Goal: Task Accomplishment & Management: Complete application form

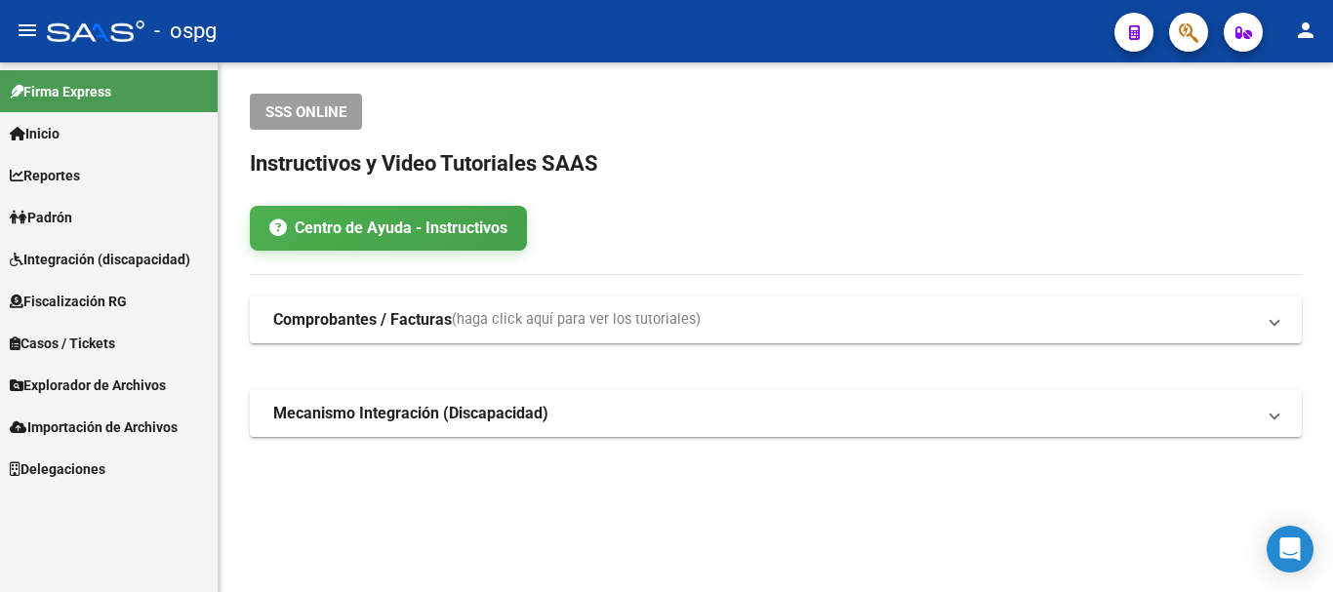
click at [33, 203] on link "Padrón" at bounding box center [109, 217] width 218 height 42
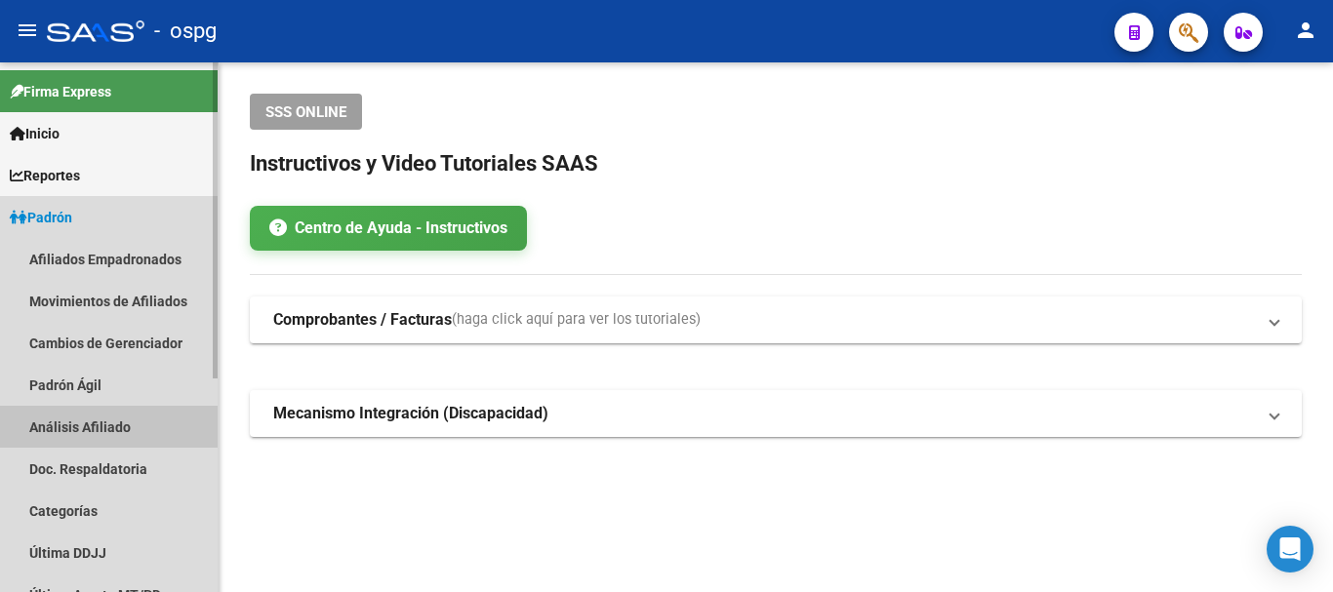
click at [113, 431] on link "Análisis Afiliado" at bounding box center [109, 427] width 218 height 42
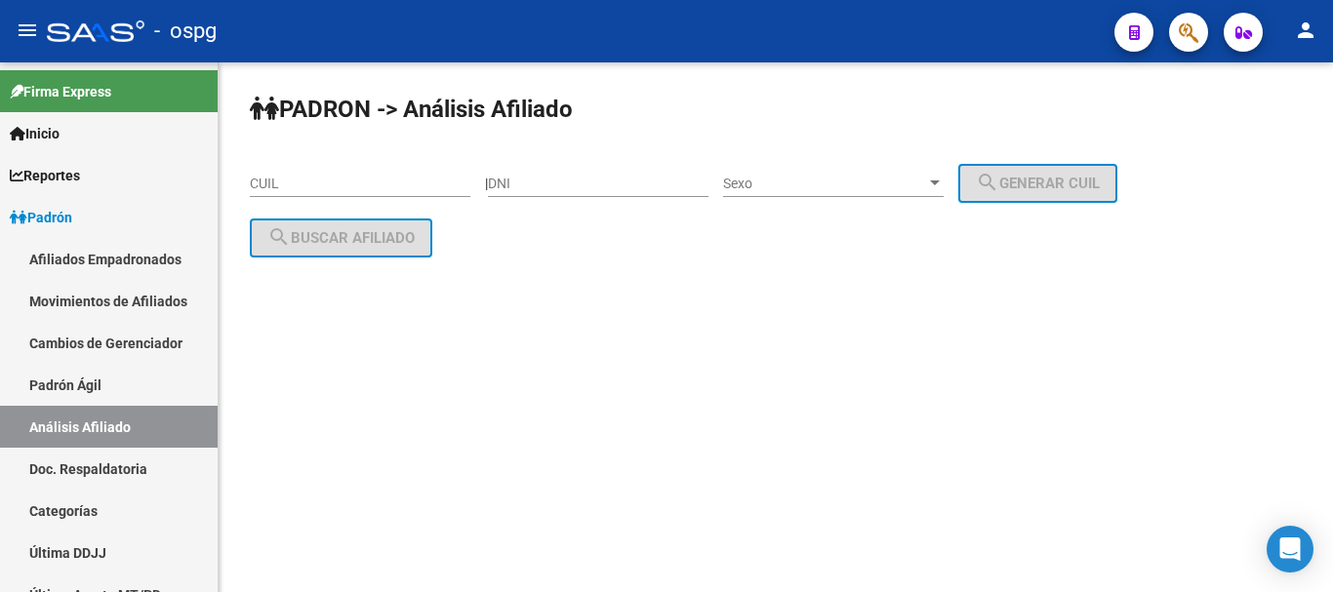
drag, startPoint x: 404, startPoint y: 172, endPoint x: 377, endPoint y: 197, distance: 37.3
click at [389, 181] on div "CUIL" at bounding box center [360, 177] width 221 height 39
paste input "20-17786899-0"
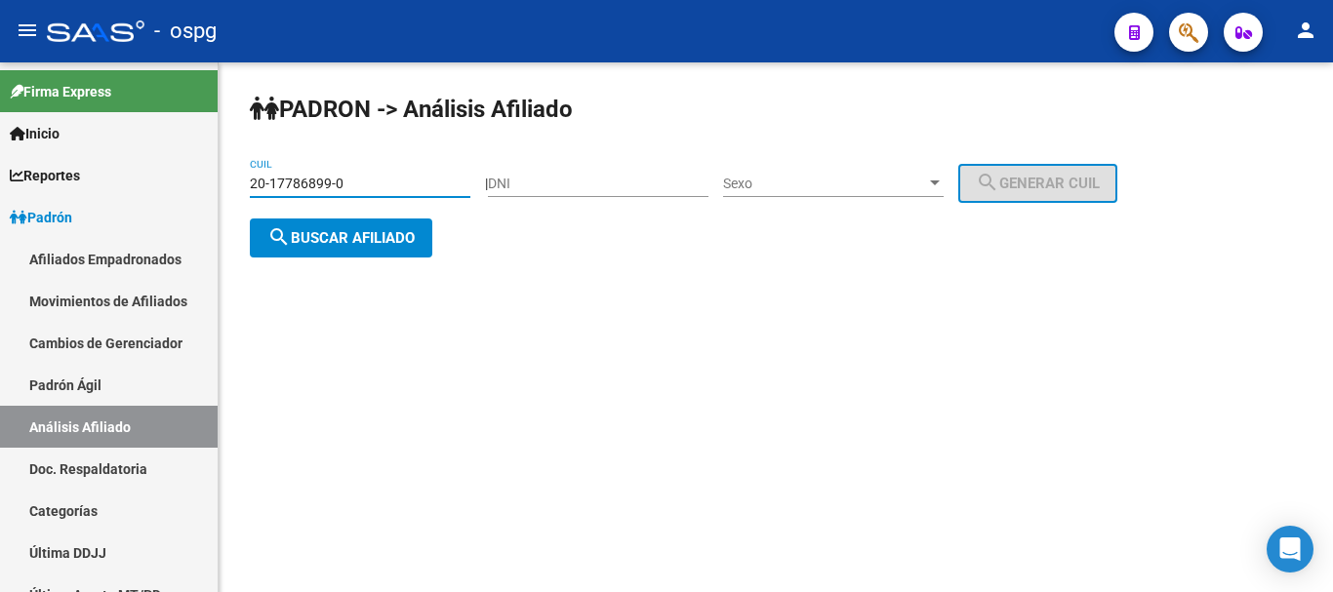
type input "20-17786899-0"
click at [391, 233] on span "search Buscar afiliado" at bounding box center [340, 238] width 147 height 18
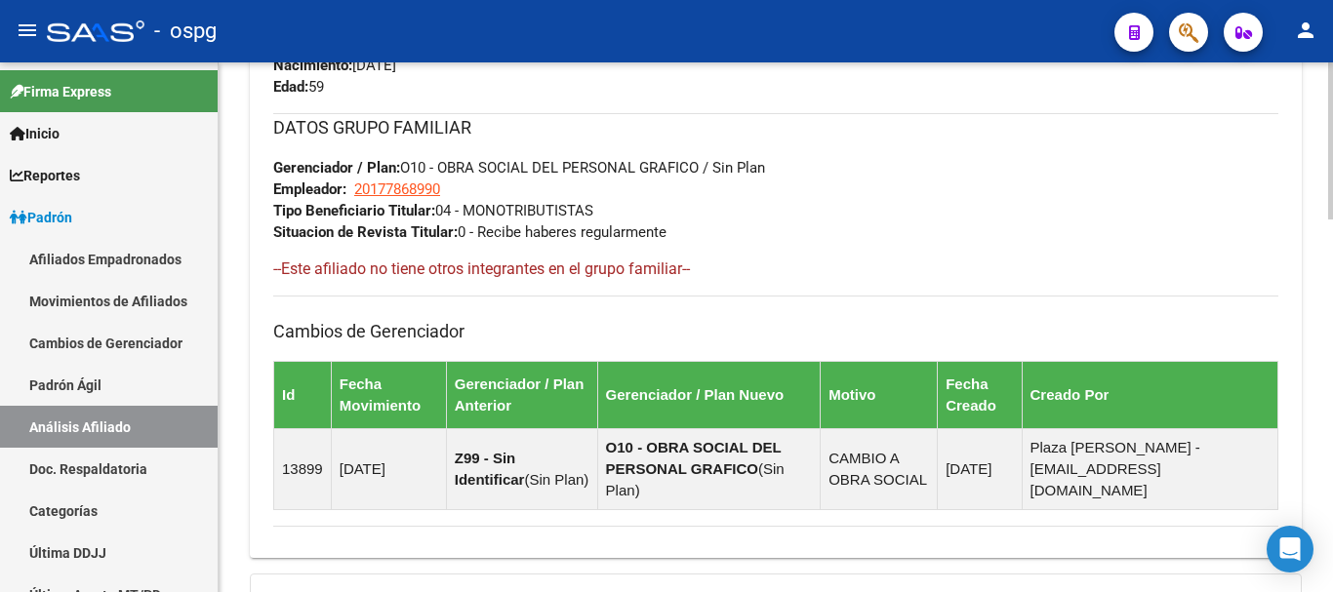
scroll to position [878, 0]
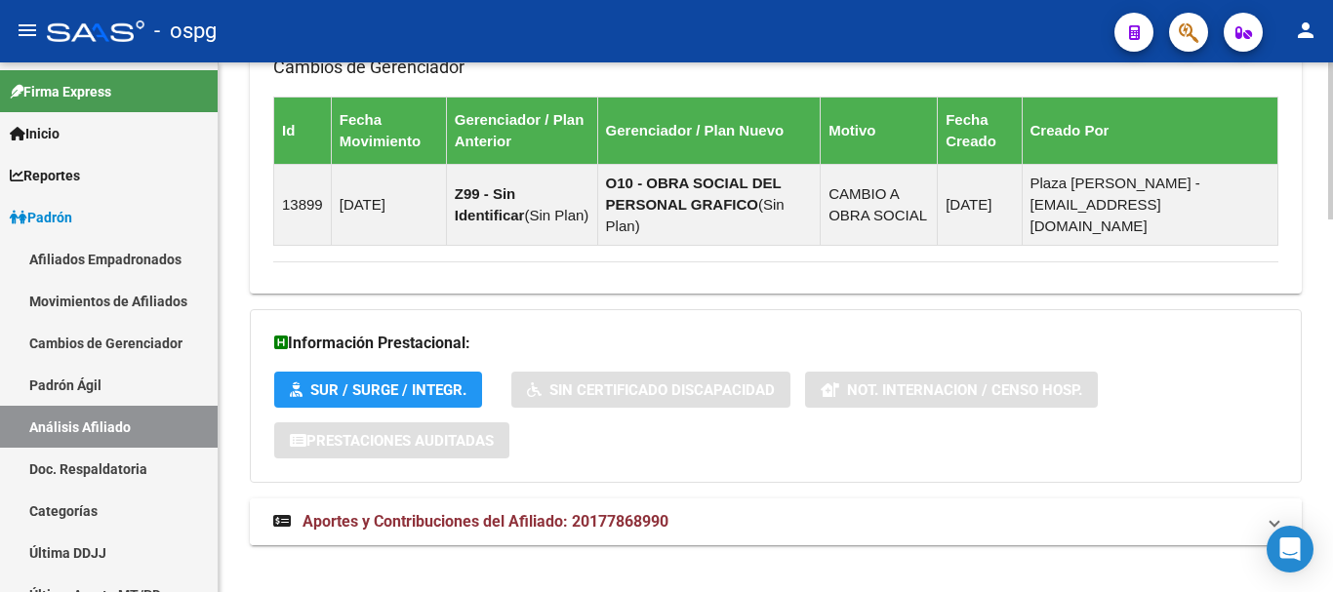
click at [536, 512] on span "Aportes y Contribuciones del Afiliado: 20177868990" at bounding box center [485, 521] width 366 height 19
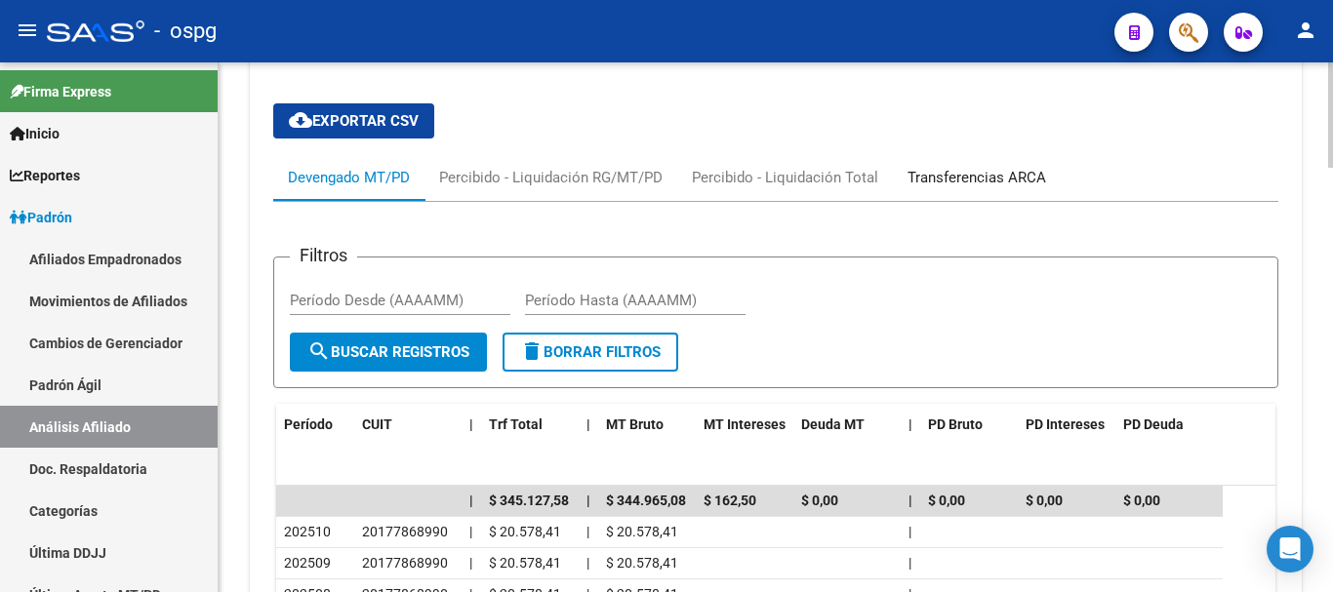
click at [974, 154] on div "Transferencias ARCA" at bounding box center [977, 177] width 168 height 47
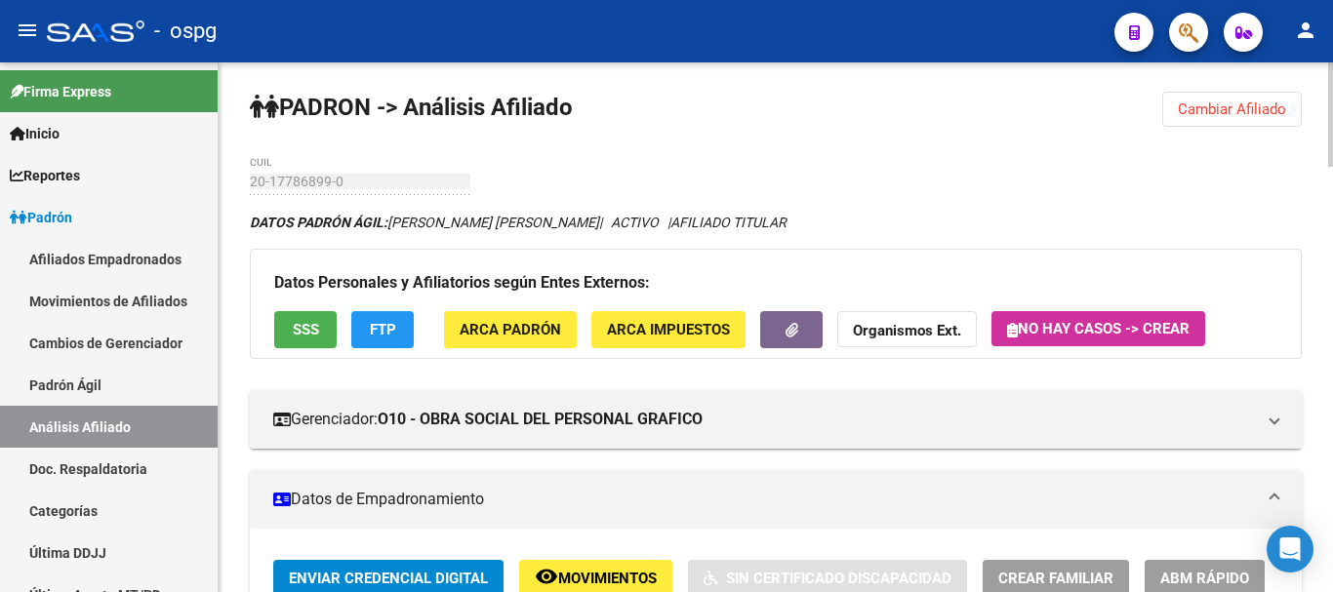
scroll to position [0, 0]
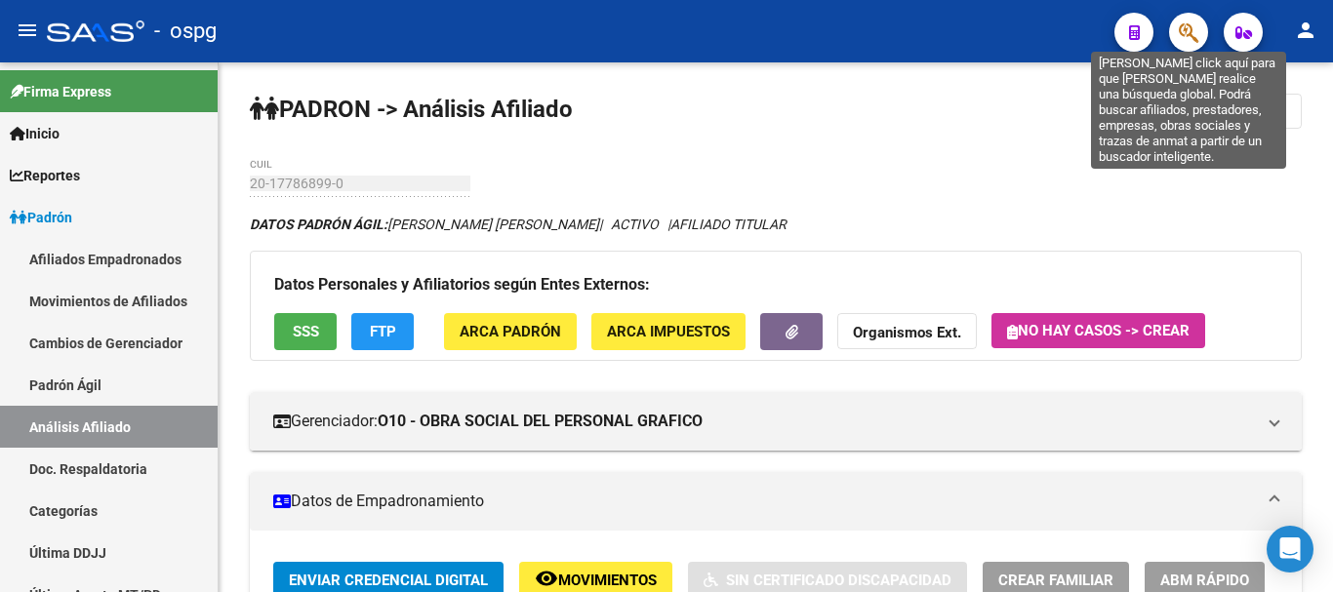
click at [1194, 26] on icon "button" at bounding box center [1189, 32] width 20 height 22
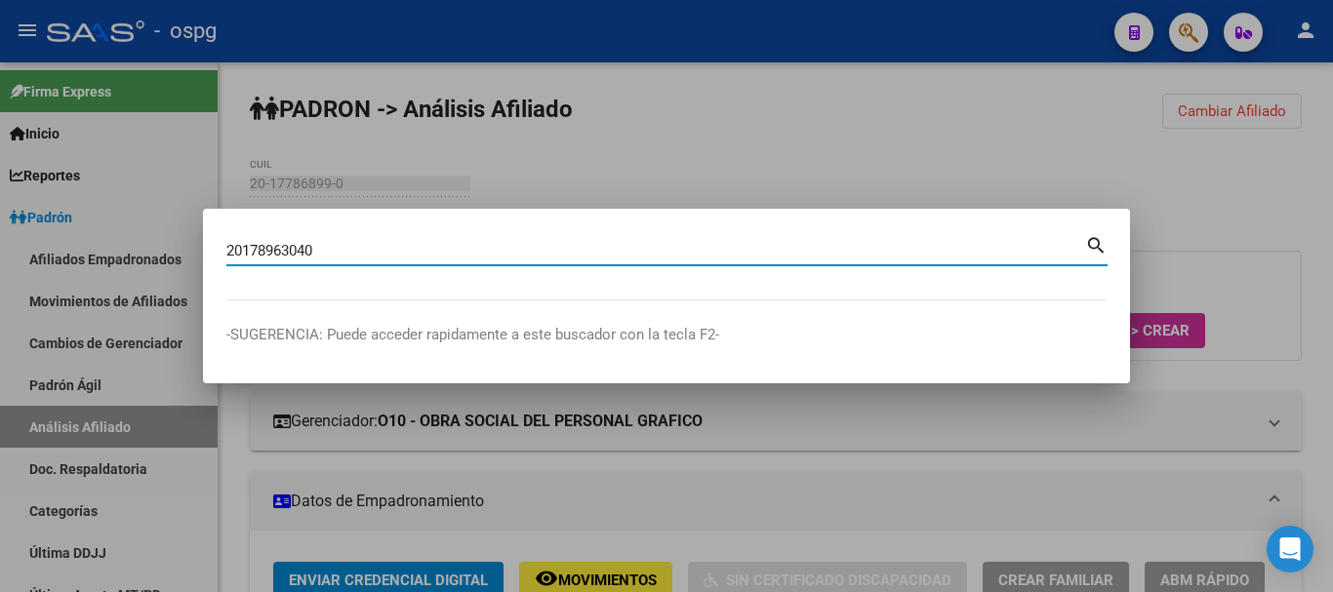
type input "20178963040"
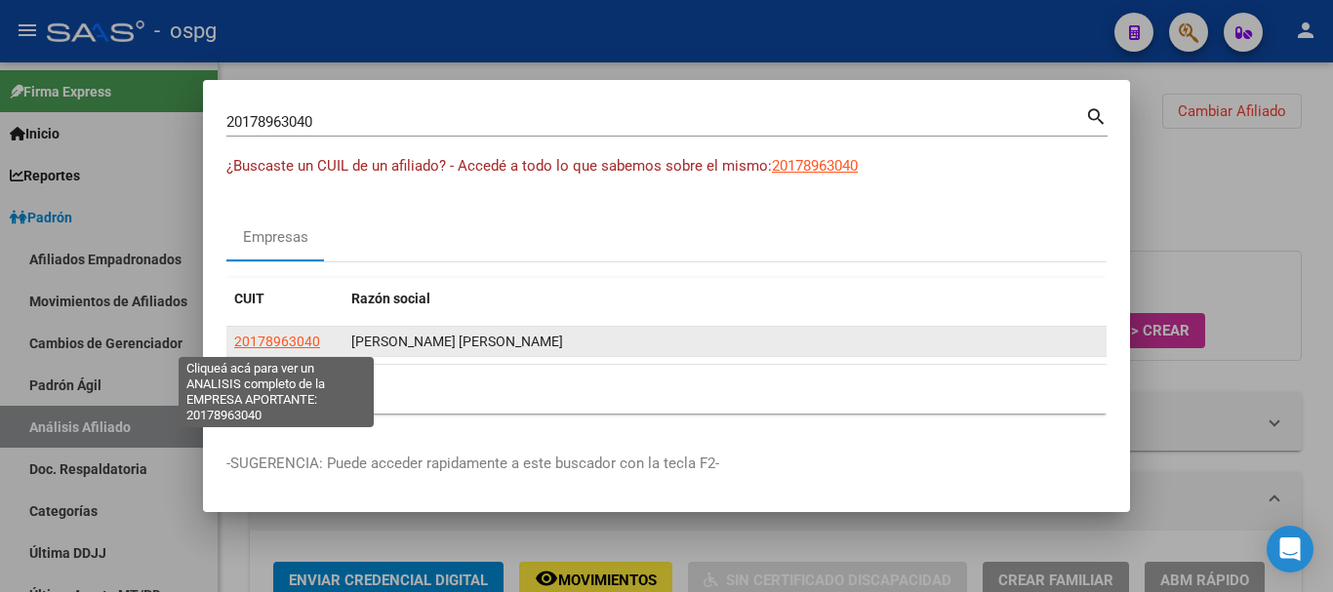
click at [302, 338] on span "20178963040" at bounding box center [277, 342] width 86 height 16
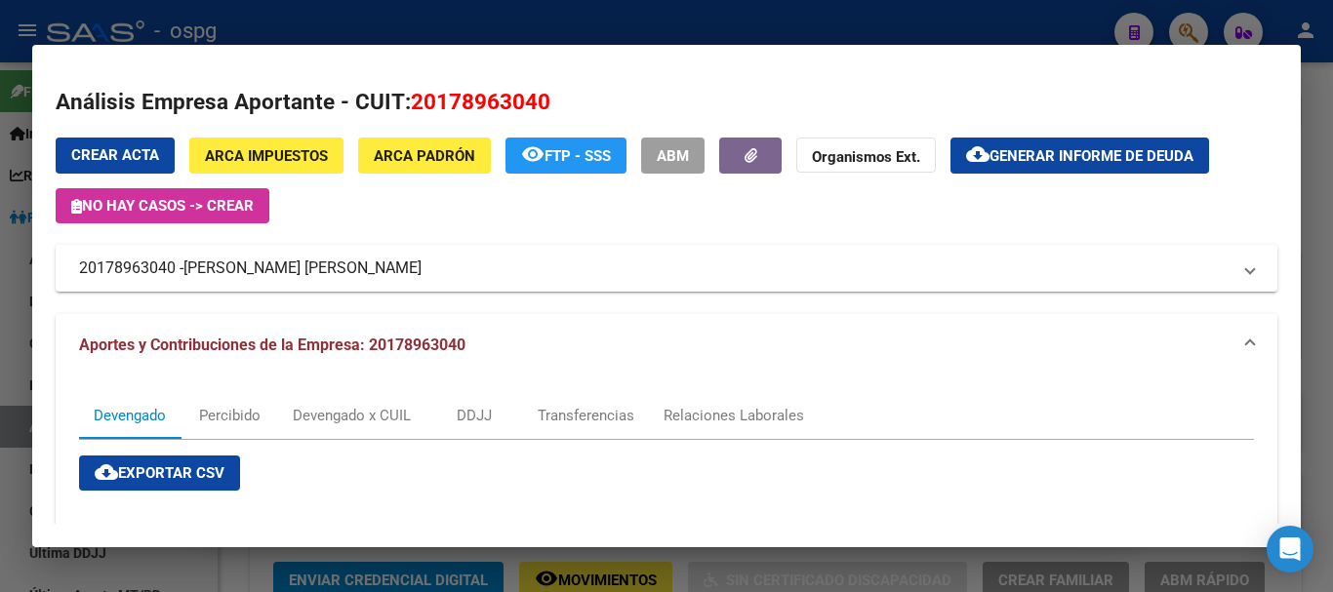
click at [683, 160] on span "ABM" at bounding box center [673, 156] width 32 height 18
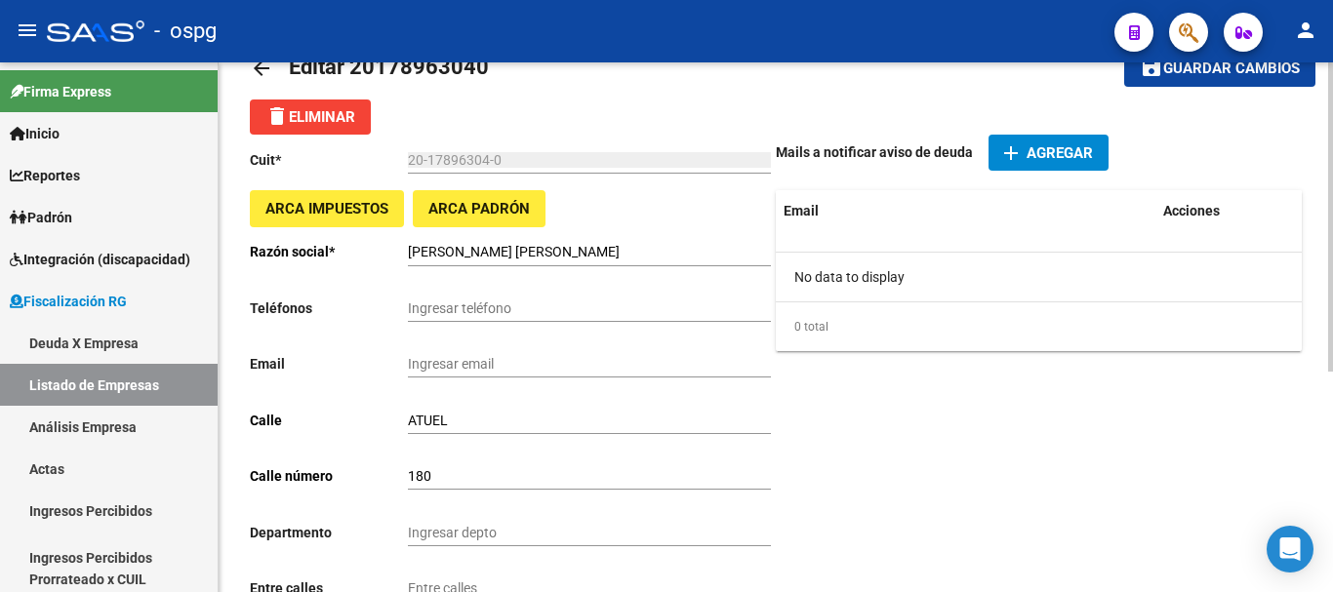
scroll to position [98, 0]
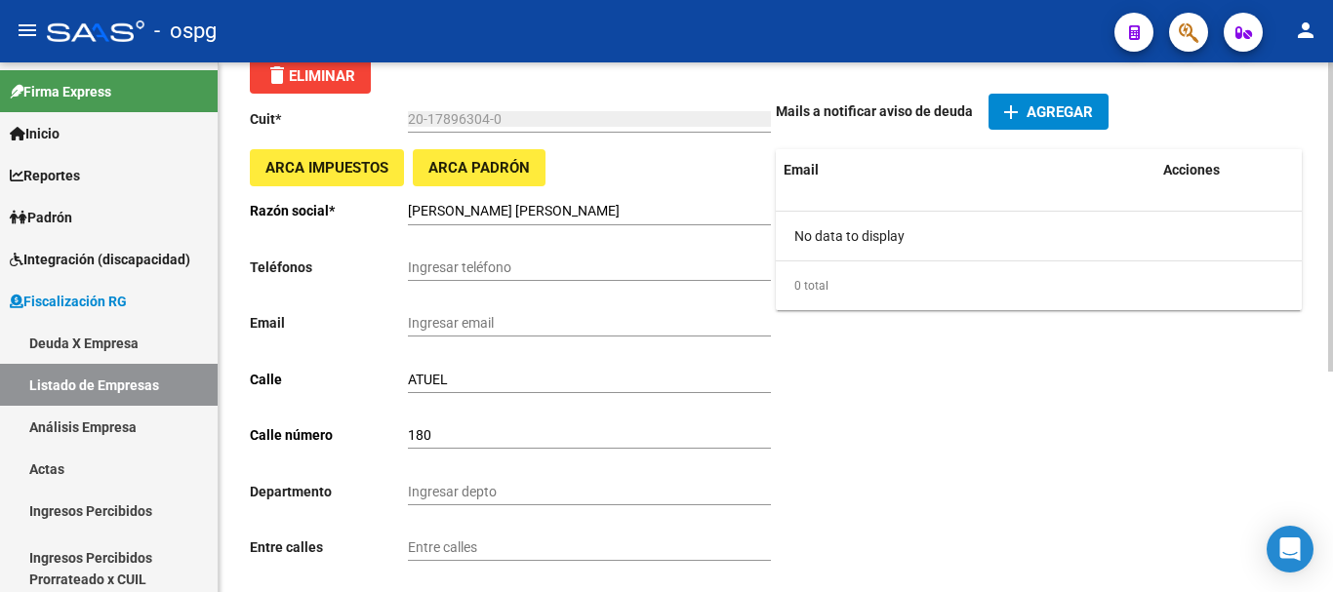
click at [460, 266] on input "Ingresar teléfono" at bounding box center [589, 268] width 363 height 17
type input "22008634"
click at [562, 325] on input "Ingresar email" at bounding box center [589, 323] width 363 height 17
paste input "20178963040"
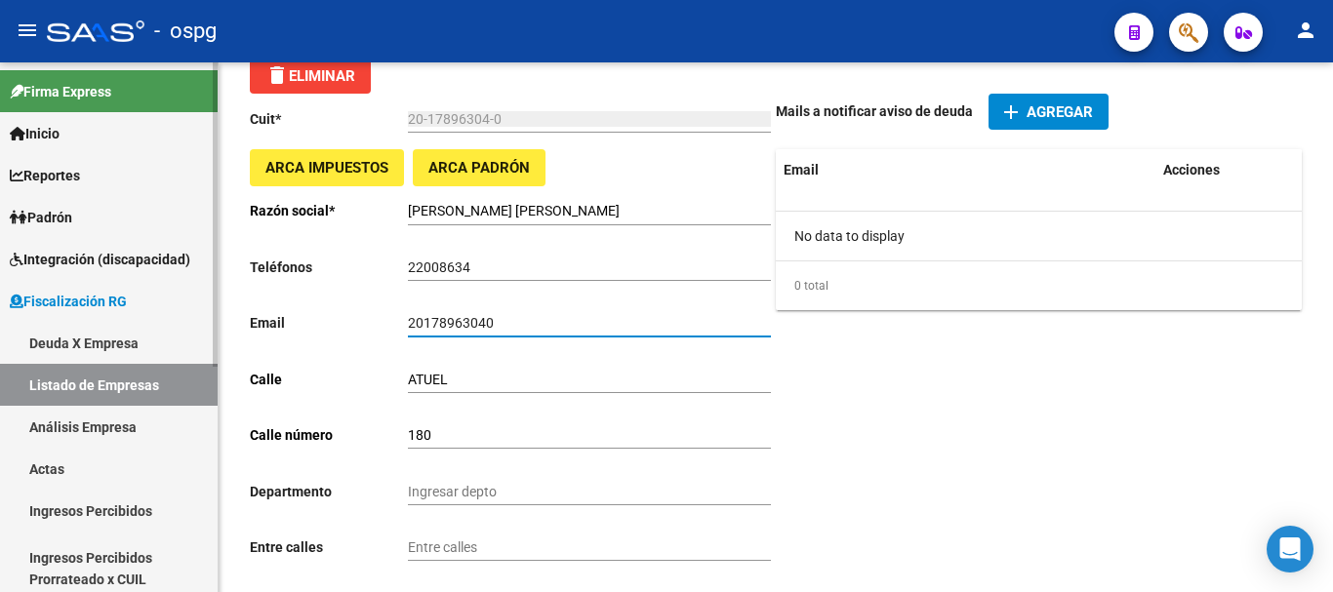
drag, startPoint x: 543, startPoint y: 320, endPoint x: 64, endPoint y: 340, distance: 479.5
click at [0, 335] on mat-sidenav-container "Firma Express Inicio Calendario SSS Instructivos Contacto OS Reportes Ingresos …" at bounding box center [666, 327] width 1333 height 530
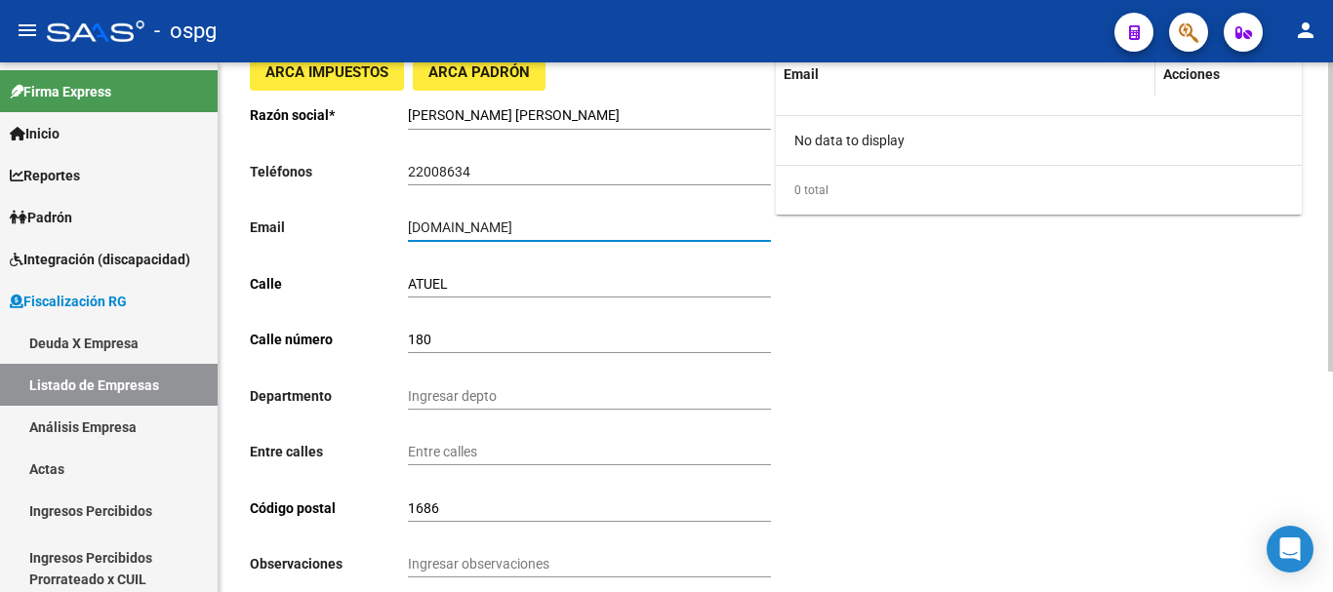
scroll to position [0, 0]
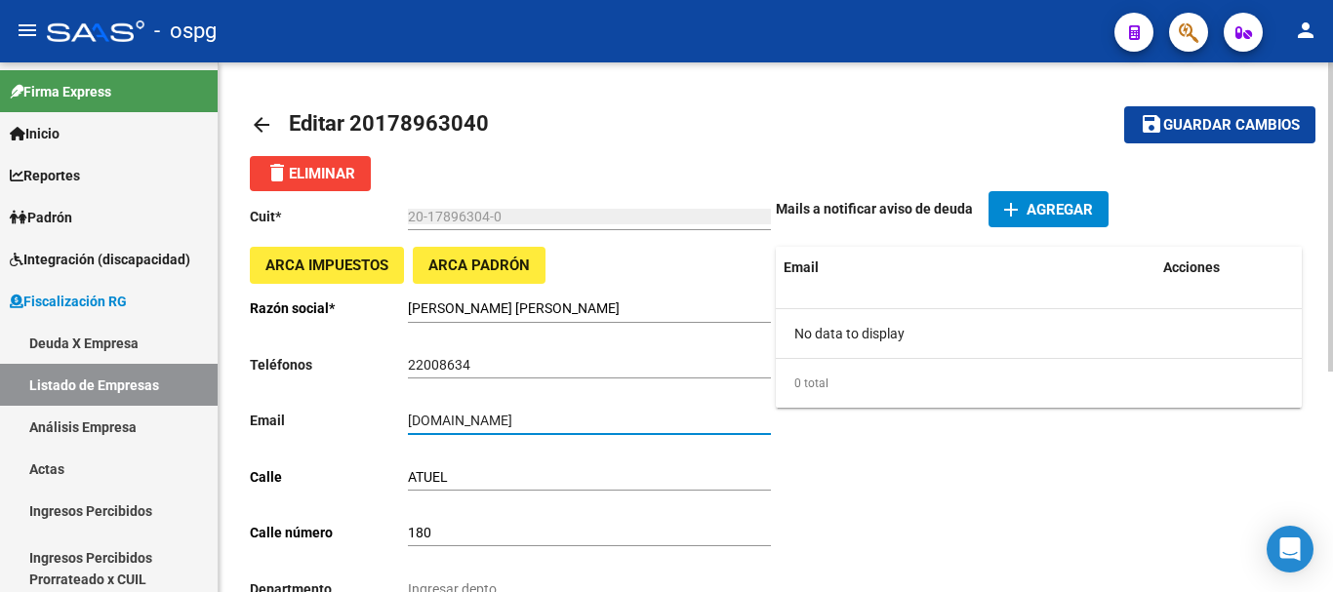
type input "[DOMAIN_NAME]"
click at [1247, 130] on span "Guardar cambios" at bounding box center [1231, 126] width 137 height 18
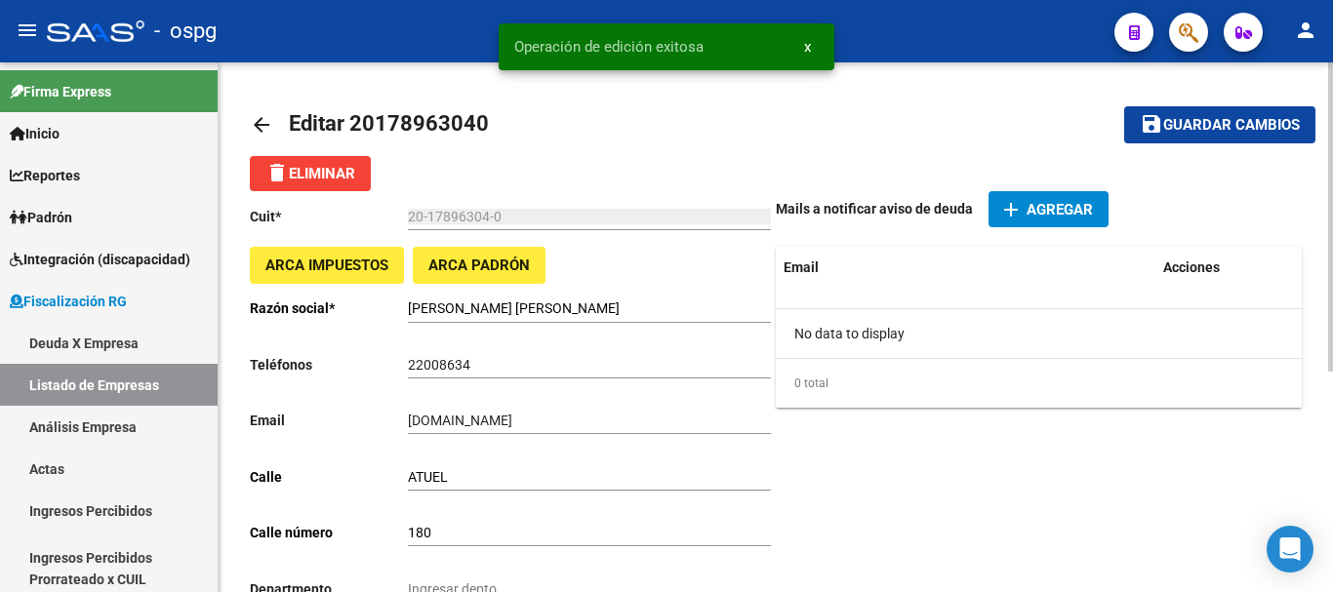
click at [262, 126] on mat-icon "arrow_back" at bounding box center [261, 124] width 23 height 23
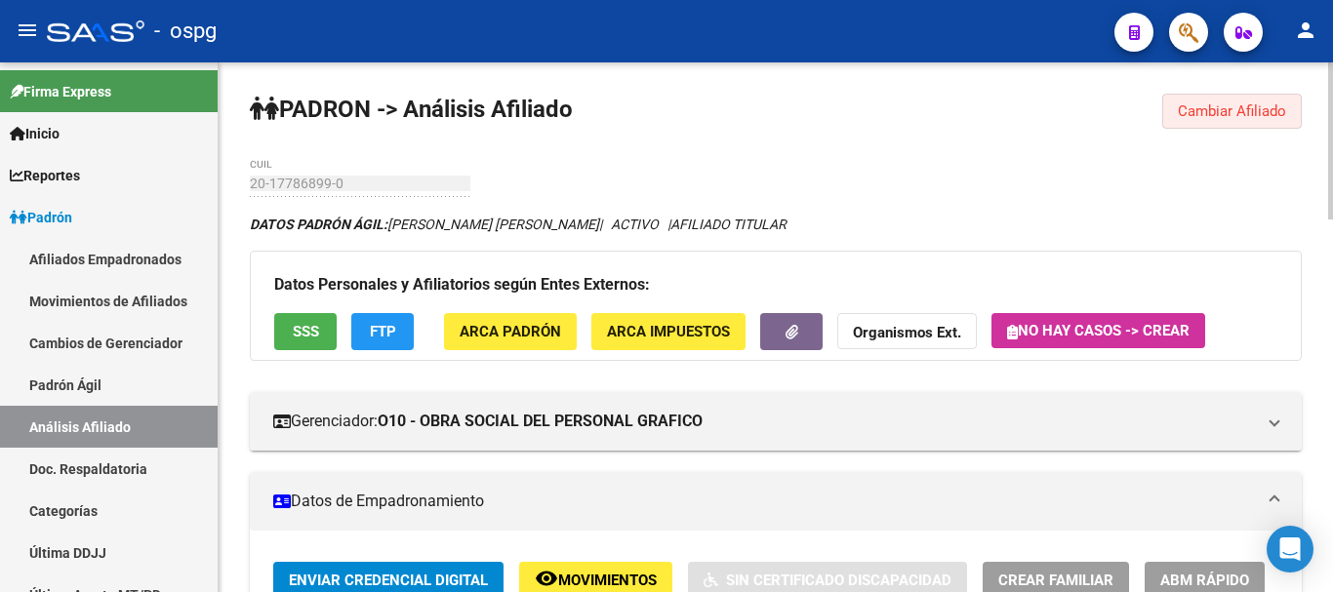
click at [1201, 104] on span "Cambiar Afiliado" at bounding box center [1232, 111] width 108 height 18
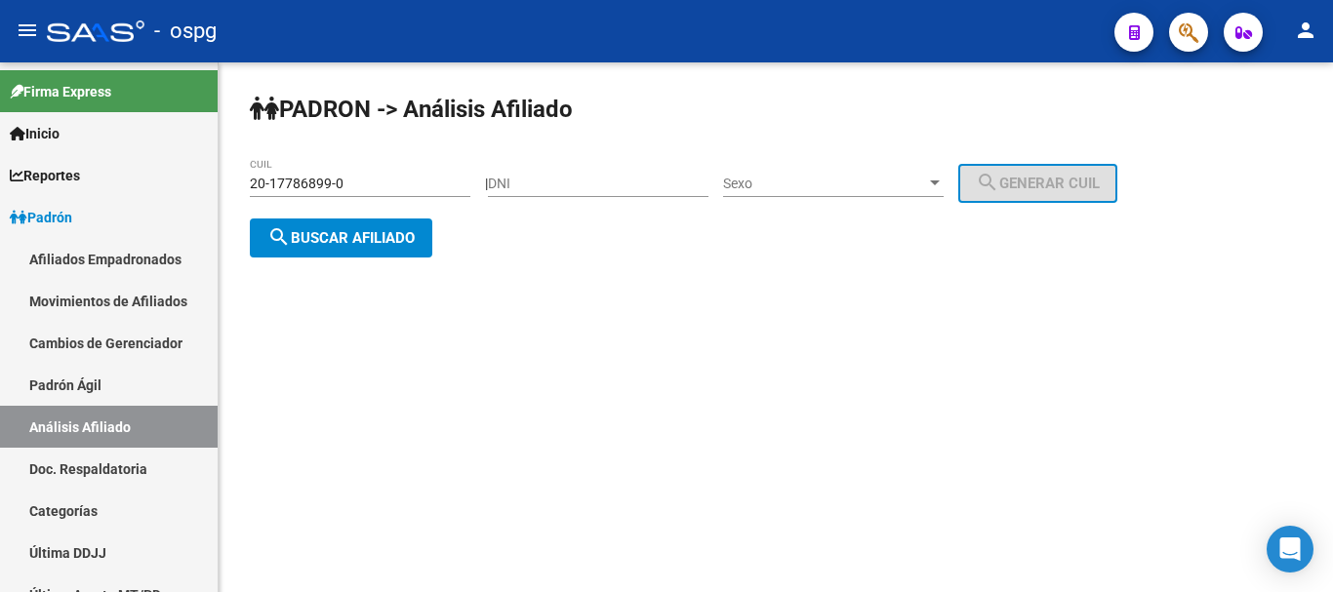
click at [590, 186] on input "DNI" at bounding box center [598, 184] width 221 height 17
type input "43013439"
click at [828, 185] on span "Sexo" at bounding box center [824, 184] width 203 height 17
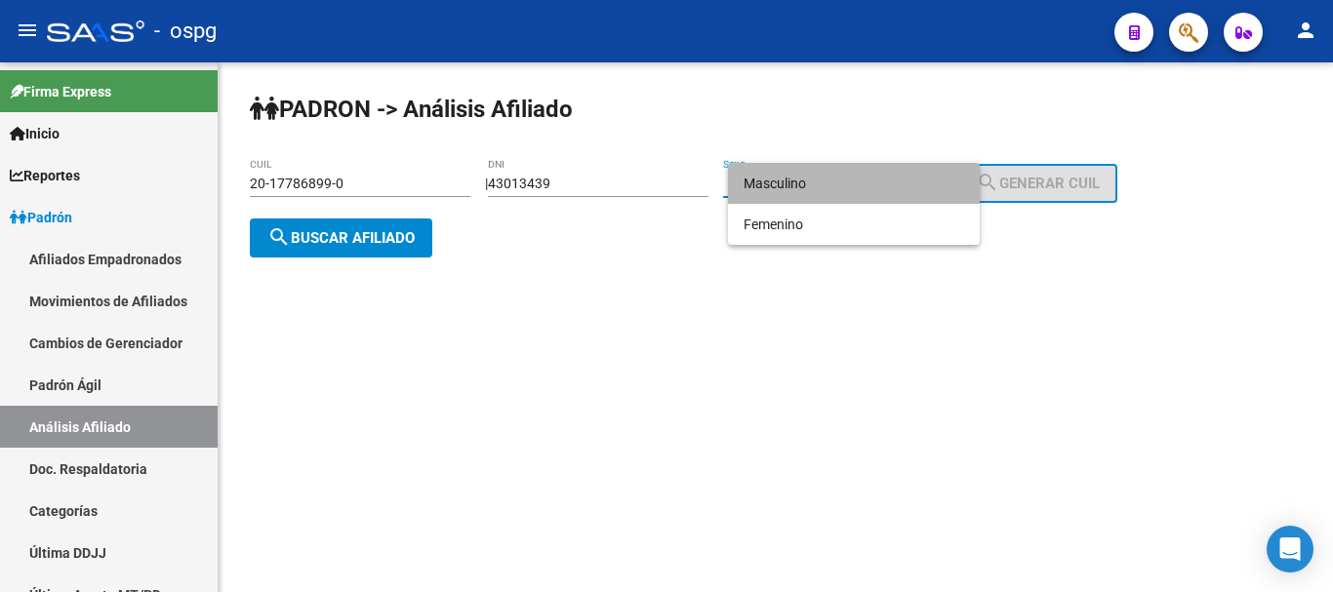
click at [847, 172] on span "Masculino" at bounding box center [854, 183] width 221 height 41
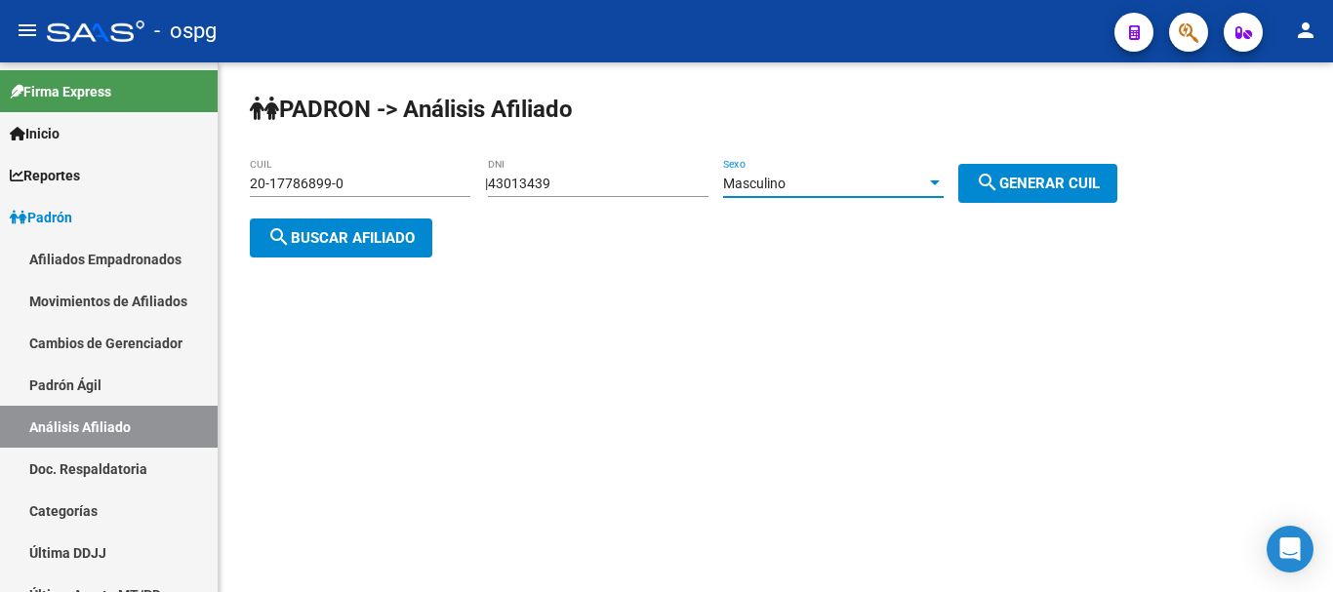
click at [846, 177] on div "Masculino" at bounding box center [824, 184] width 203 height 17
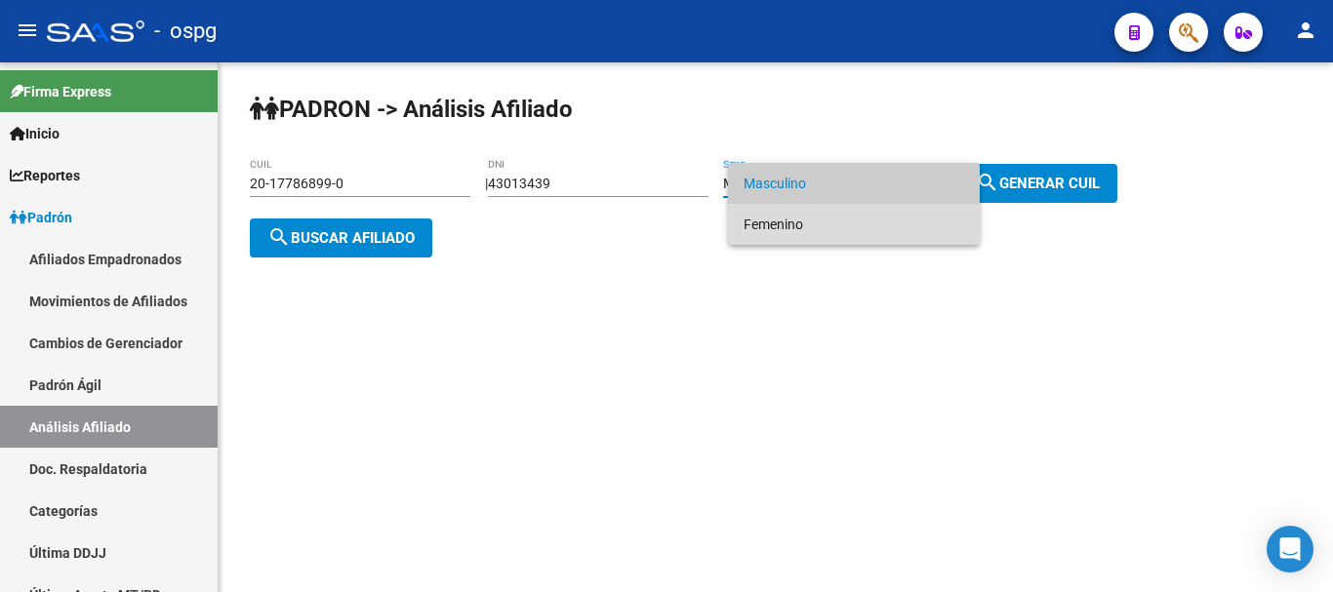
drag, startPoint x: 841, startPoint y: 220, endPoint x: 941, endPoint y: 188, distance: 104.3
click at [847, 220] on span "Femenino" at bounding box center [854, 224] width 221 height 41
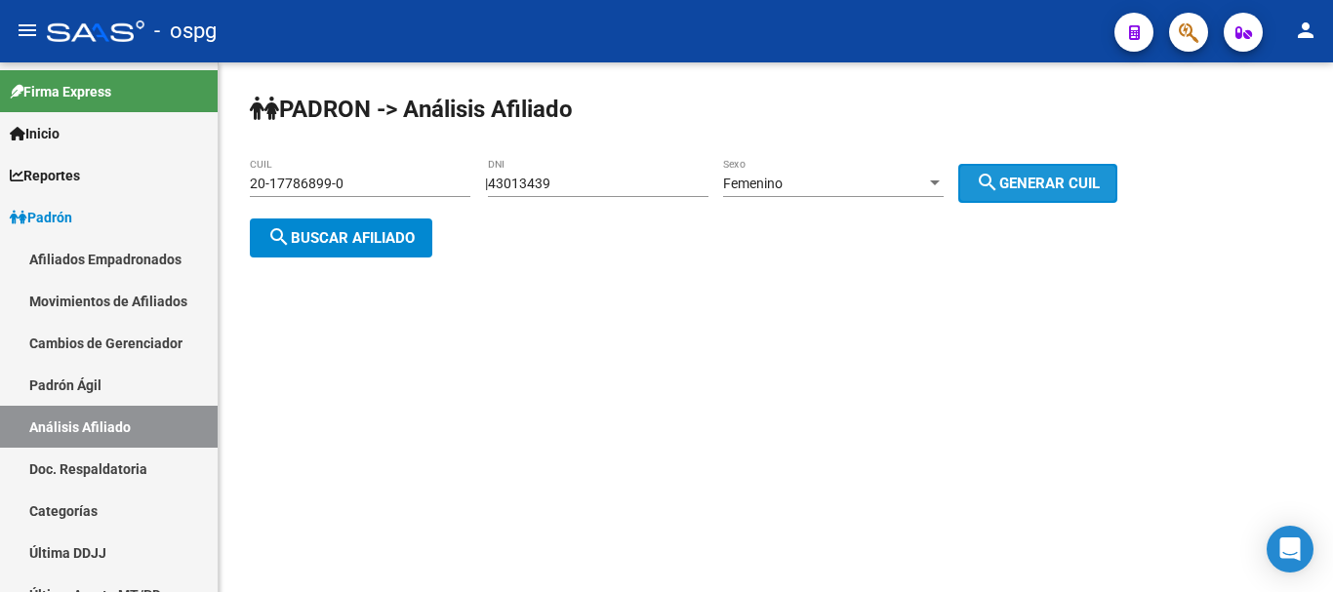
drag, startPoint x: 1013, startPoint y: 178, endPoint x: 551, endPoint y: 187, distance: 461.6
click at [999, 179] on mat-icon "search" at bounding box center [987, 182] width 23 height 23
click at [373, 225] on button "search Buscar afiliado" at bounding box center [341, 238] width 182 height 39
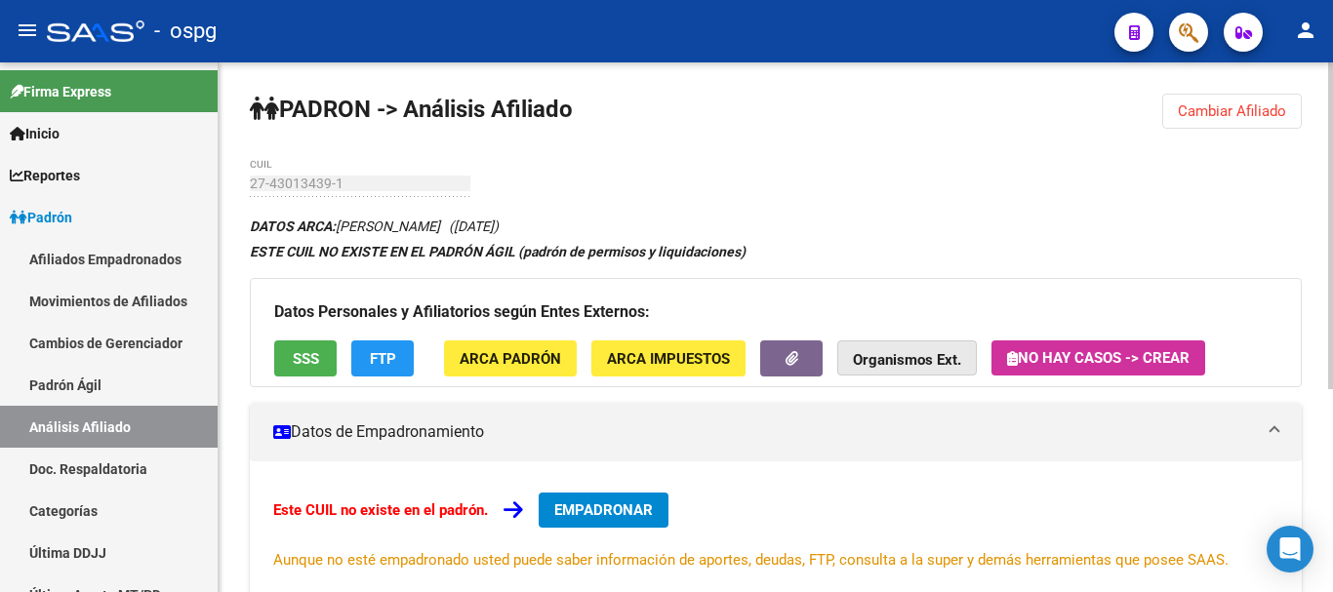
click at [885, 351] on strong "Organismos Ext." at bounding box center [907, 360] width 108 height 18
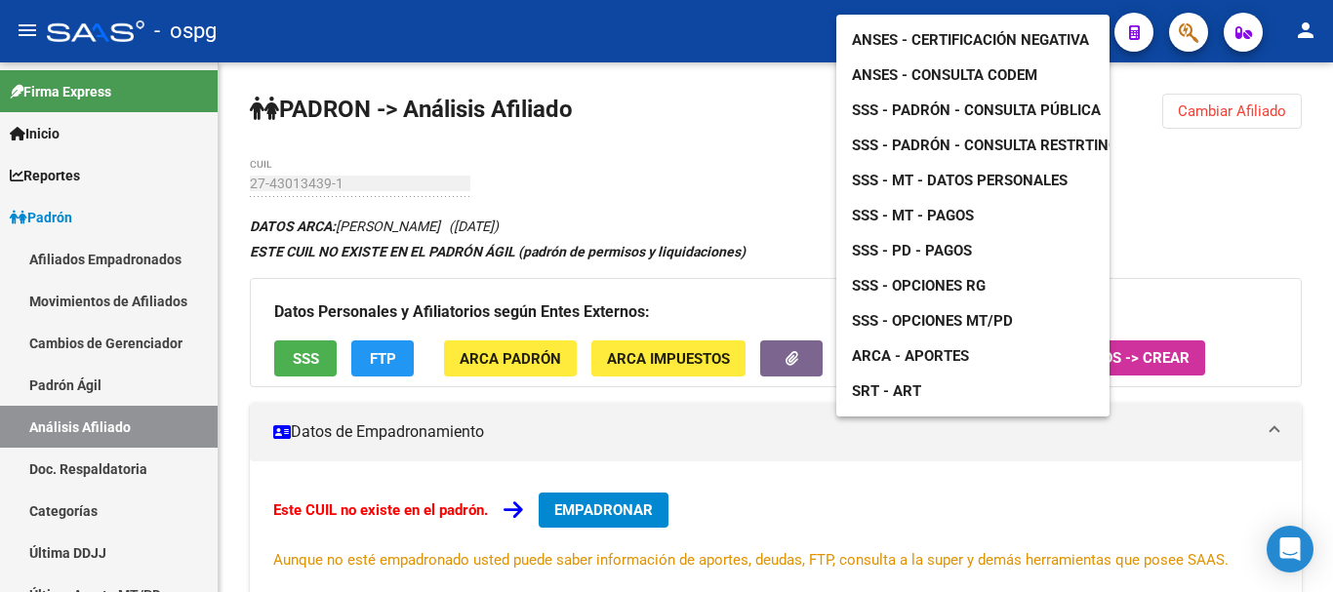
click at [975, 66] on span "ANSES - Consulta CODEM" at bounding box center [944, 75] width 185 height 18
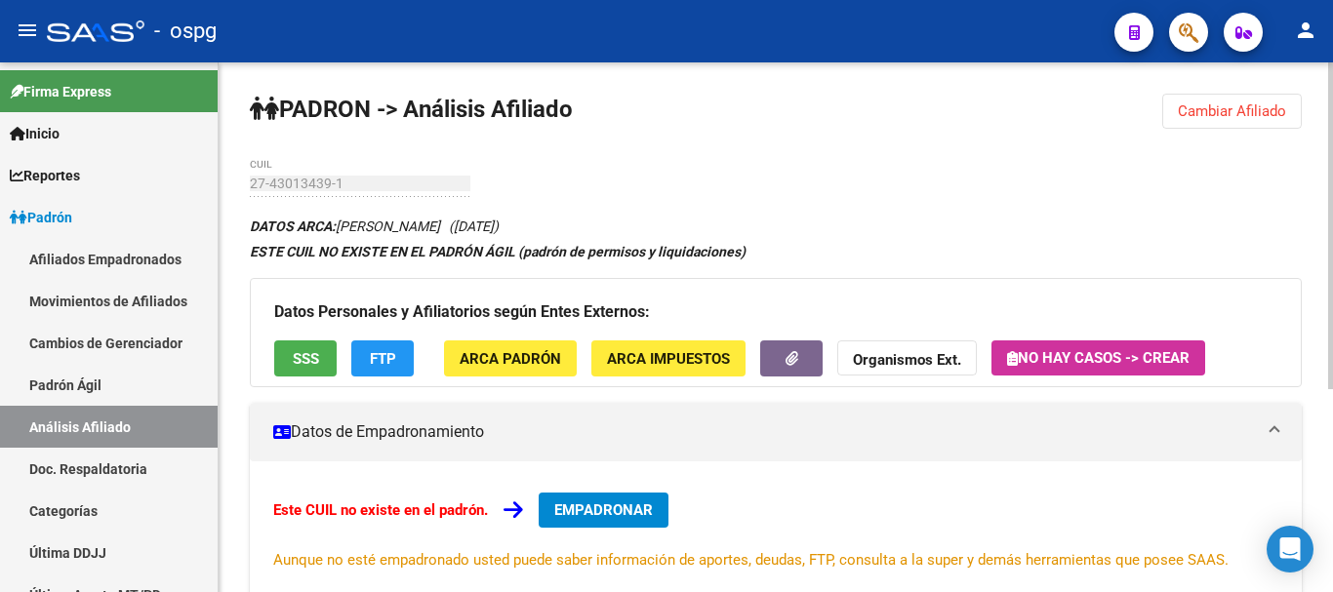
click at [465, 189] on div "[PERSON_NAME] -> Análisis Afiliado Cambiar Afiliado 27-43013439-1 CUIL DATOS AR…" at bounding box center [776, 492] width 1114 height 860
drag, startPoint x: 676, startPoint y: 105, endPoint x: 223, endPoint y: 121, distance: 453.0
click at [223, 121] on div "[PERSON_NAME] -> Análisis Afiliado Cambiar Afiliado 27-43013439-1 CUIL DATOS AR…" at bounding box center [776, 492] width 1114 height 860
click at [1181, 120] on button "Cambiar Afiliado" at bounding box center [1232, 111] width 140 height 35
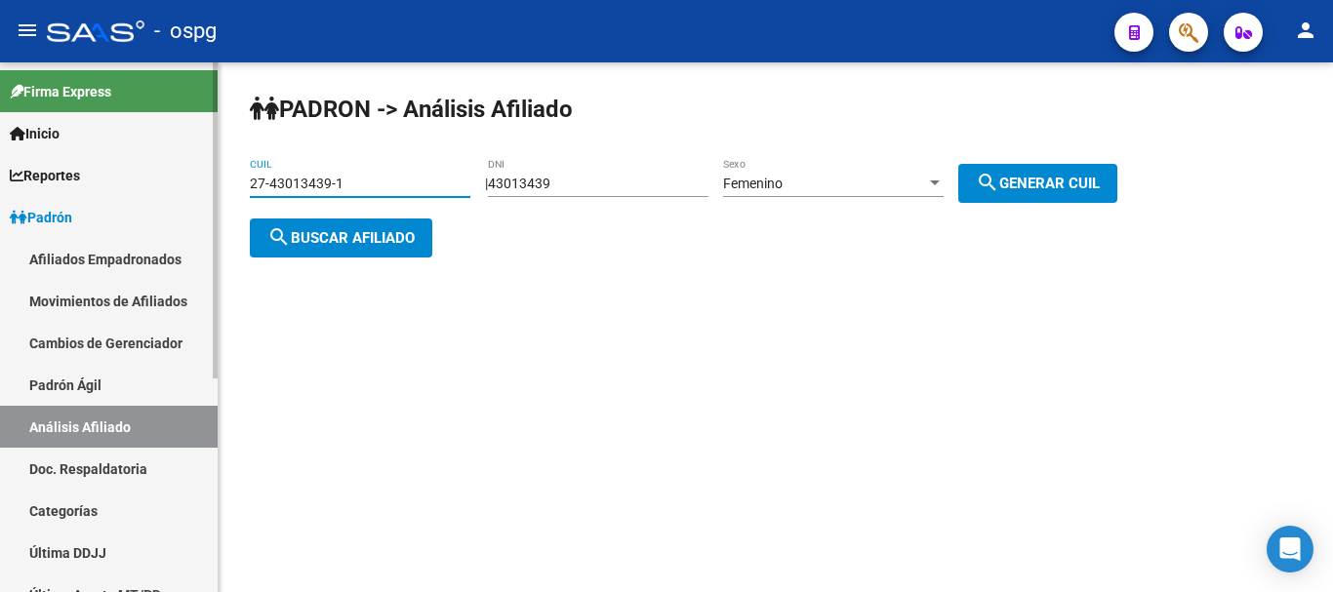
drag, startPoint x: 336, startPoint y: 191, endPoint x: 0, endPoint y: 208, distance: 336.1
click at [0, 208] on mat-sidenav-container "Firma Express Inicio Calendario SSS Instructivos Contacto OS Reportes Ingresos …" at bounding box center [666, 327] width 1333 height 530
paste input "0-18147262-7"
type input "20-18147262-7"
click at [383, 241] on span "search Buscar afiliado" at bounding box center [340, 238] width 147 height 18
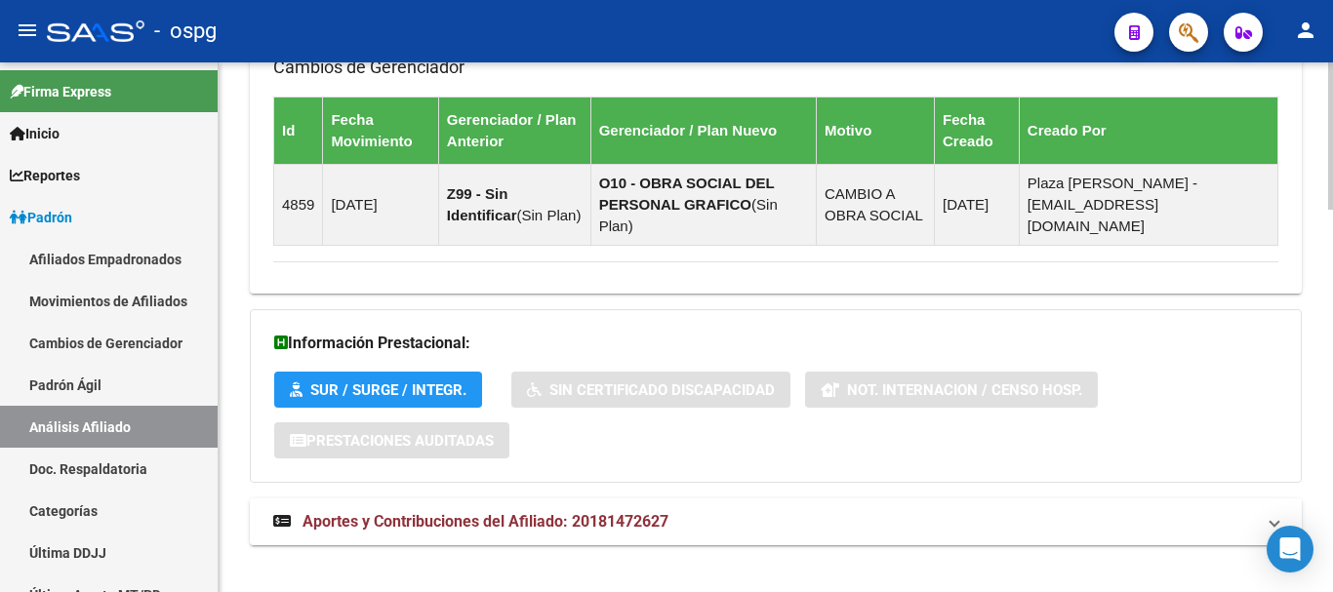
click at [558, 512] on span "Aportes y Contribuciones del Afiliado: 20181472627" at bounding box center [485, 521] width 366 height 19
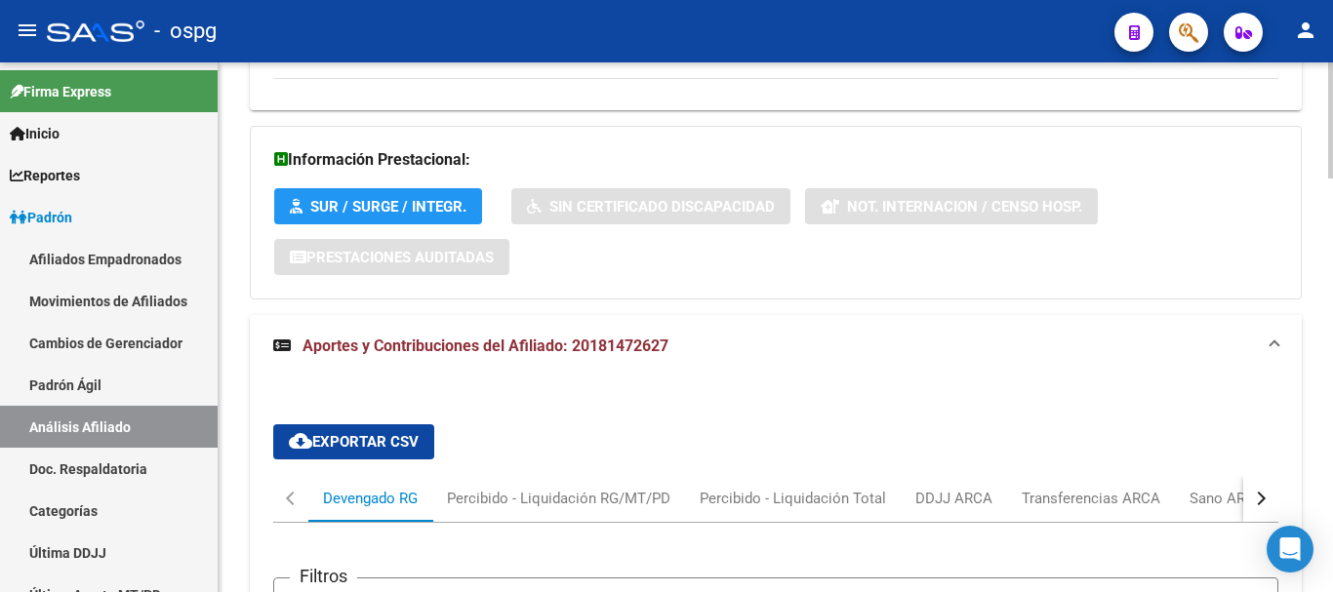
scroll to position [1780, 0]
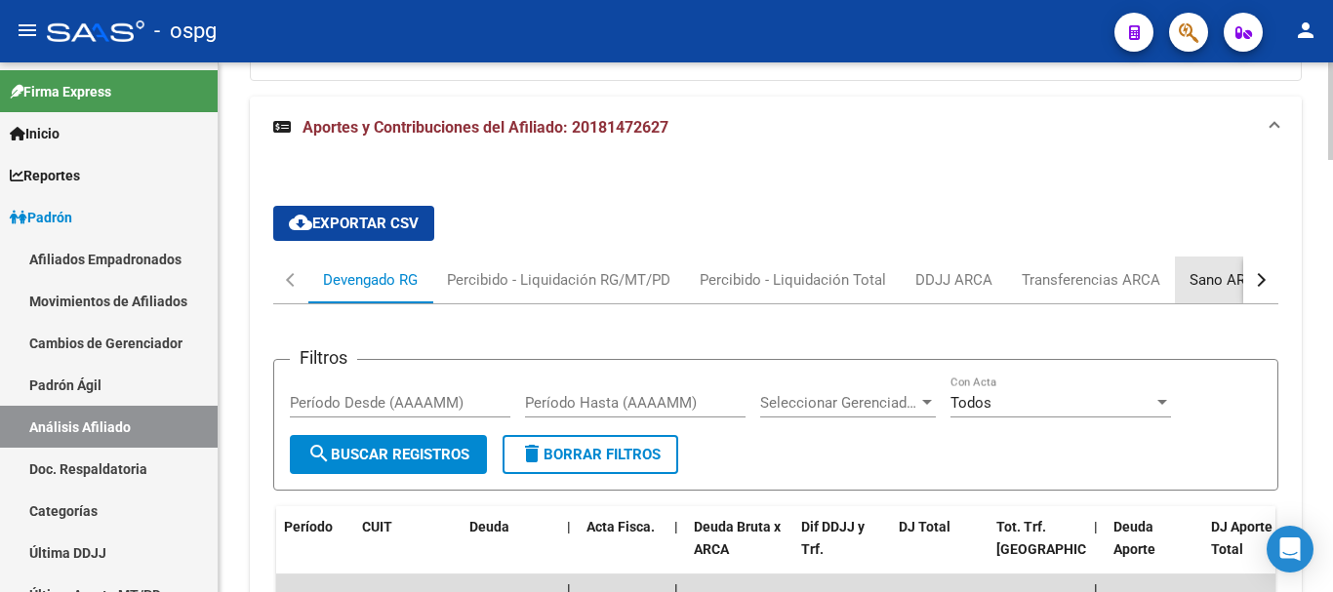
drag, startPoint x: 1228, startPoint y: 263, endPoint x: 1273, endPoint y: 251, distance: 46.6
click at [1228, 269] on div "Sano ARCA" at bounding box center [1226, 279] width 75 height 21
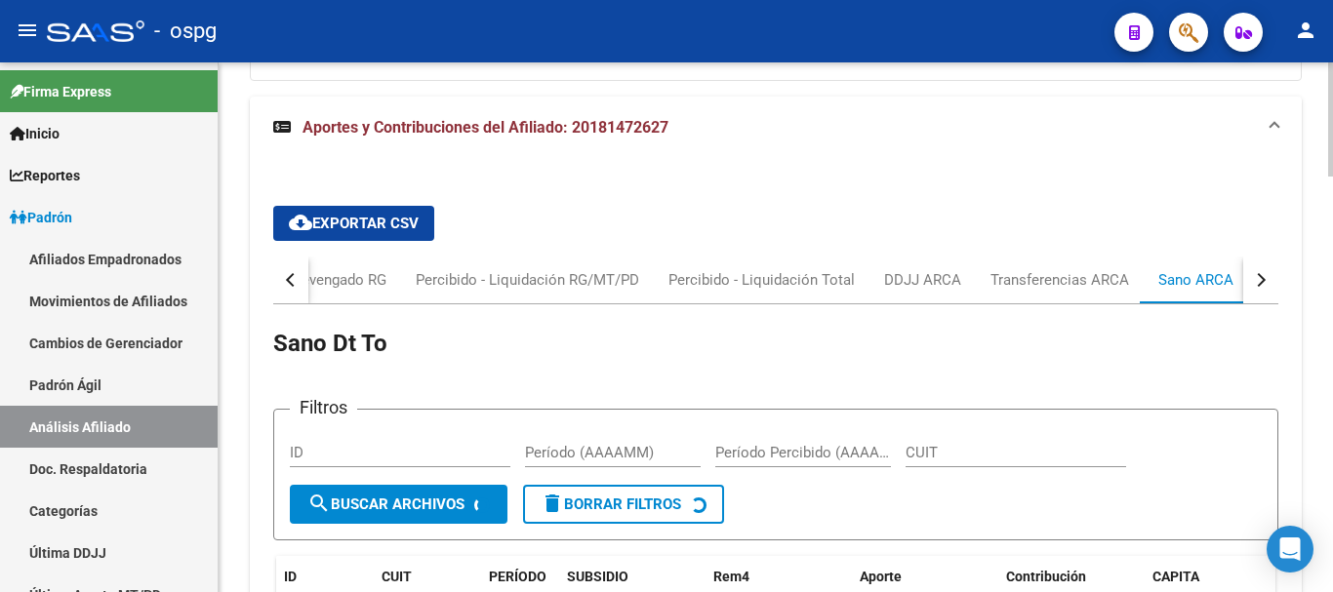
click at [1257, 257] on button "button" at bounding box center [1260, 280] width 35 height 47
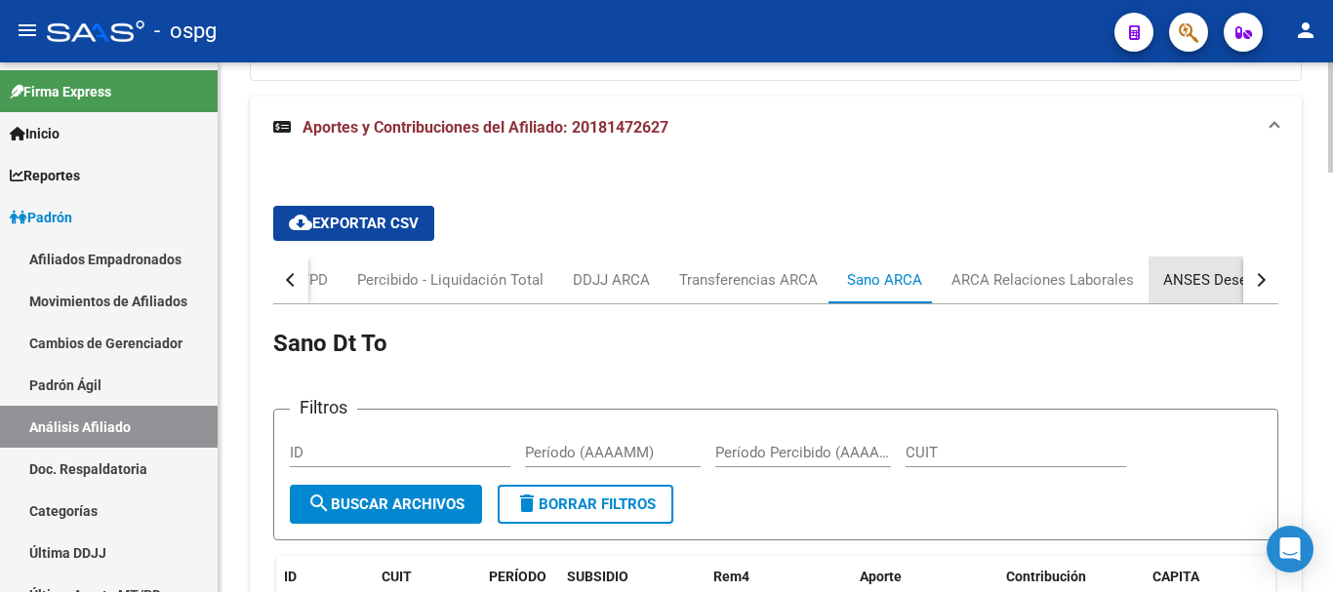
click at [1212, 269] on div "ANSES Desempleo" at bounding box center [1225, 279] width 125 height 21
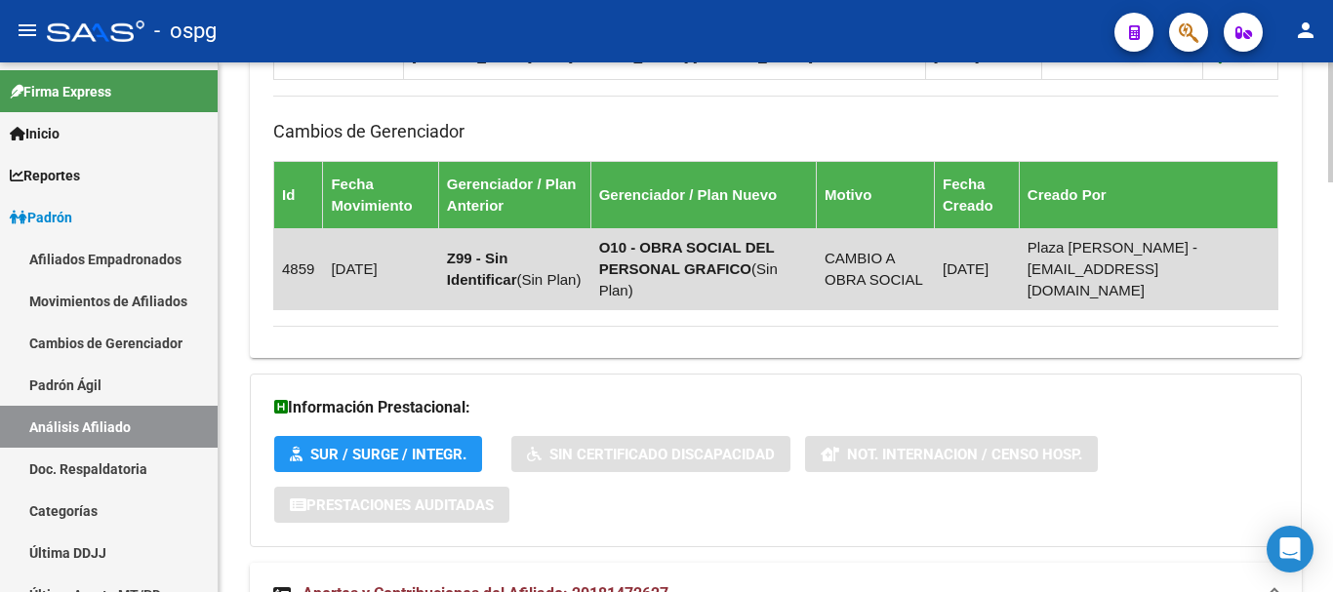
scroll to position [999, 0]
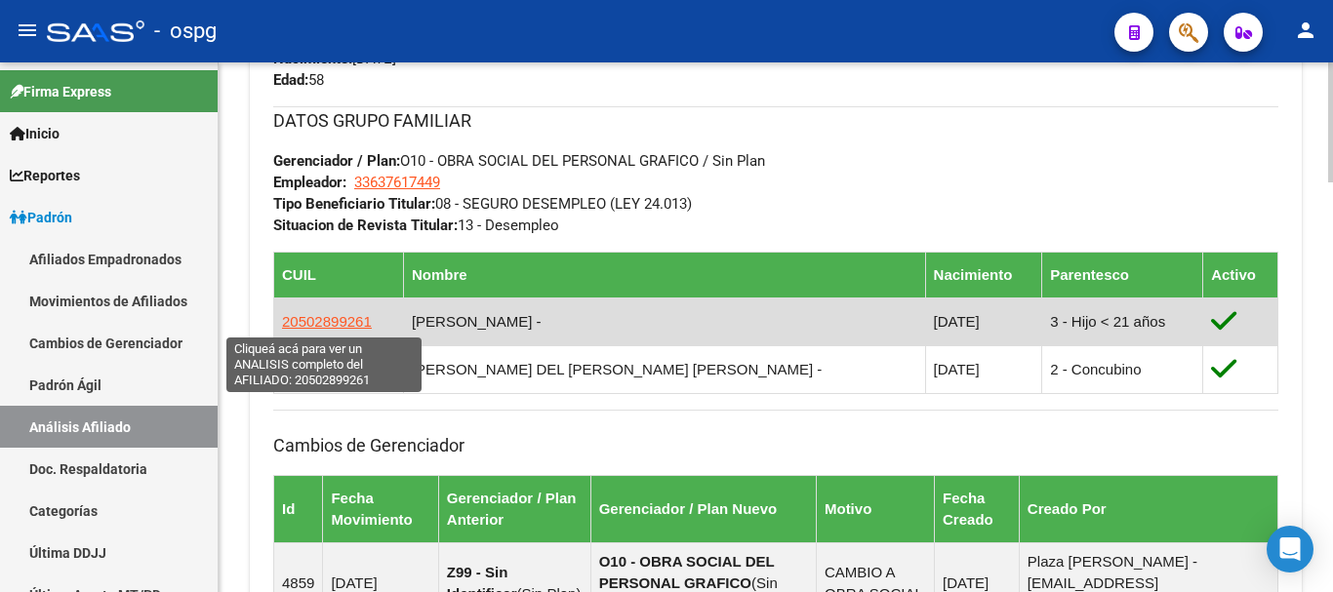
click at [312, 329] on span "20502899261" at bounding box center [327, 321] width 90 height 17
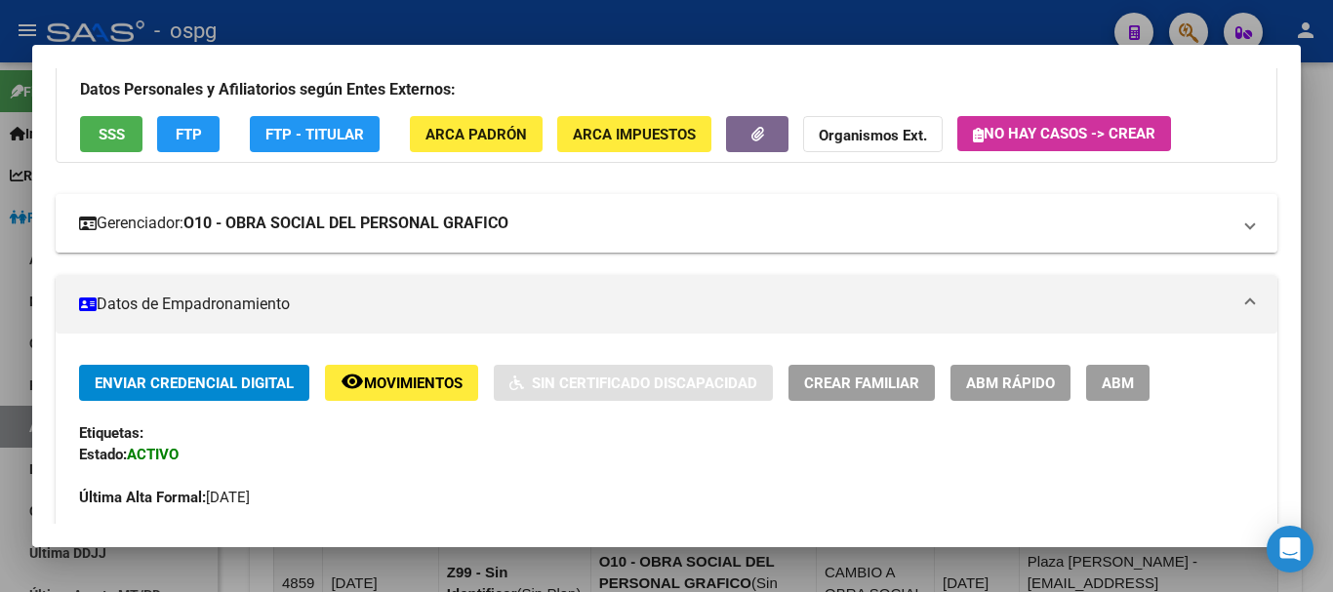
scroll to position [0, 0]
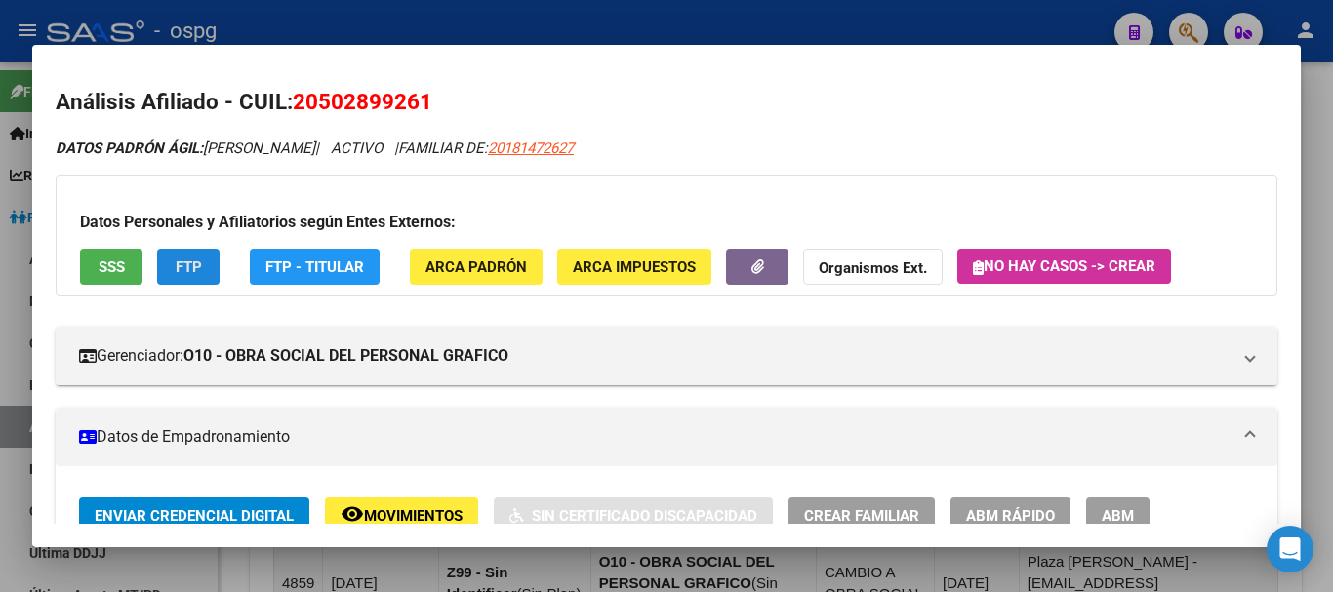
click at [177, 265] on span "FTP" at bounding box center [189, 268] width 26 height 18
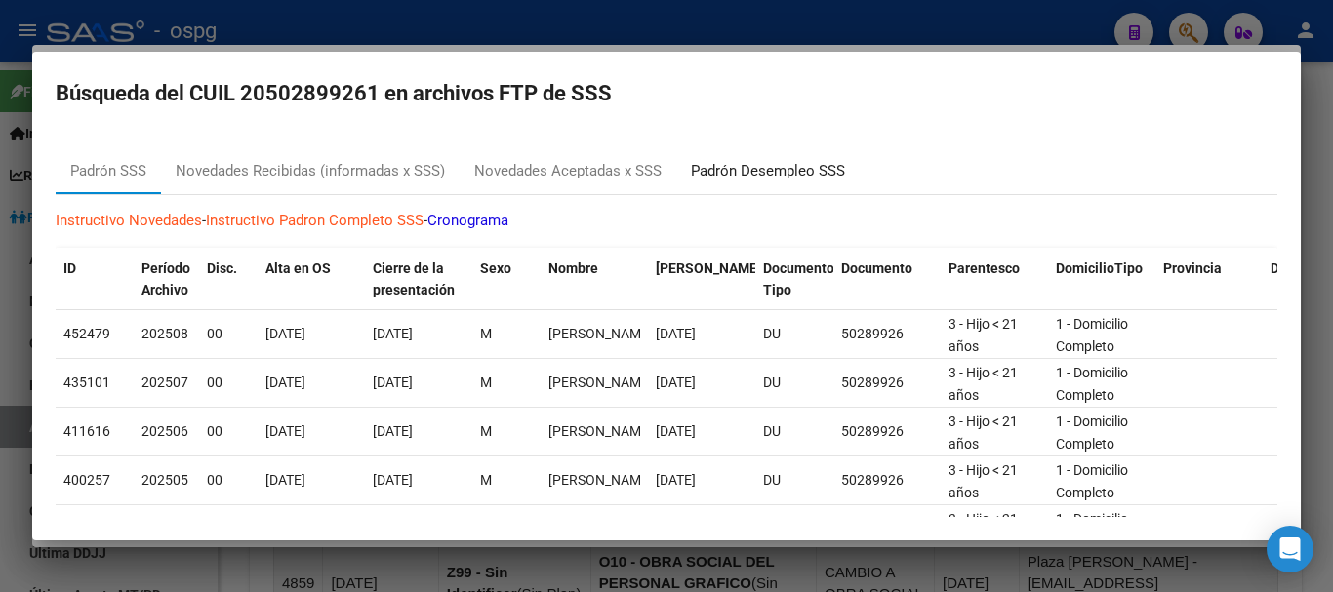
click at [782, 181] on div "Padrón Desempleo SSS" at bounding box center [768, 171] width 154 height 22
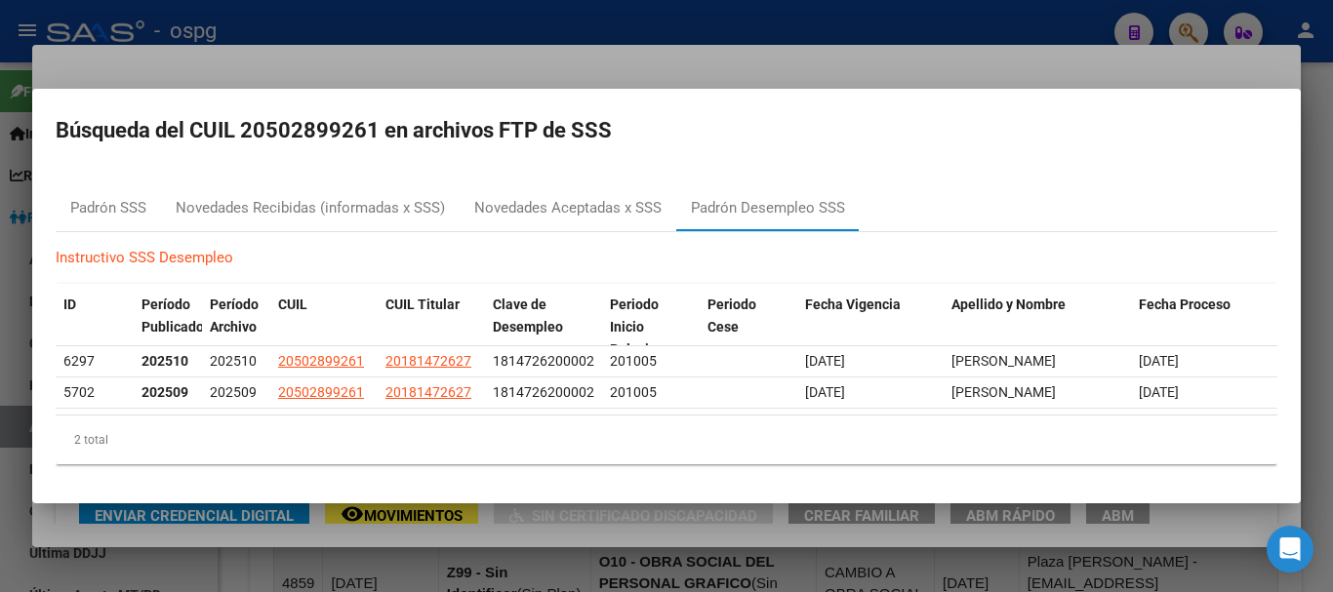
click at [695, 12] on div at bounding box center [666, 296] width 1333 height 592
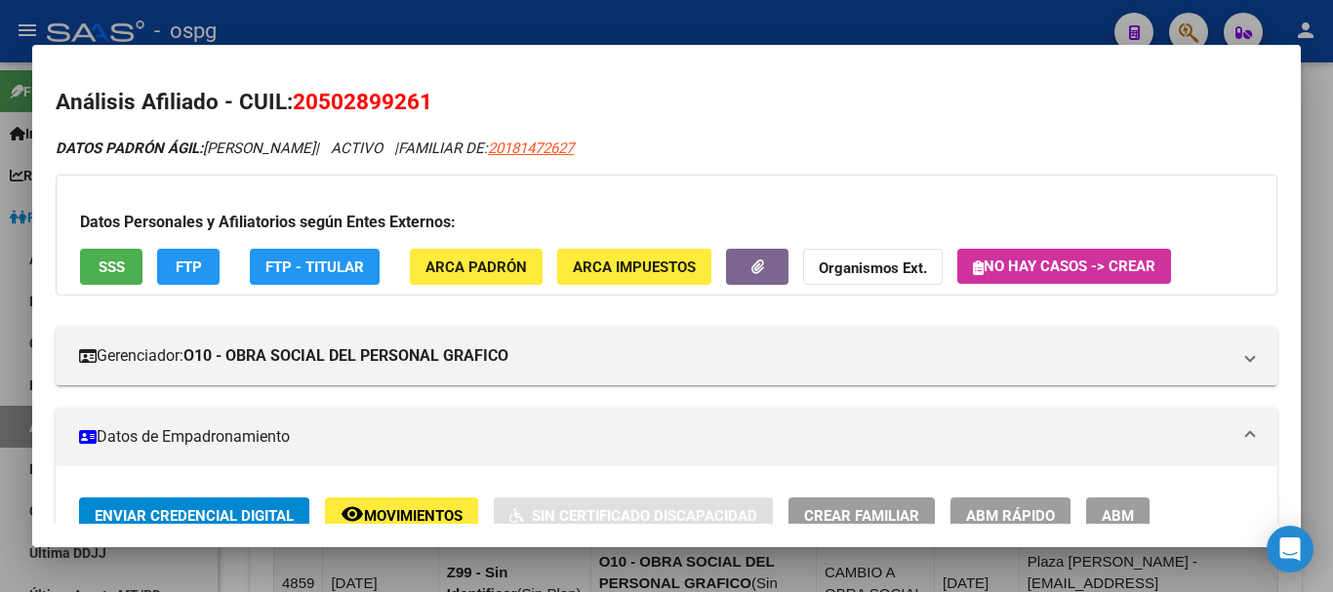
click at [694, 12] on div at bounding box center [666, 296] width 1333 height 592
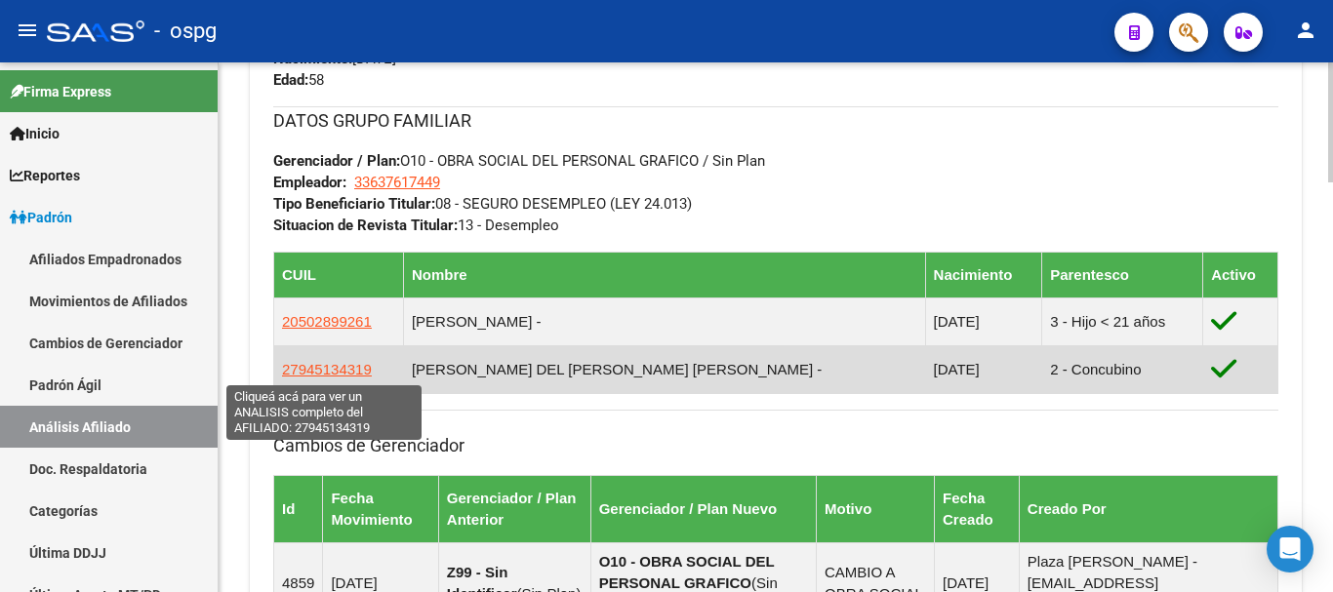
click at [320, 372] on span "27945134319" at bounding box center [327, 369] width 90 height 17
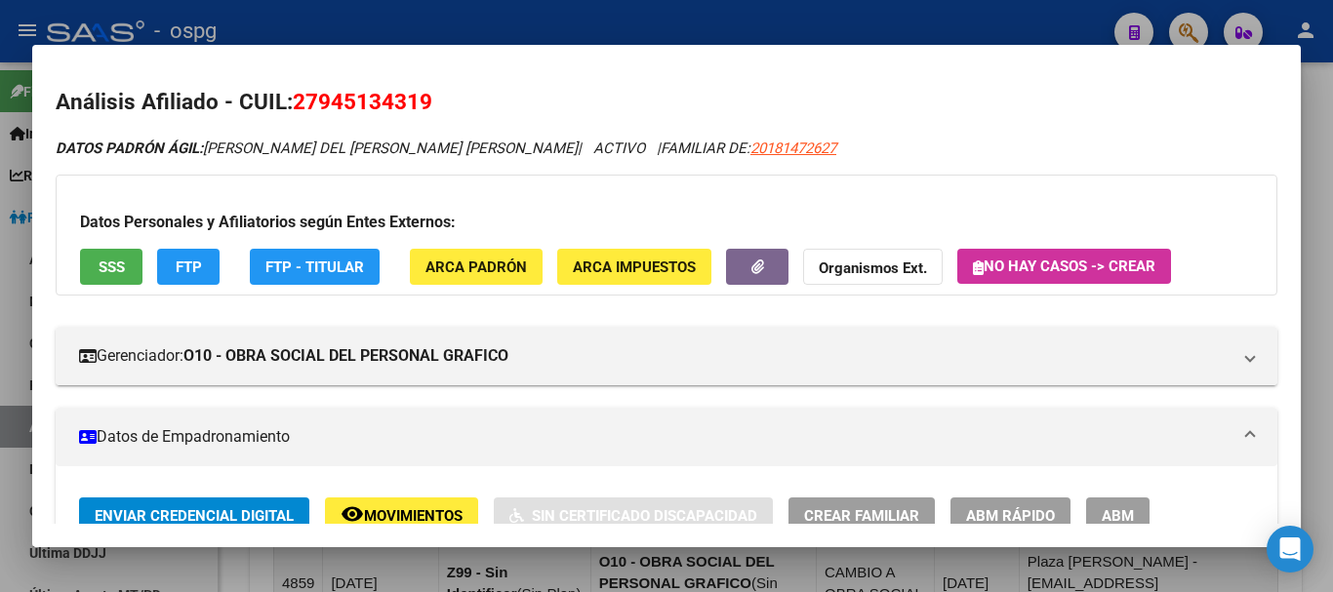
click at [195, 263] on span "FTP" at bounding box center [189, 268] width 26 height 18
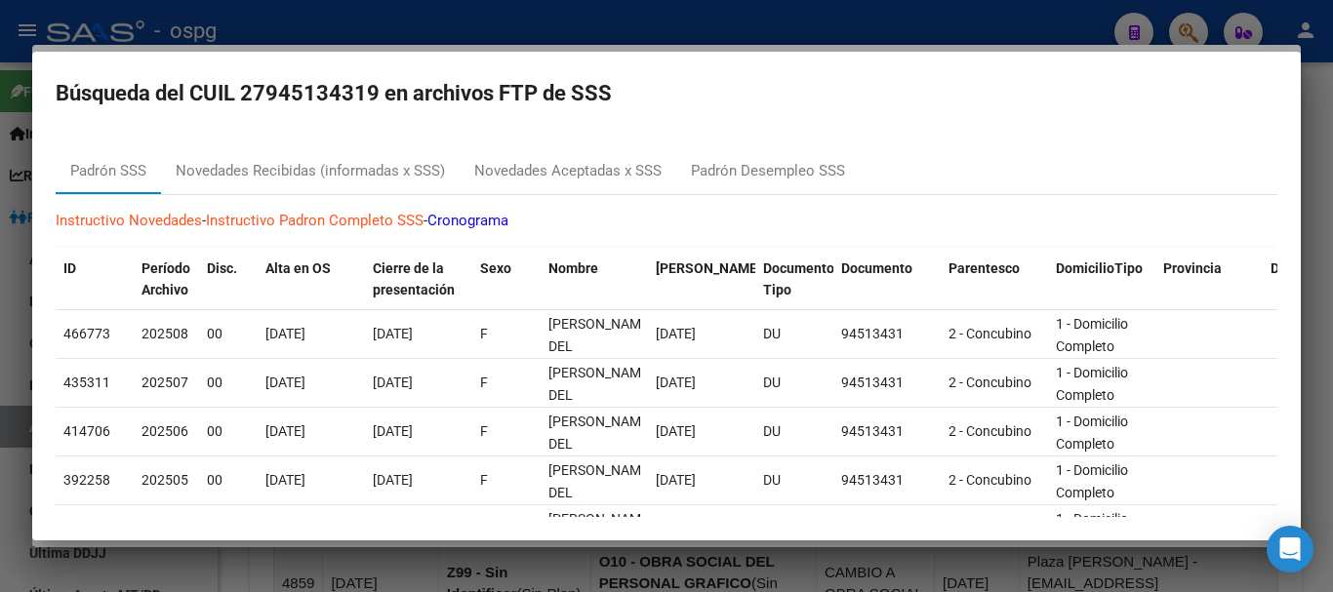
click at [474, 11] on div at bounding box center [666, 296] width 1333 height 592
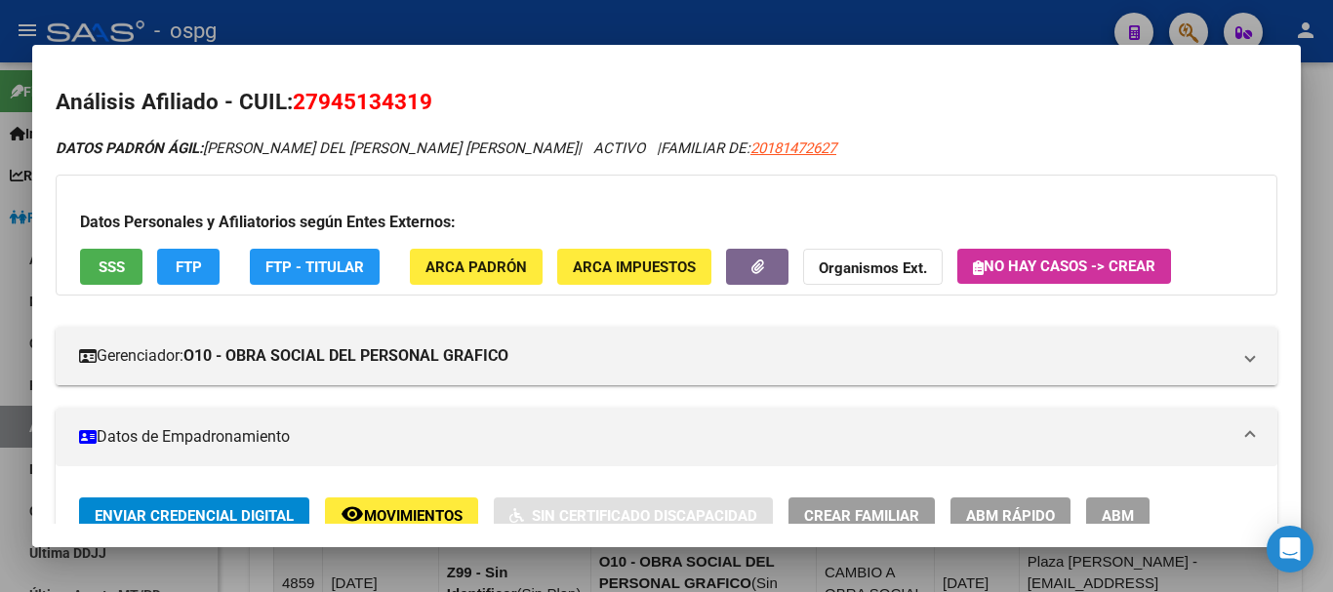
click at [656, 27] on div at bounding box center [666, 296] width 1333 height 592
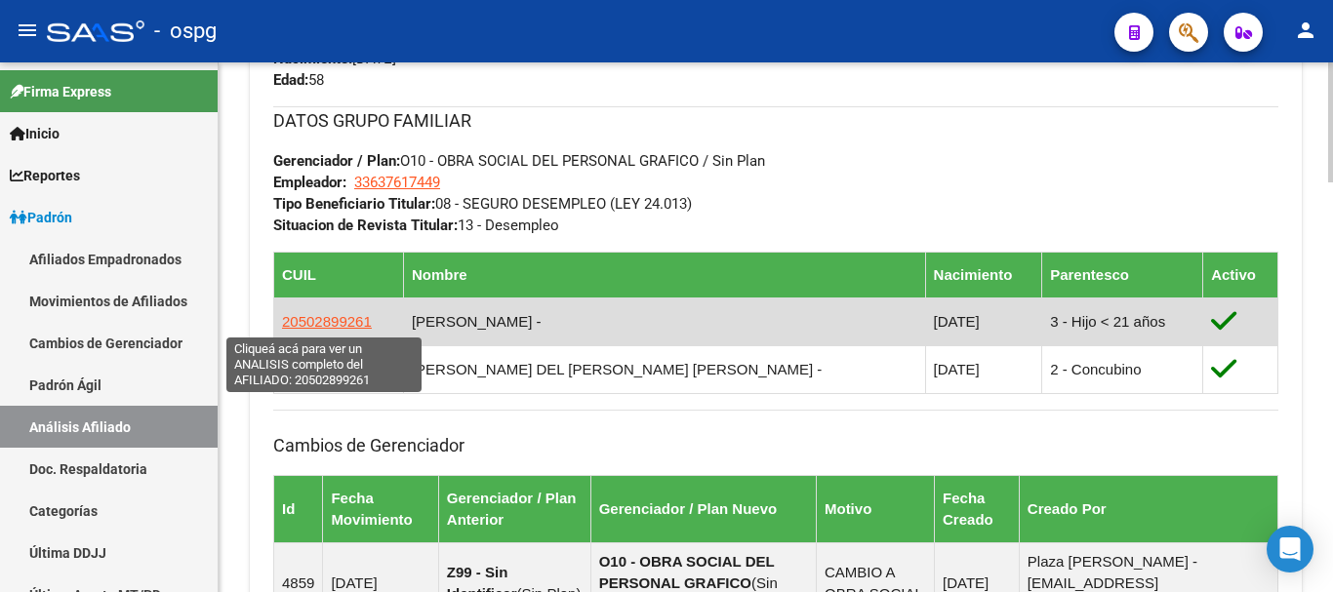
click at [333, 324] on span "20502899261" at bounding box center [327, 321] width 90 height 17
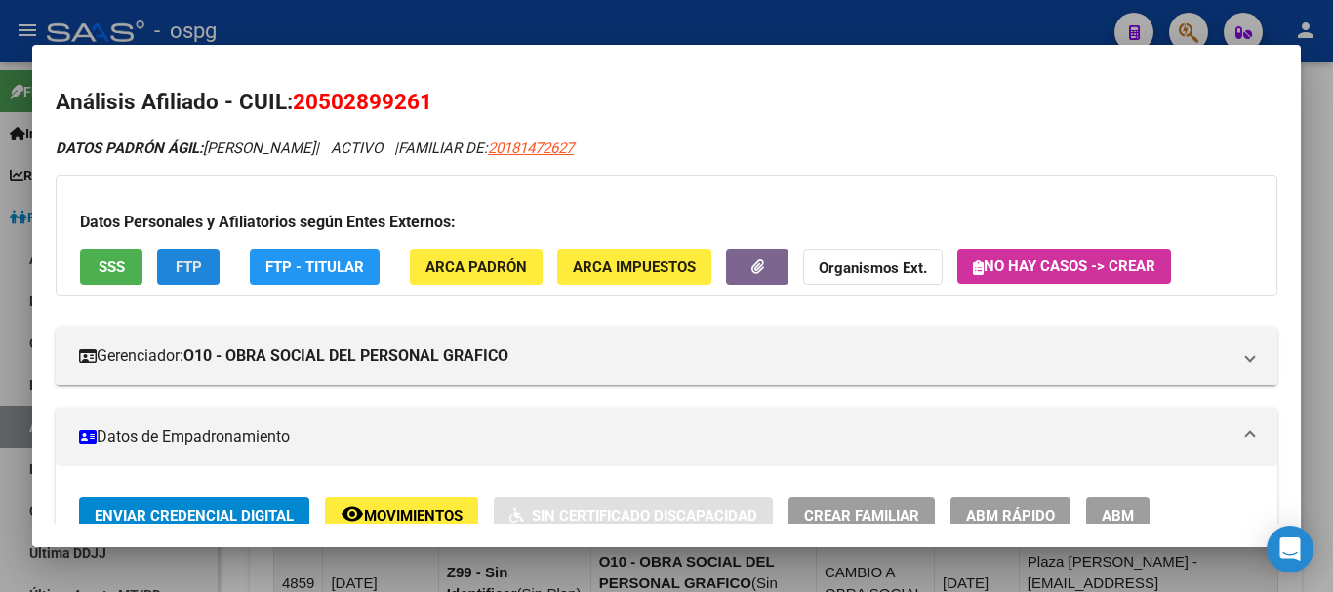
click at [206, 263] on button "FTP" at bounding box center [188, 267] width 62 height 36
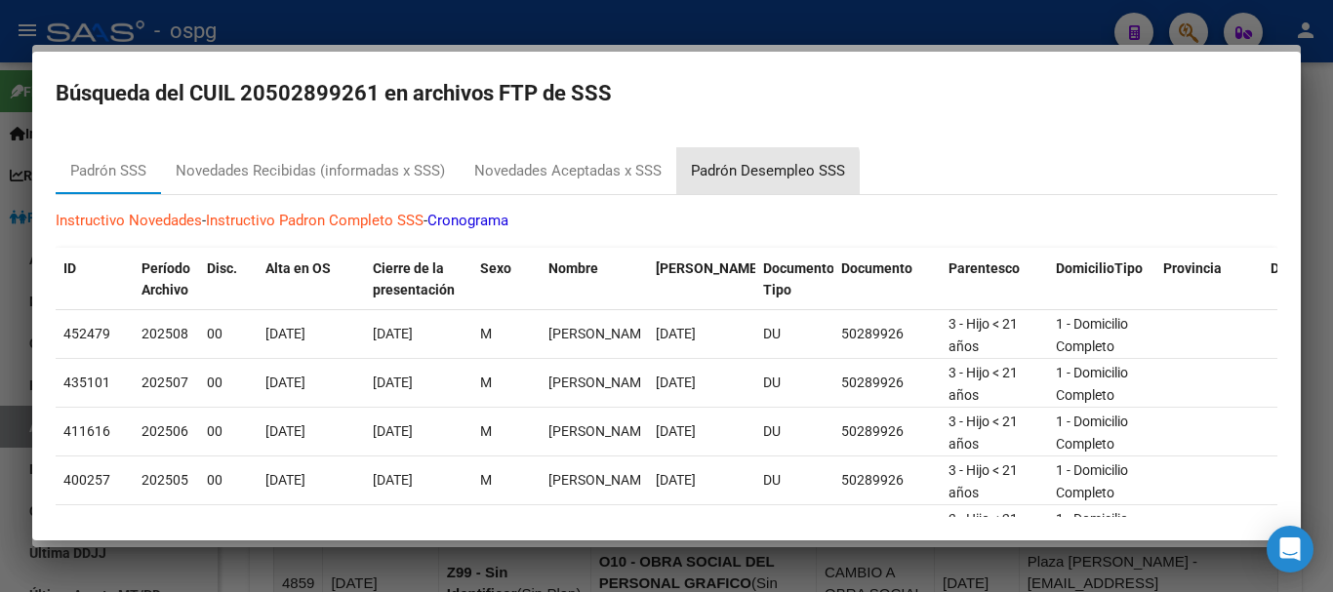
click at [723, 184] on div "Padrón Desempleo SSS" at bounding box center [767, 170] width 183 height 47
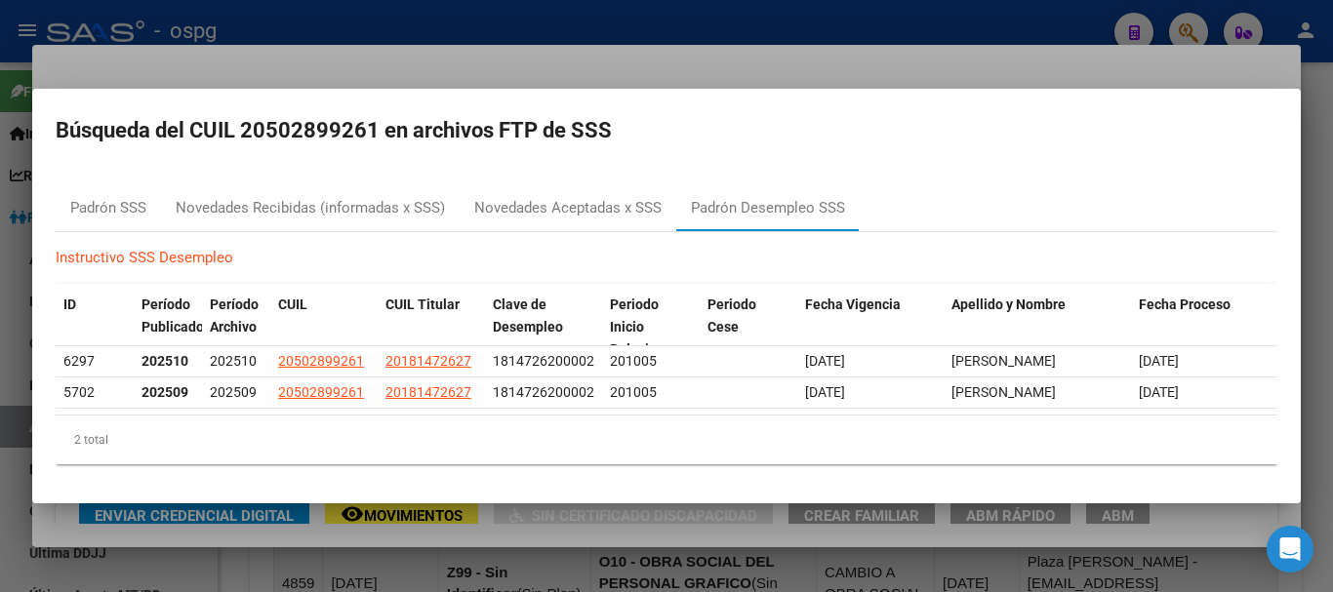
click at [601, 29] on div at bounding box center [666, 296] width 1333 height 592
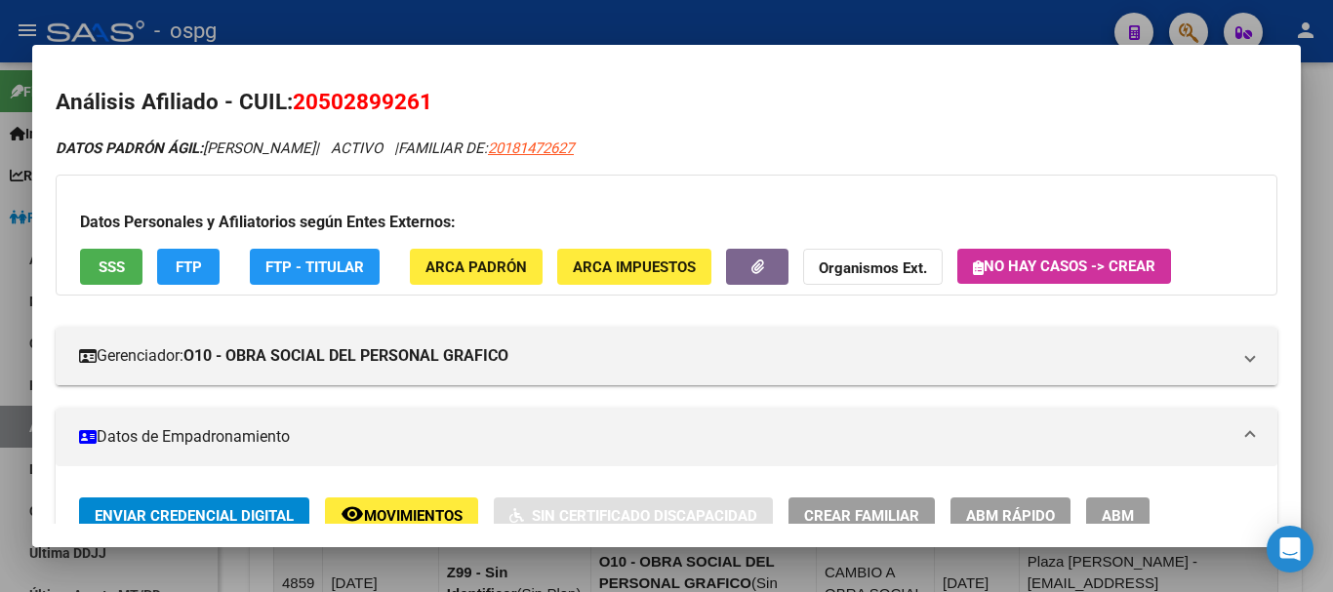
click at [601, 29] on div at bounding box center [666, 296] width 1333 height 592
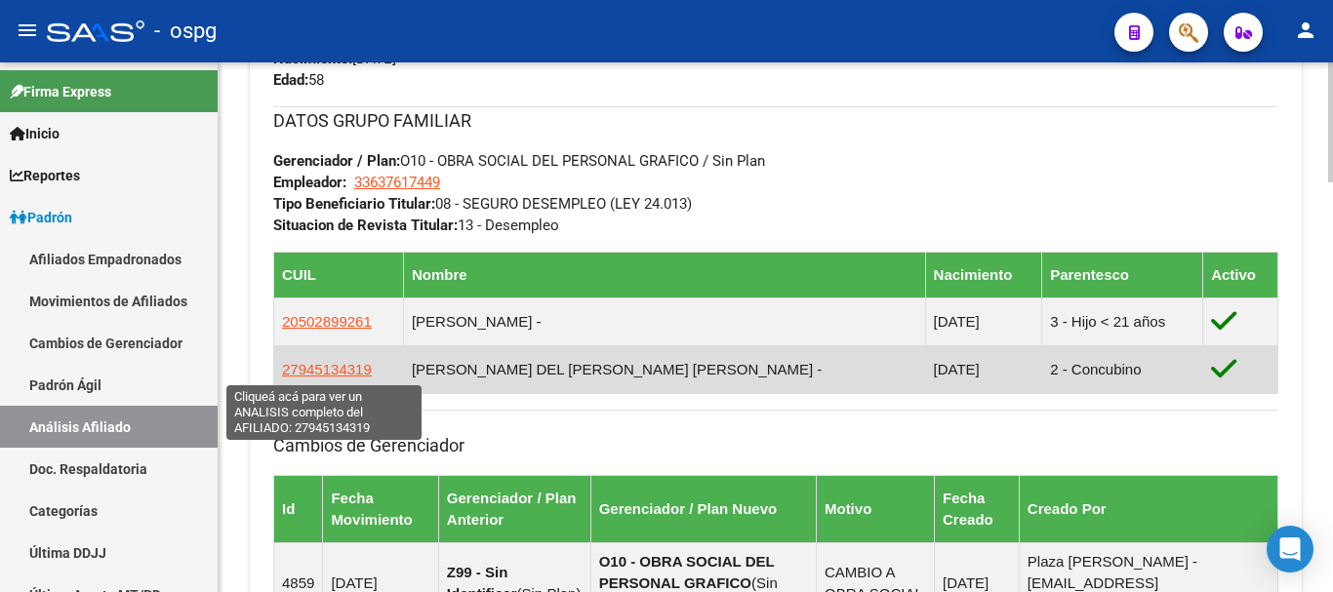
click at [348, 369] on span "27945134319" at bounding box center [327, 369] width 90 height 17
type textarea "27945134319"
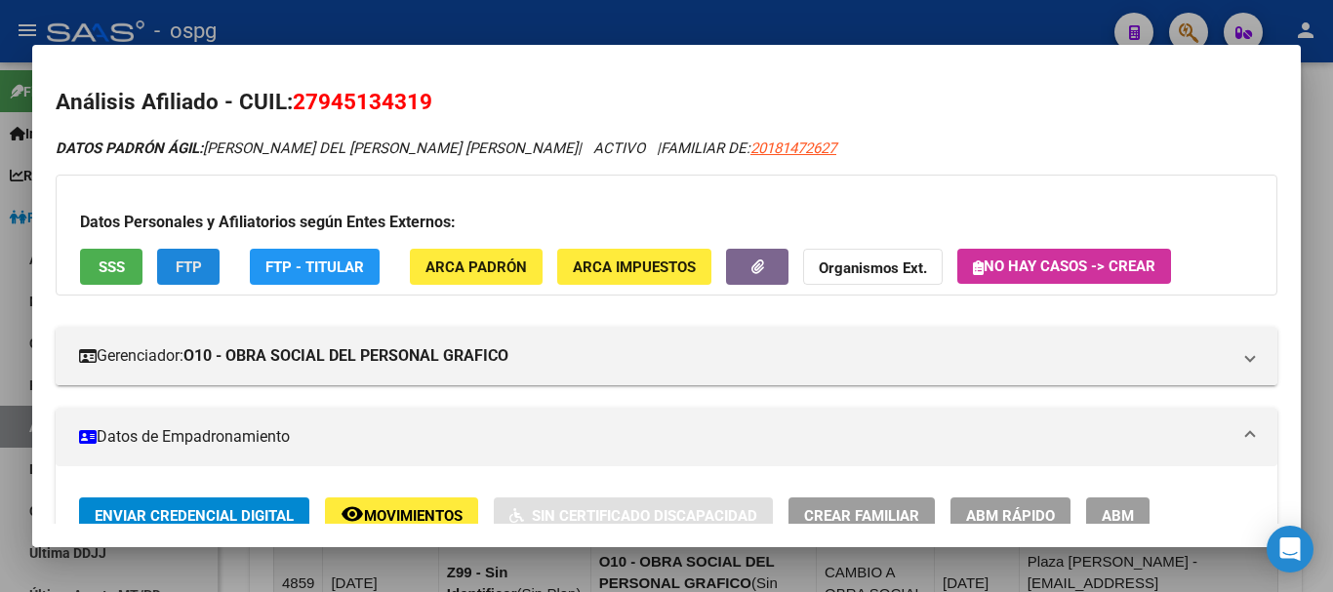
click at [187, 268] on span "FTP" at bounding box center [189, 268] width 26 height 18
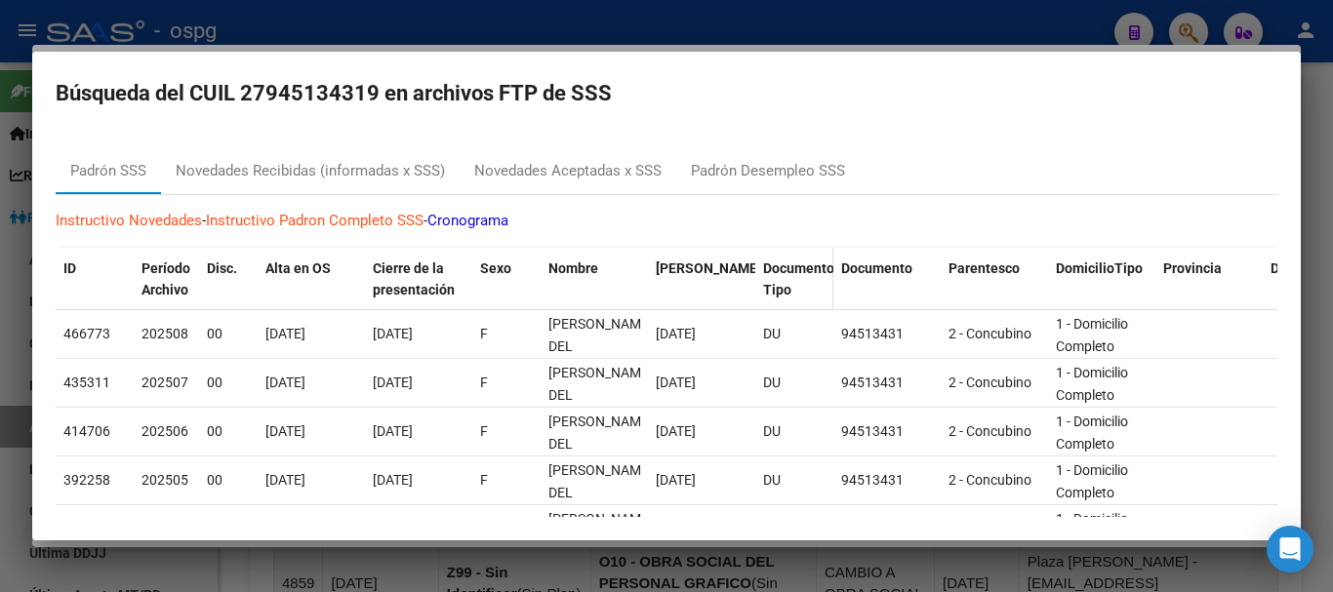
click at [761, 250] on datatable-header-cell "Documento Tipo" at bounding box center [794, 280] width 78 height 64
click at [761, 167] on div "Padrón Desempleo SSS" at bounding box center [768, 171] width 154 height 22
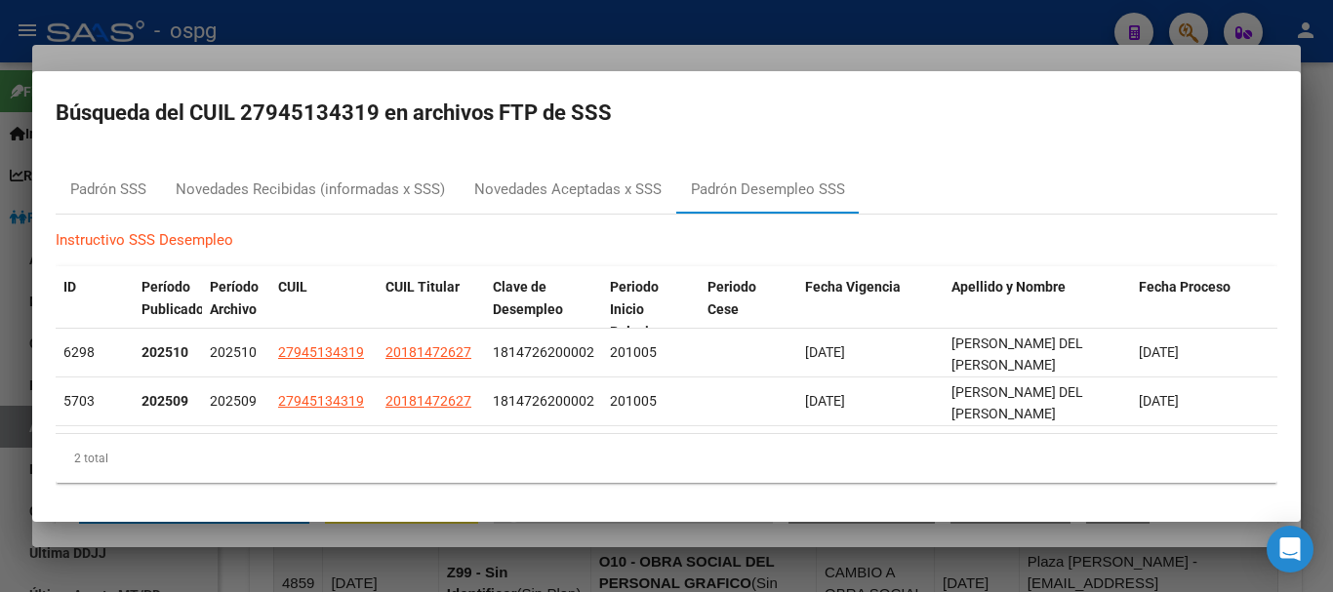
click at [746, 37] on div at bounding box center [666, 296] width 1333 height 592
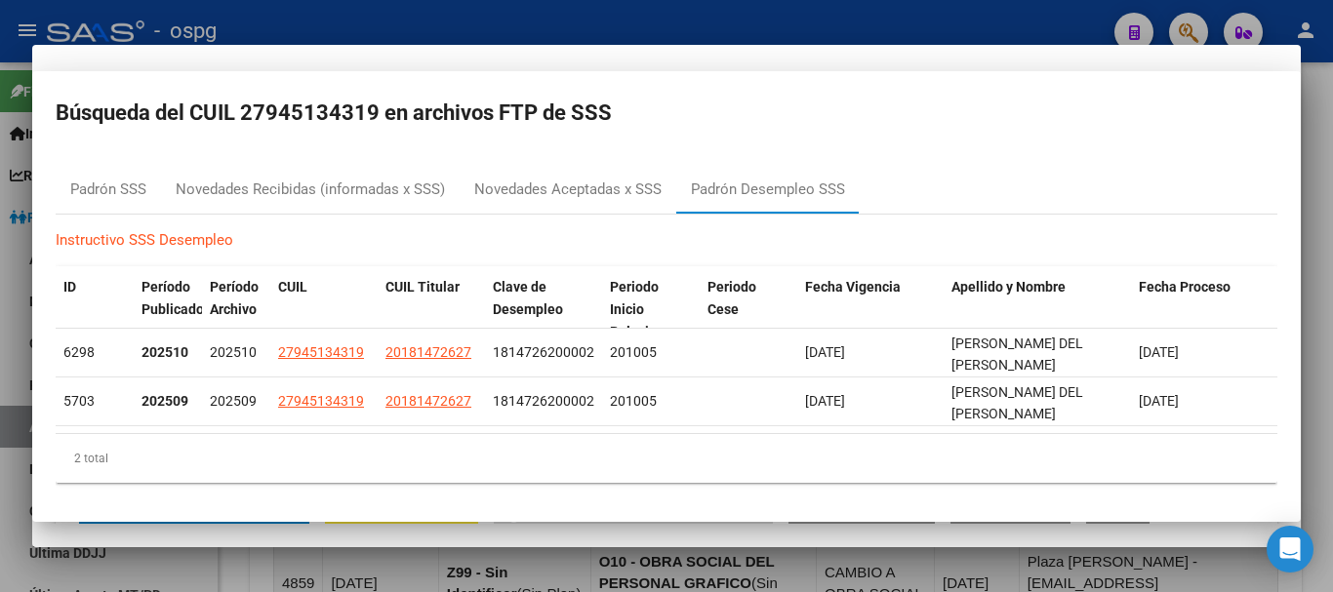
click at [745, 37] on div at bounding box center [666, 296] width 1333 height 592
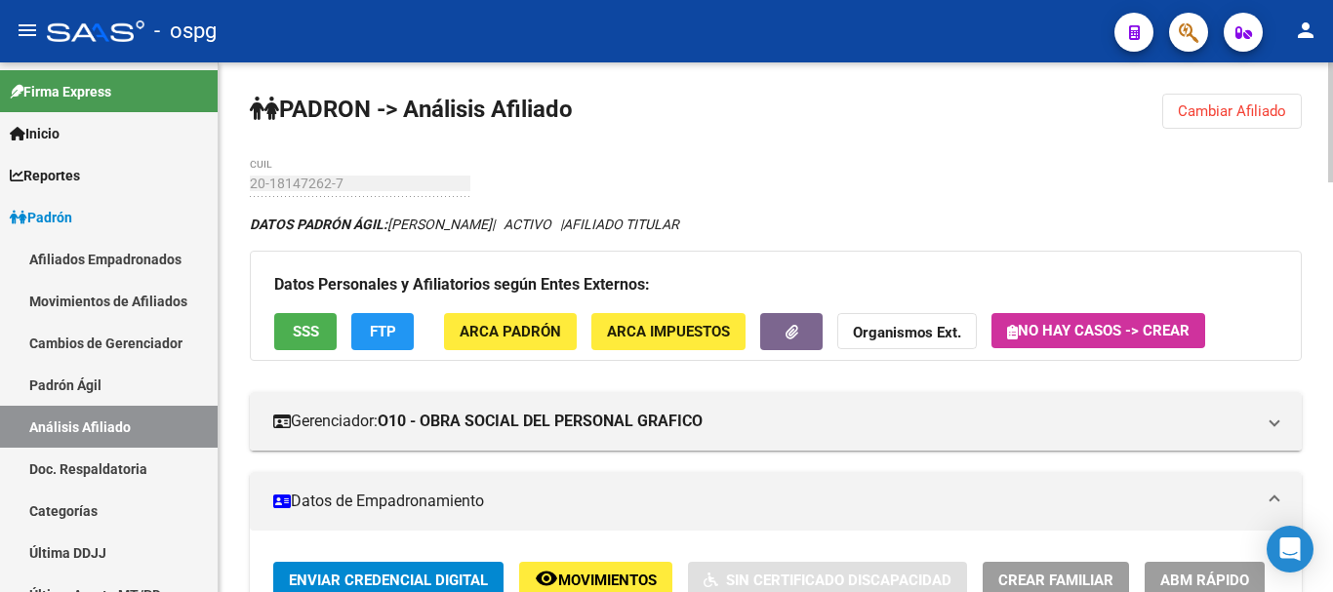
click at [1330, 53] on div "menu - ospg person Firma Express Inicio Calendario SSS Instructivos Contacto OS…" at bounding box center [666, 296] width 1333 height 592
click at [1239, 118] on span "Cambiar Afiliado" at bounding box center [1232, 111] width 108 height 18
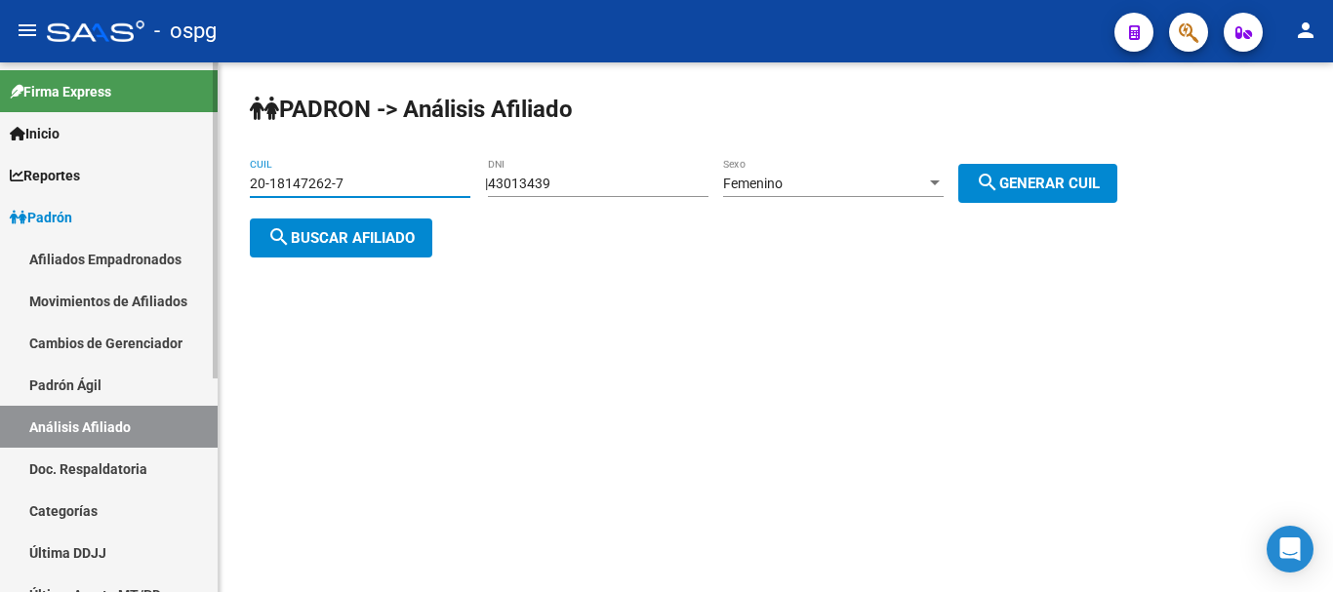
drag, startPoint x: 395, startPoint y: 184, endPoint x: 0, endPoint y: 191, distance: 395.2
click at [0, 191] on mat-sidenav-container "Firma Express Inicio Calendario SSS Instructivos Contacto OS Reportes Ingresos …" at bounding box center [666, 327] width 1333 height 530
paste input "3915530-1"
type input "20-13915530-1"
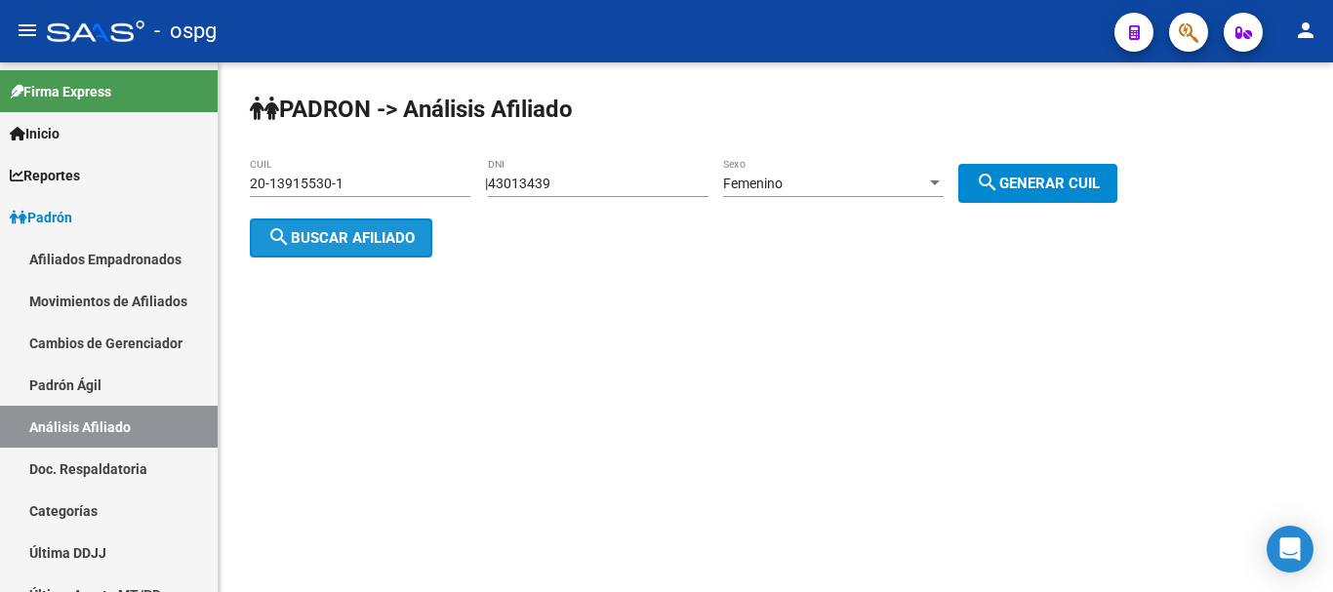
click at [347, 233] on span "search Buscar afiliado" at bounding box center [340, 238] width 147 height 18
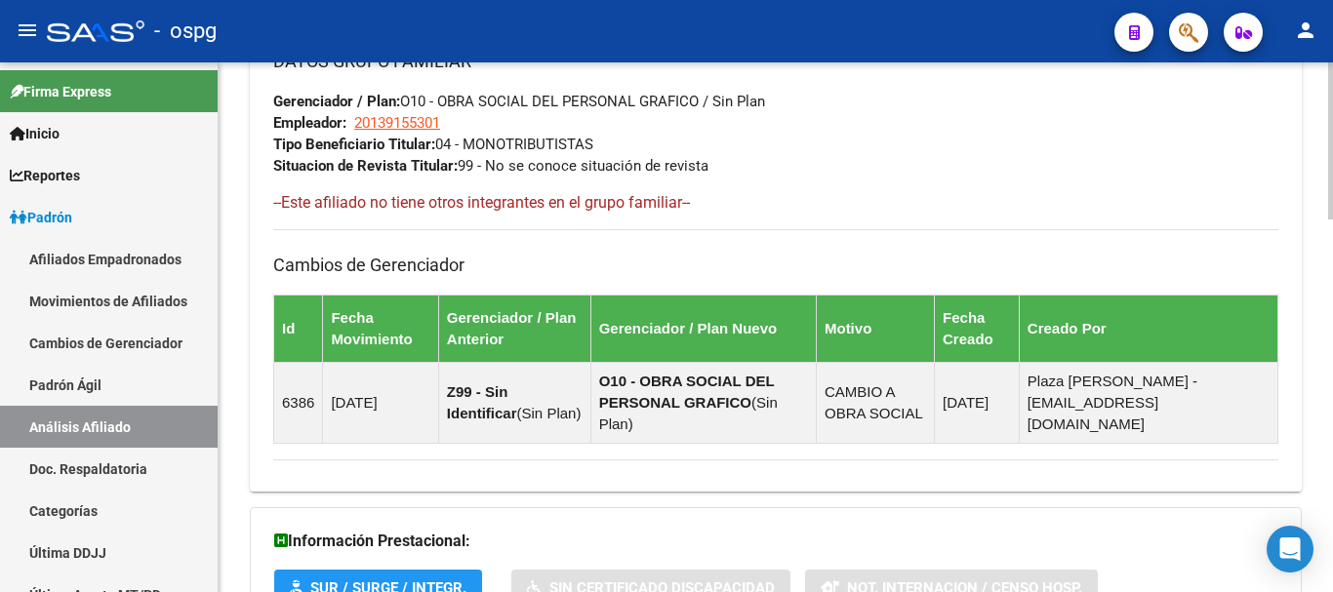
scroll to position [1257, 0]
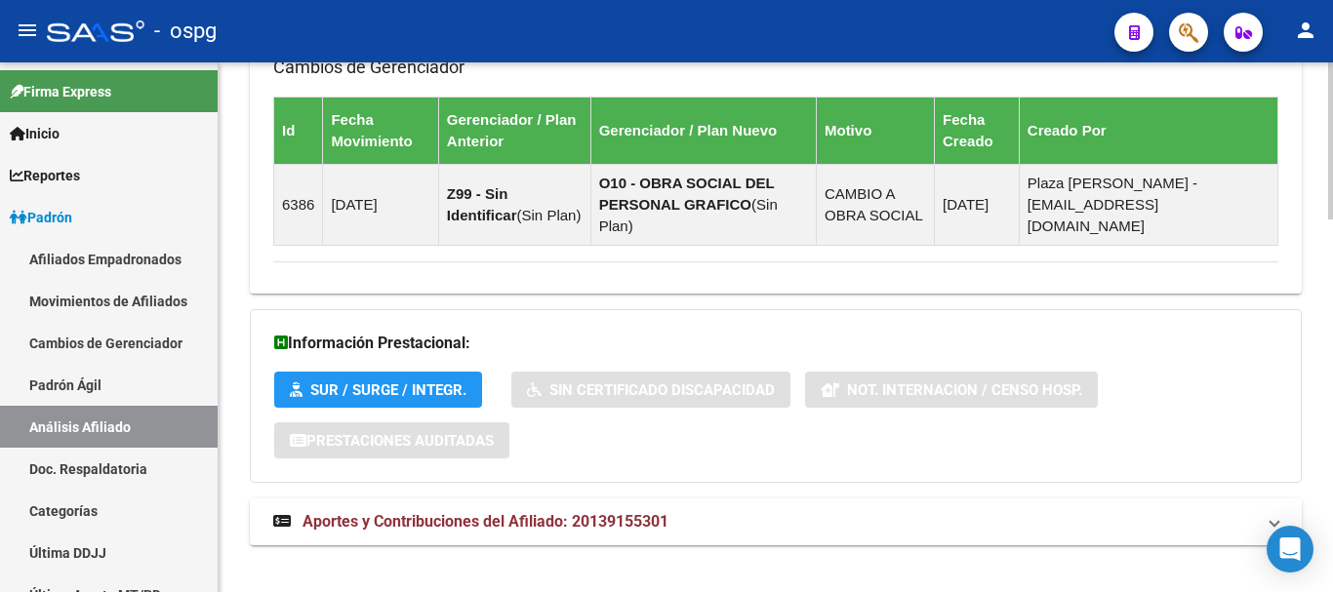
drag, startPoint x: 547, startPoint y: 564, endPoint x: 559, endPoint y: 535, distance: 31.5
click at [567, 512] on span "Aportes y Contribuciones del Afiliado: 20139155301" at bounding box center [485, 521] width 366 height 19
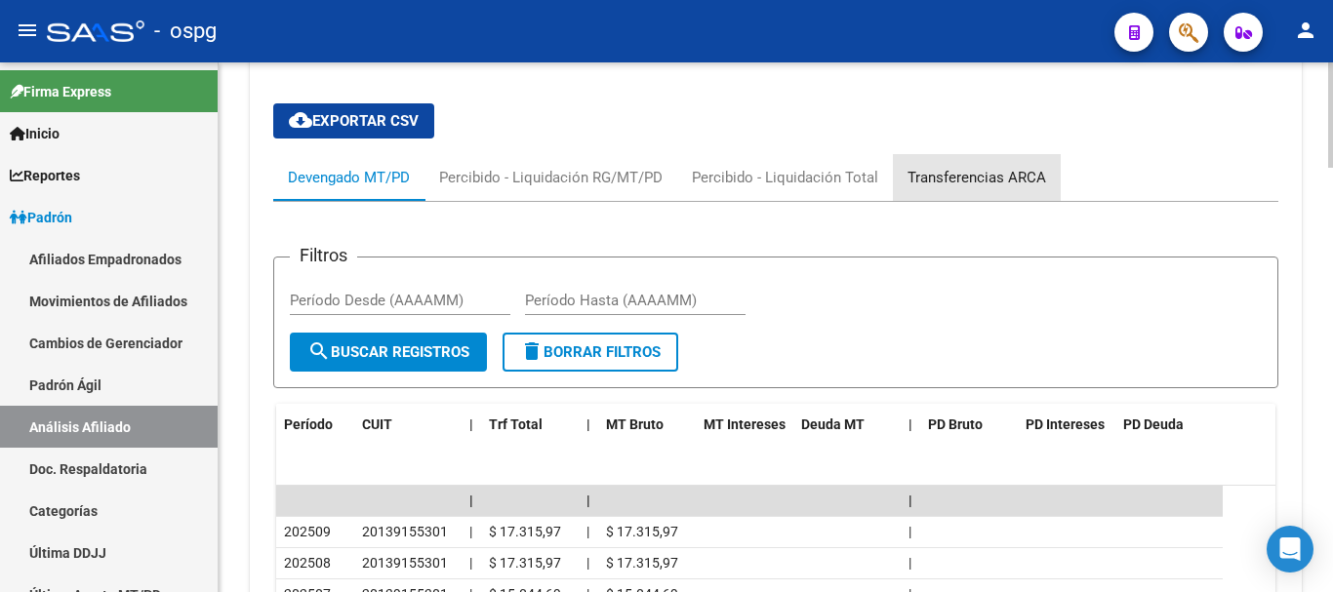
click at [1011, 167] on div "Transferencias ARCA" at bounding box center [976, 177] width 139 height 21
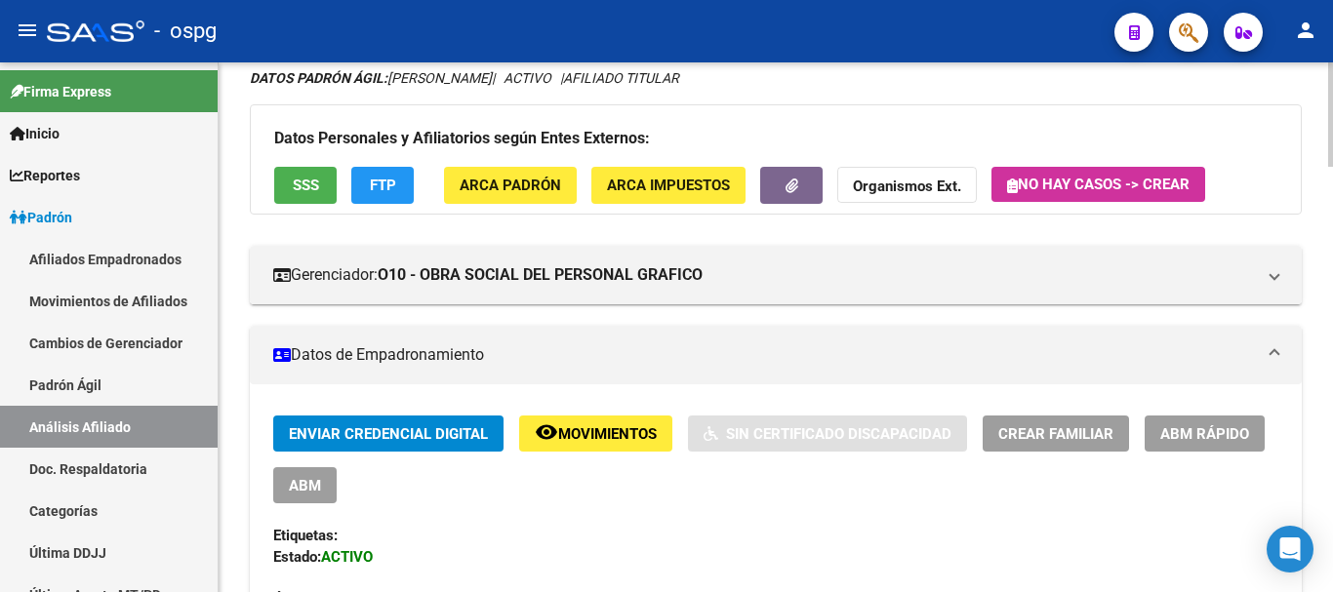
scroll to position [0, 0]
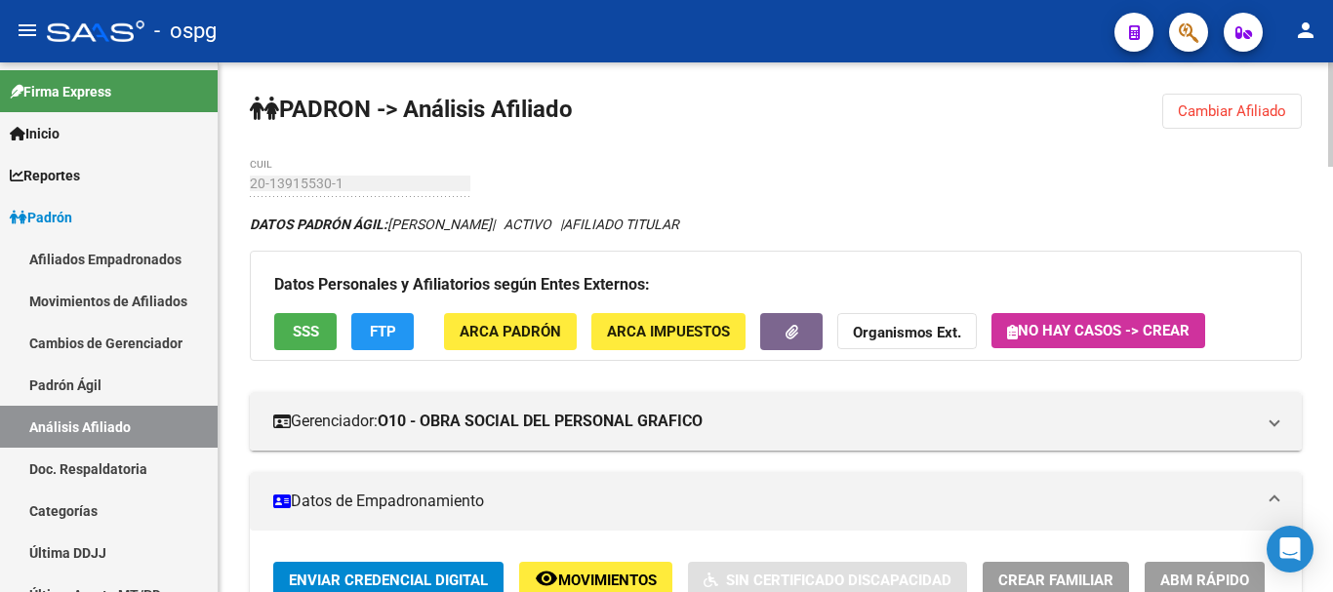
click at [1332, 23] on div "menu - ospg person Firma Express Inicio Calendario SSS Instructivos Contacto OS…" at bounding box center [666, 296] width 1333 height 592
click at [1229, 110] on span "Cambiar Afiliado" at bounding box center [1232, 111] width 108 height 18
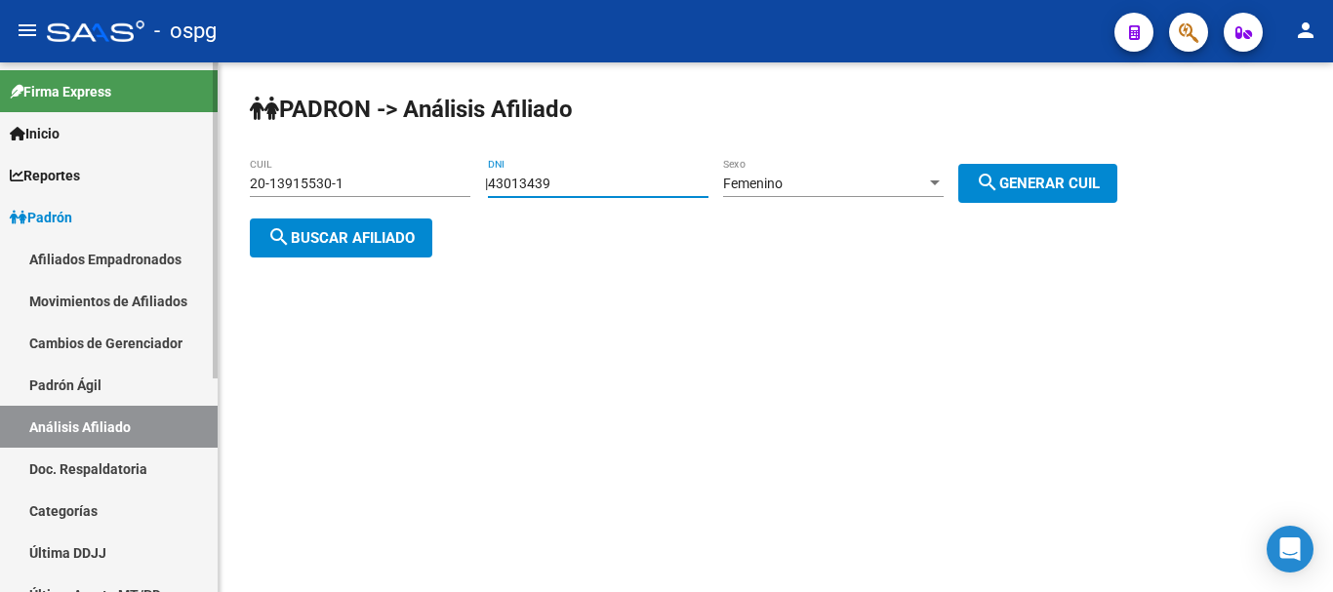
drag, startPoint x: 399, startPoint y: 187, endPoint x: 47, endPoint y: 239, distance: 356.0
click at [80, 230] on mat-sidenav-container "Firma Express Inicio Calendario SSS Instructivos Contacto OS Reportes Ingresos …" at bounding box center [666, 327] width 1333 height 530
type input "29888246"
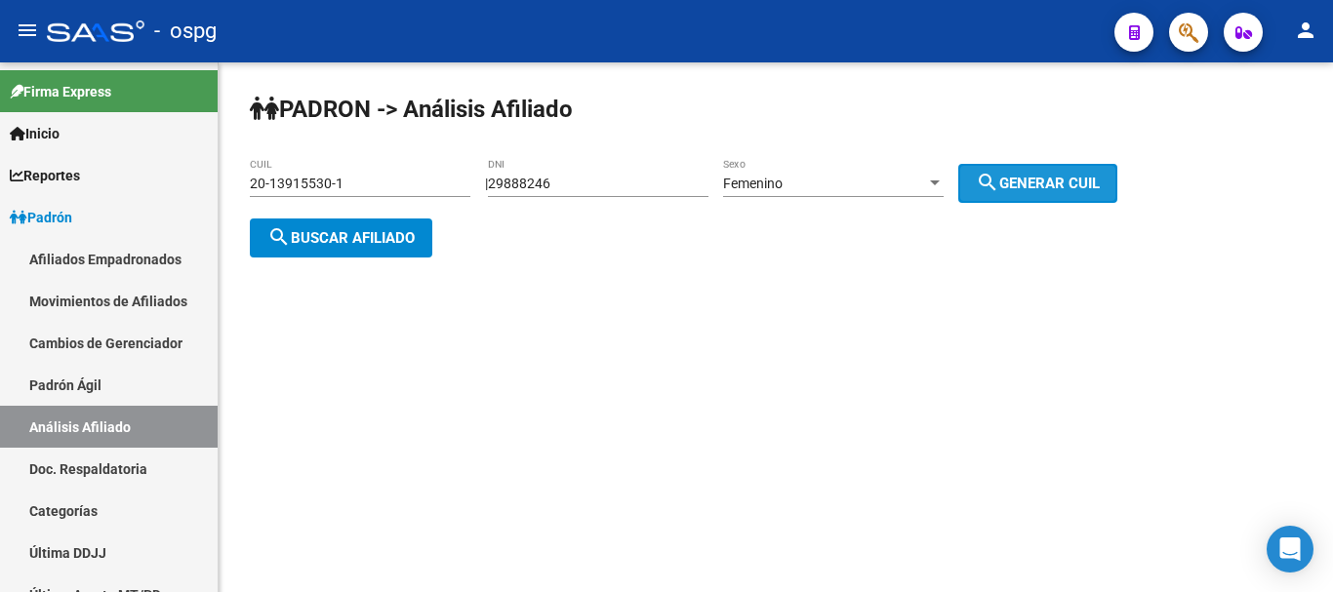
click at [1044, 176] on span "search Generar CUIL" at bounding box center [1038, 184] width 124 height 18
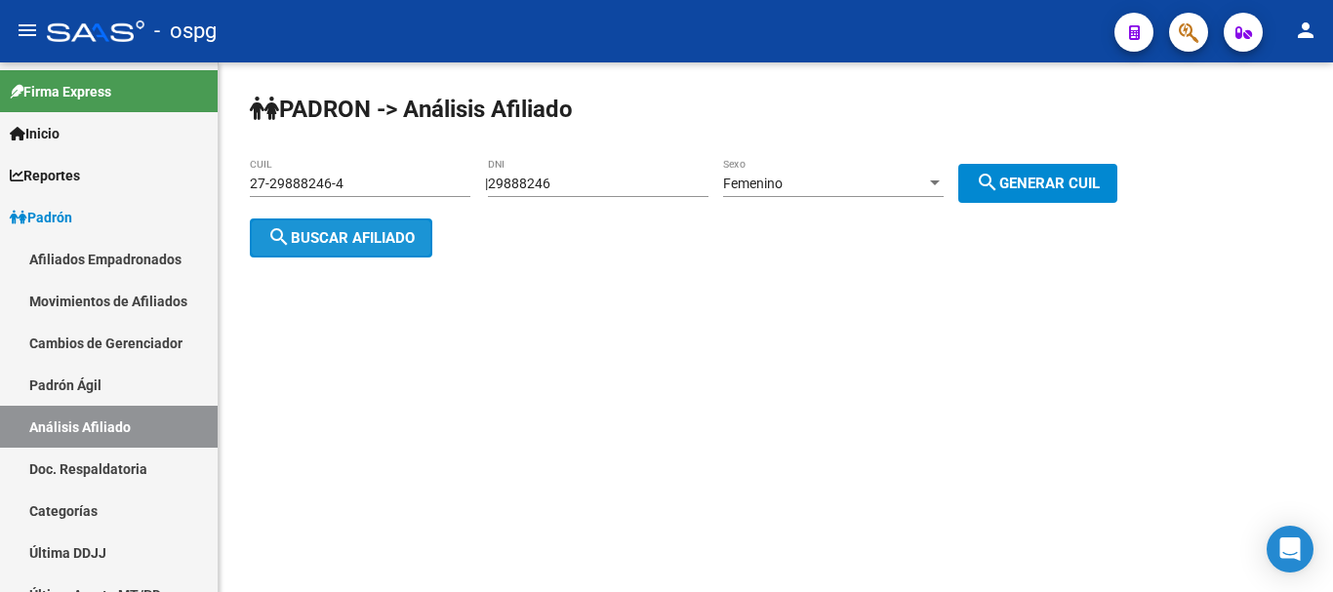
click at [397, 229] on span "search Buscar afiliado" at bounding box center [340, 238] width 147 height 18
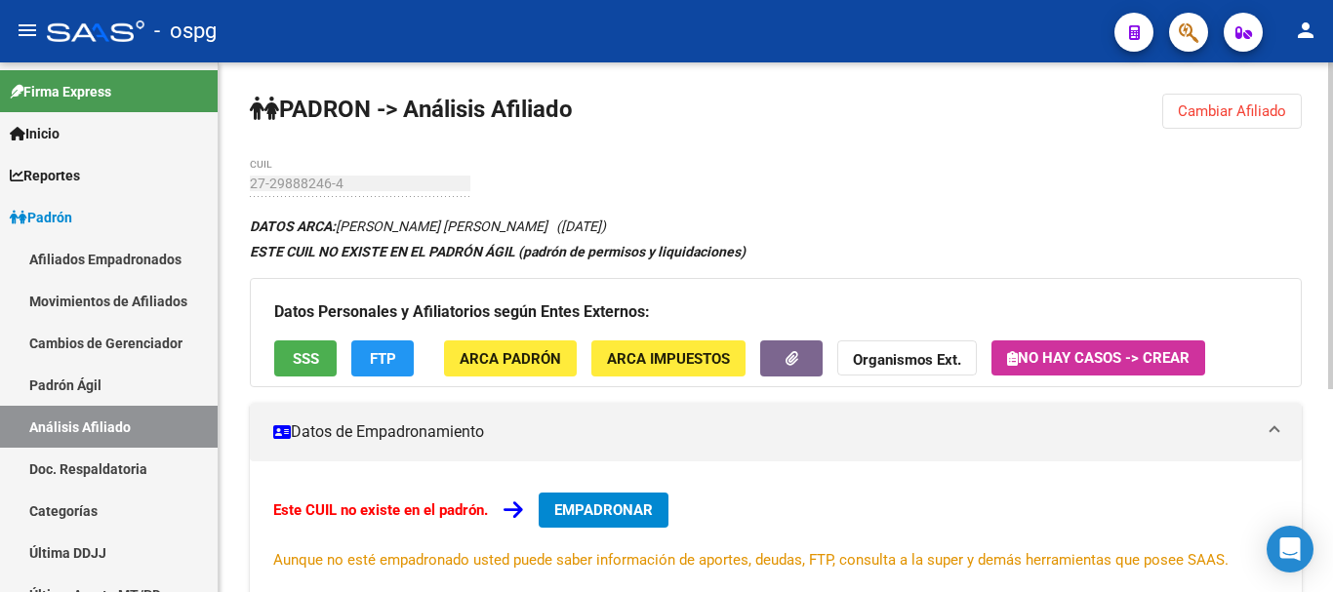
click at [865, 354] on strong "Organismos Ext." at bounding box center [907, 360] width 108 height 18
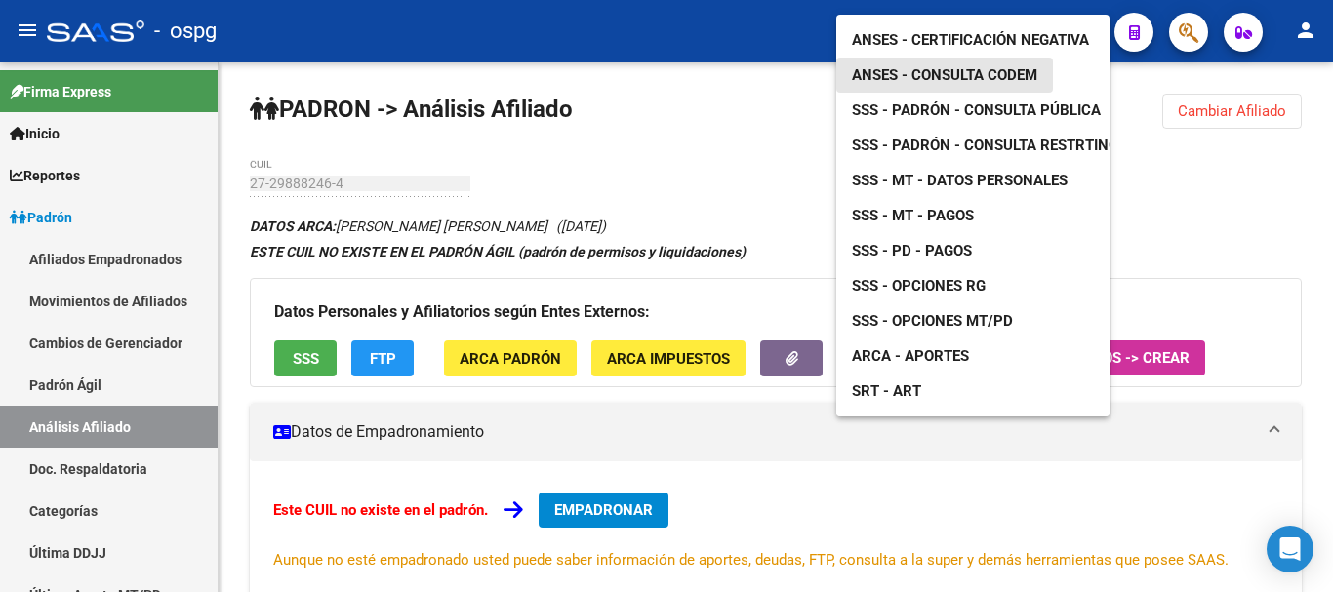
click at [918, 66] on span "ANSES - Consulta CODEM" at bounding box center [944, 75] width 185 height 18
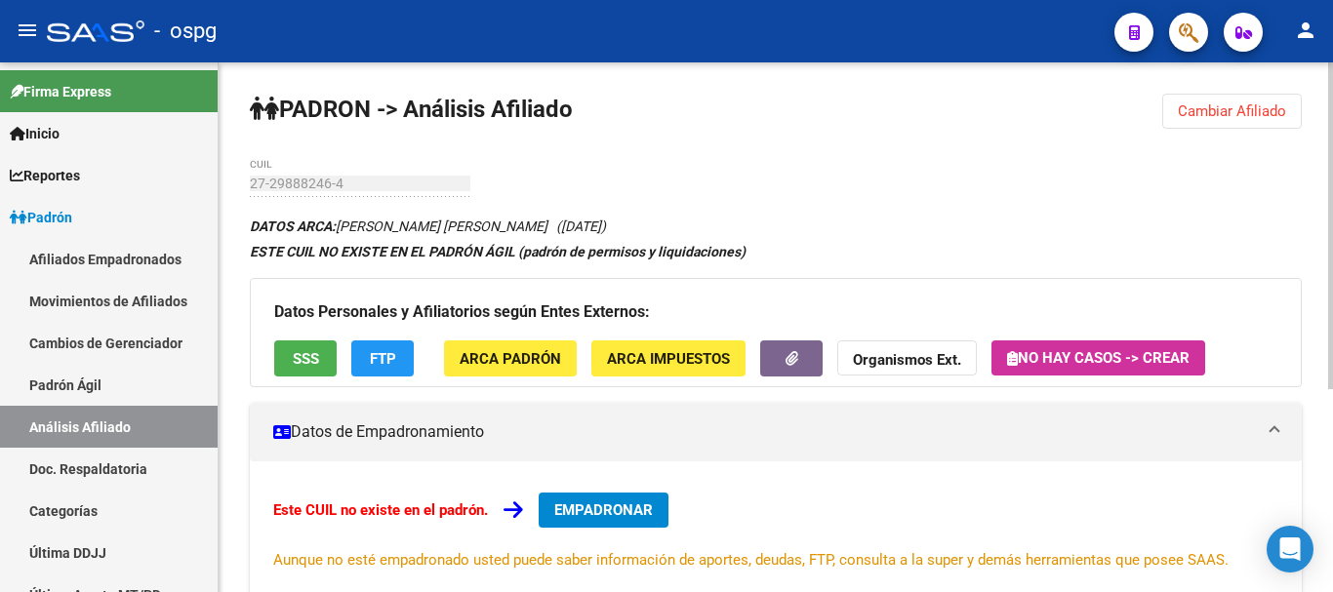
click at [1215, 102] on span "Cambiar Afiliado" at bounding box center [1232, 111] width 108 height 18
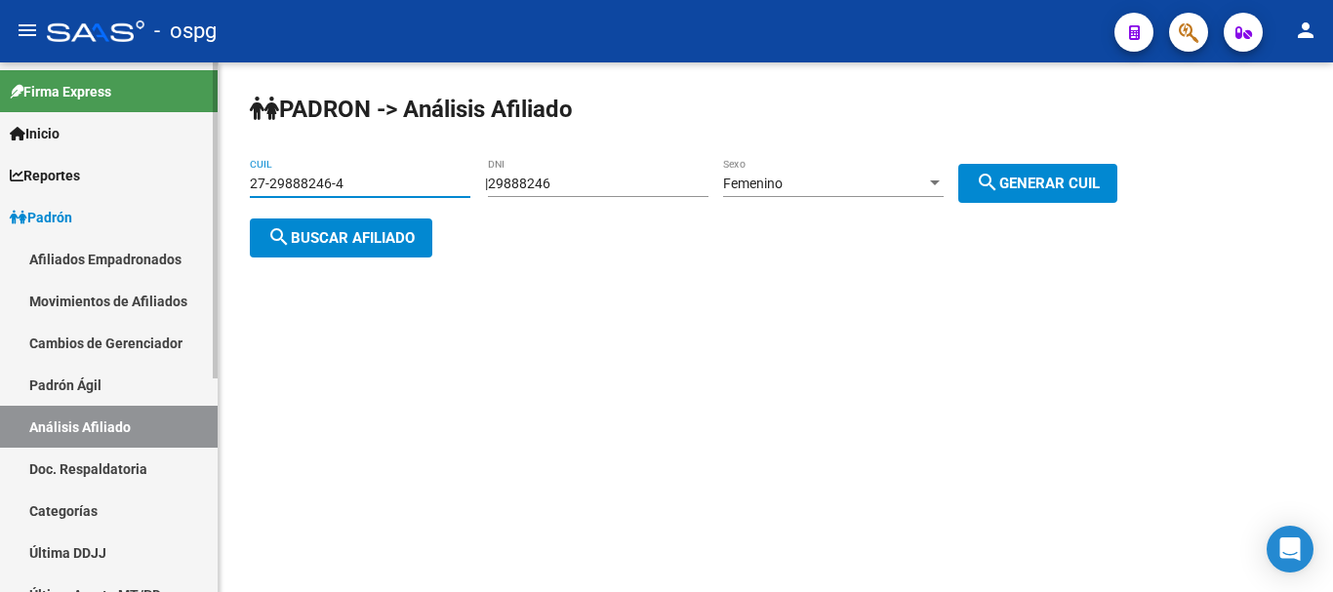
drag, startPoint x: 400, startPoint y: 182, endPoint x: 0, endPoint y: 182, distance: 400.1
click at [0, 182] on mat-sidenav-container "Firma Express Inicio Calendario SSS Instructivos Contacto OS Reportes Ingresos …" at bounding box center [666, 327] width 1333 height 530
paste input "04967669-2"
click at [351, 216] on div "[PERSON_NAME] -> Análisis Afiliado 27-04967669-2 CUIL | 29888246 DNI Femenino S…" at bounding box center [776, 191] width 1114 height 258
click at [362, 233] on span "search Buscar afiliado" at bounding box center [340, 238] width 147 height 18
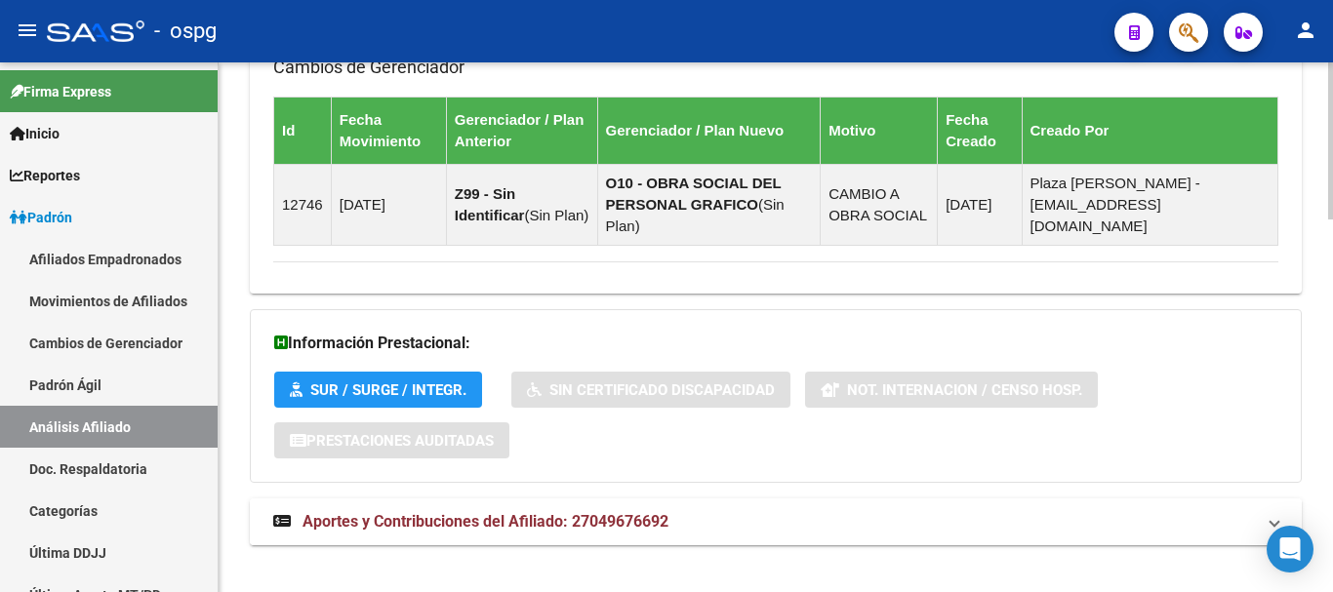
click at [495, 512] on span "Aportes y Contribuciones del Afiliado: 27049676692" at bounding box center [485, 521] width 366 height 19
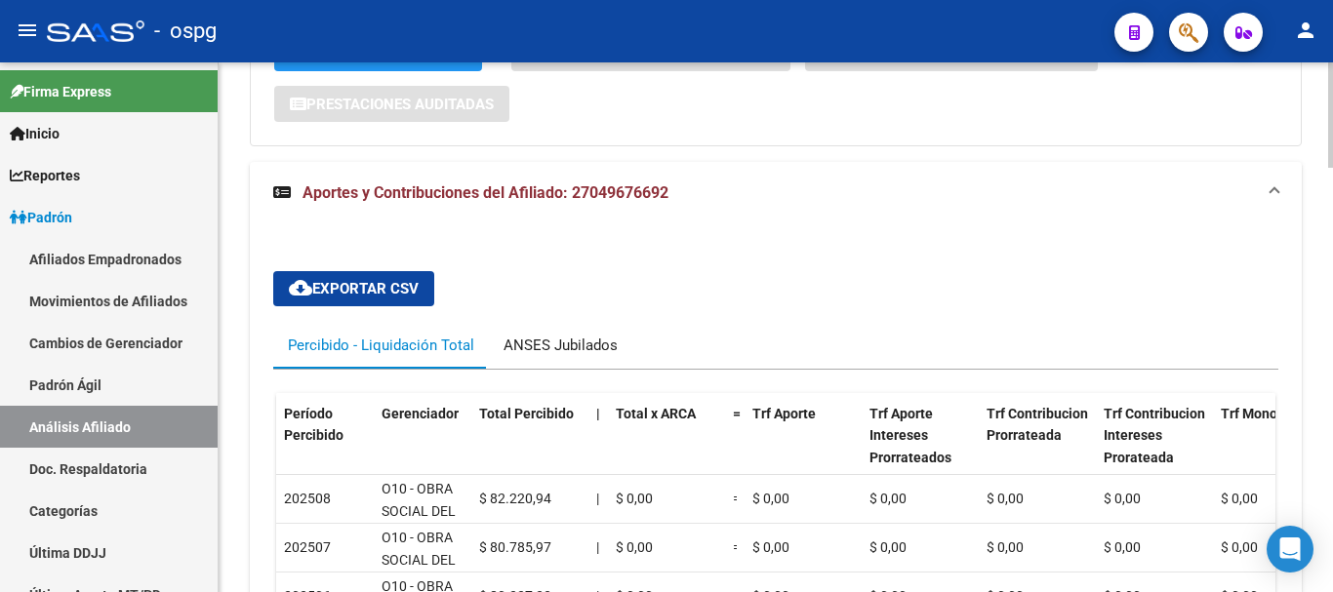
click at [523, 335] on div "ANSES Jubilados" at bounding box center [560, 345] width 114 height 21
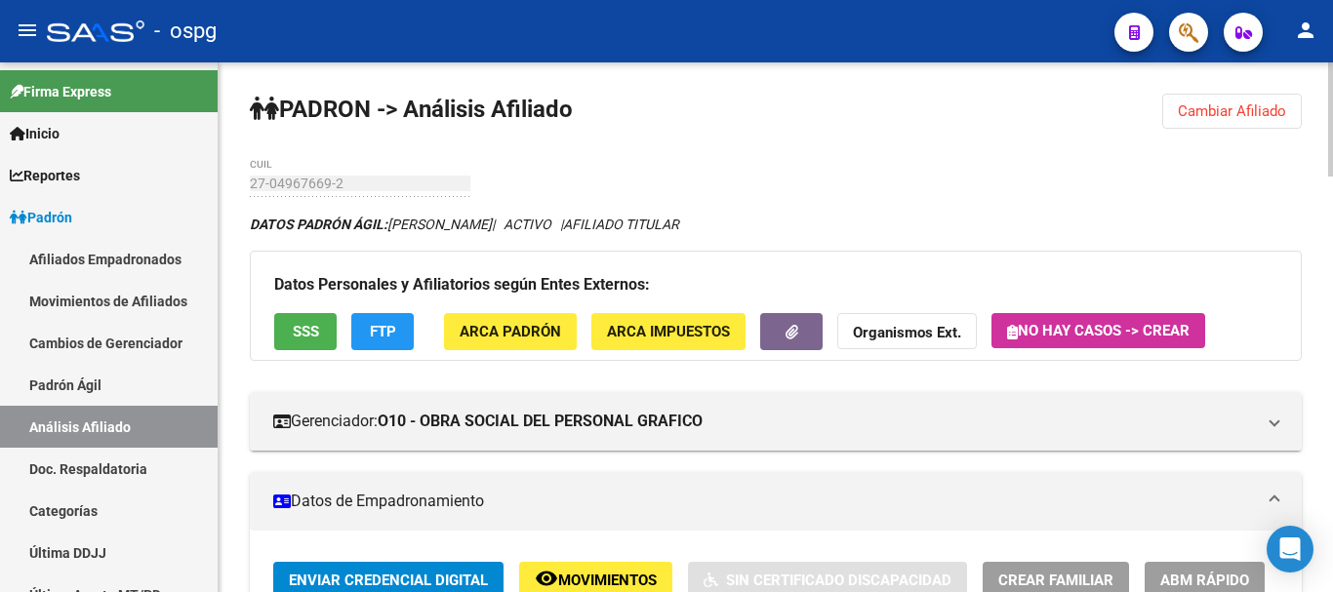
click at [1332, 0] on html "menu - ospg person Firma Express Inicio Calendario SSS Instructivos Contacto OS…" at bounding box center [666, 296] width 1333 height 592
drag, startPoint x: 1234, startPoint y: 102, endPoint x: 1000, endPoint y: 147, distance: 238.4
click at [1232, 102] on span "Cambiar Afiliado" at bounding box center [1232, 111] width 108 height 18
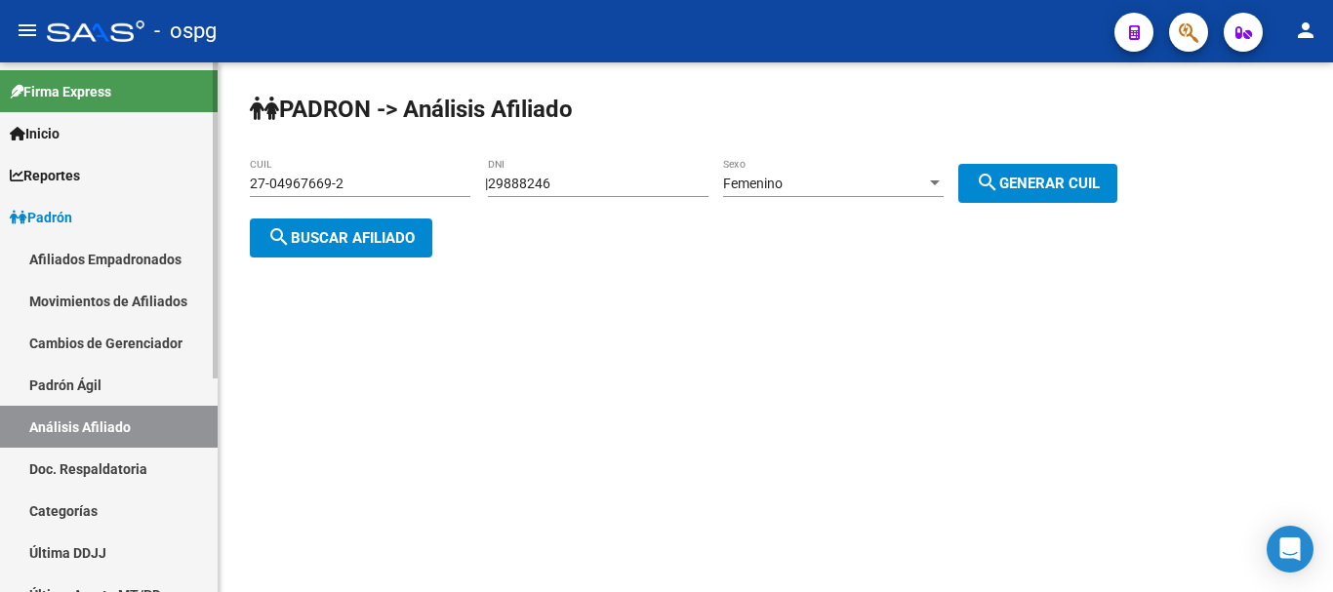
drag, startPoint x: 430, startPoint y: 180, endPoint x: 0, endPoint y: 229, distance: 433.2
click at [0, 225] on mat-sidenav-container "Firma Express Inicio Calendario SSS Instructivos Contacto OS Reportes Ingresos …" at bounding box center [666, 327] width 1333 height 530
type input "20-30488792-4"
click at [359, 243] on span "search Buscar afiliado" at bounding box center [340, 238] width 147 height 18
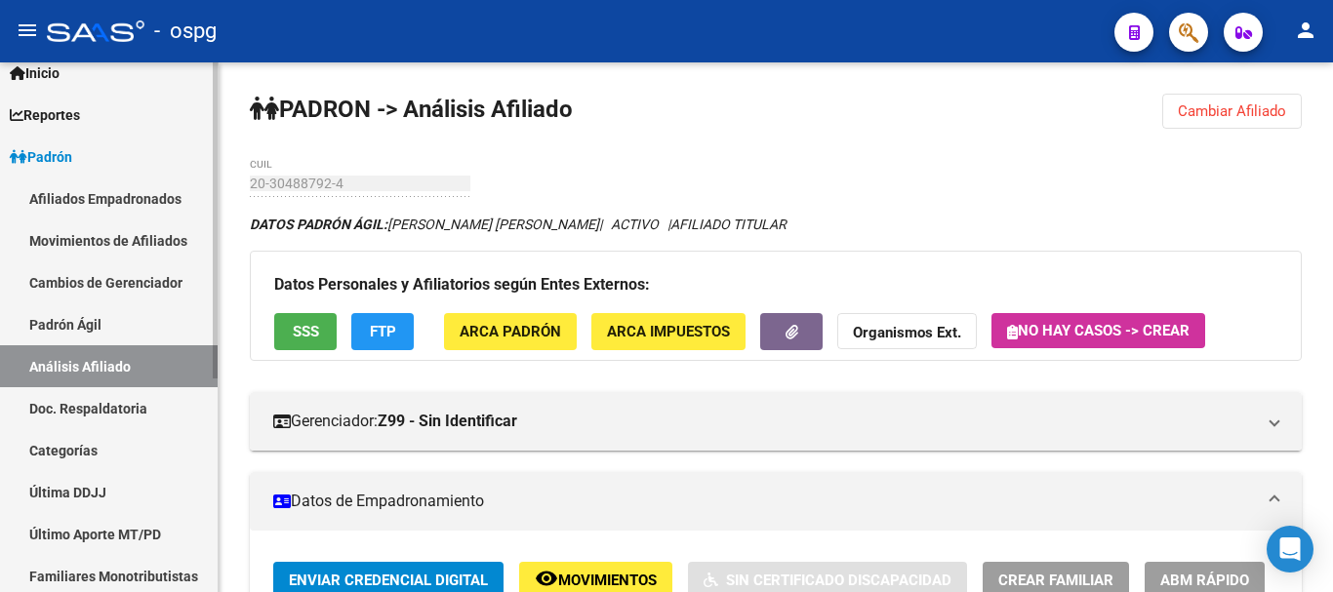
click at [269, 368] on mat-sidenav-container "Firma Express Inicio Calendario SSS Instructivos Contacto OS Reportes Ingresos …" at bounding box center [666, 327] width 1333 height 530
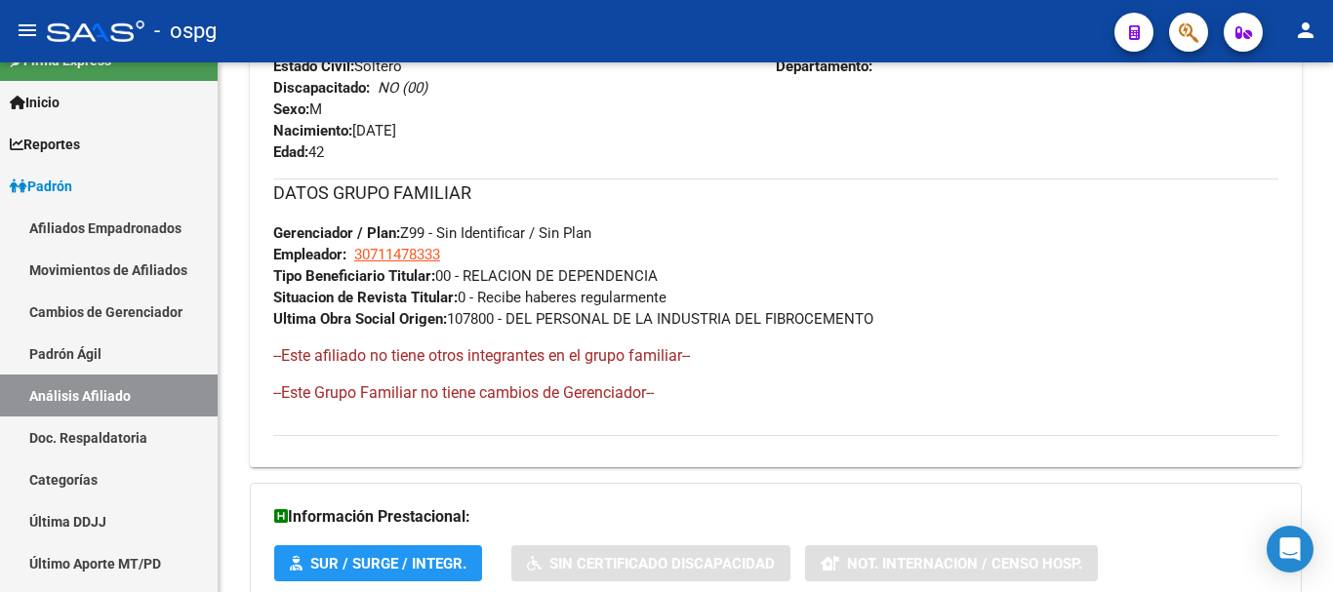
scroll to position [1122, 0]
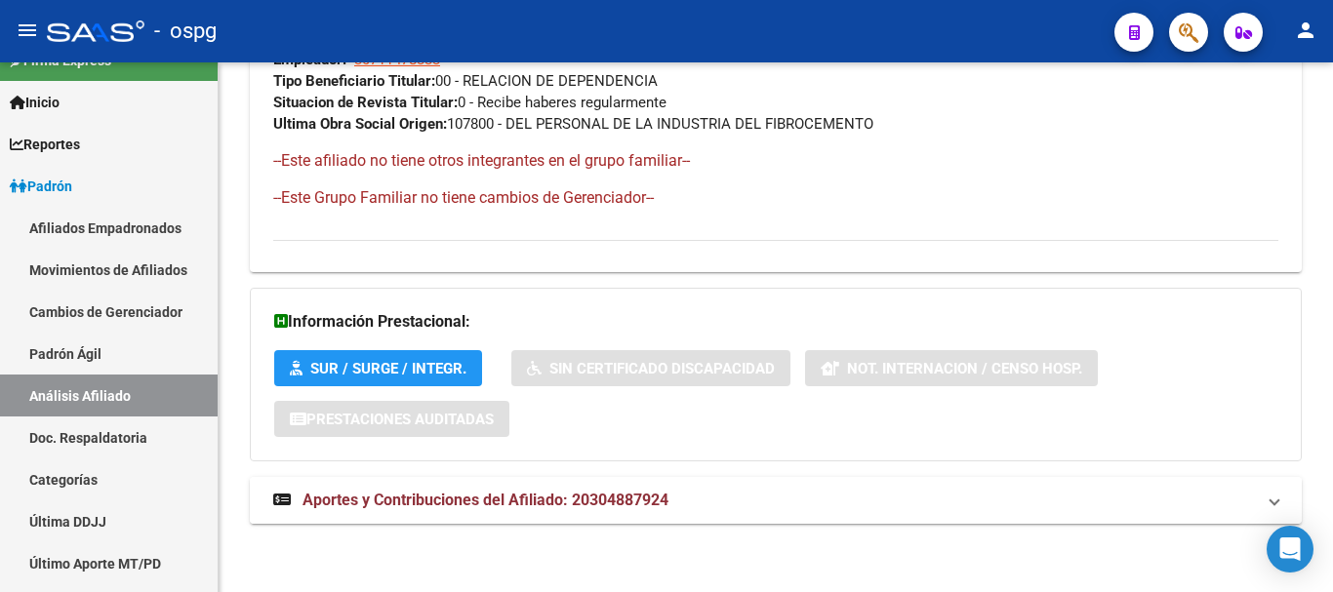
click at [769, 502] on mat-panel-title "Aportes y Contribuciones del Afiliado: 20304887924" at bounding box center [764, 500] width 982 height 21
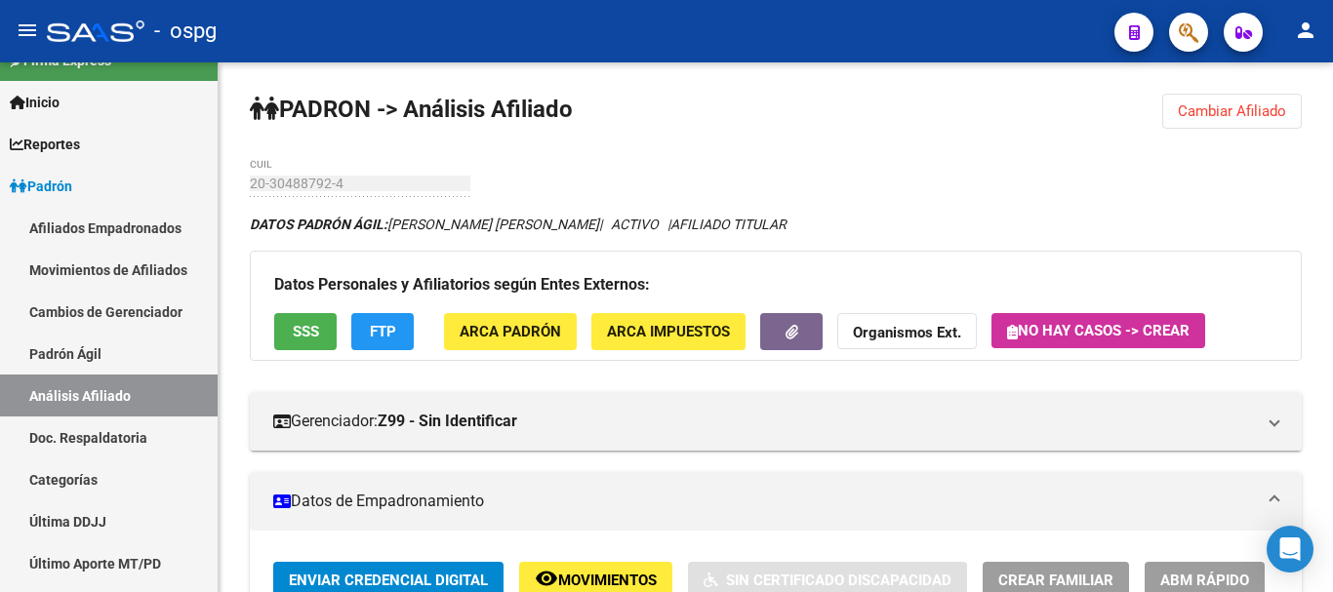
scroll to position [390, 0]
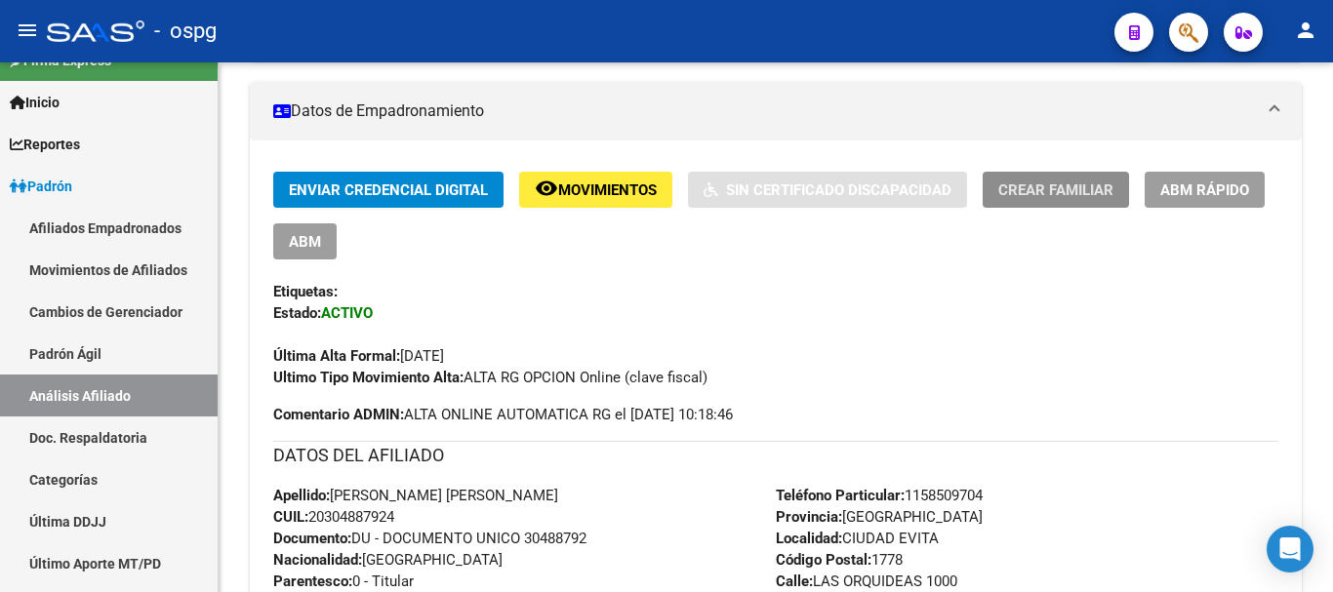
click at [1041, 192] on span "Crear Familiar" at bounding box center [1055, 190] width 115 height 18
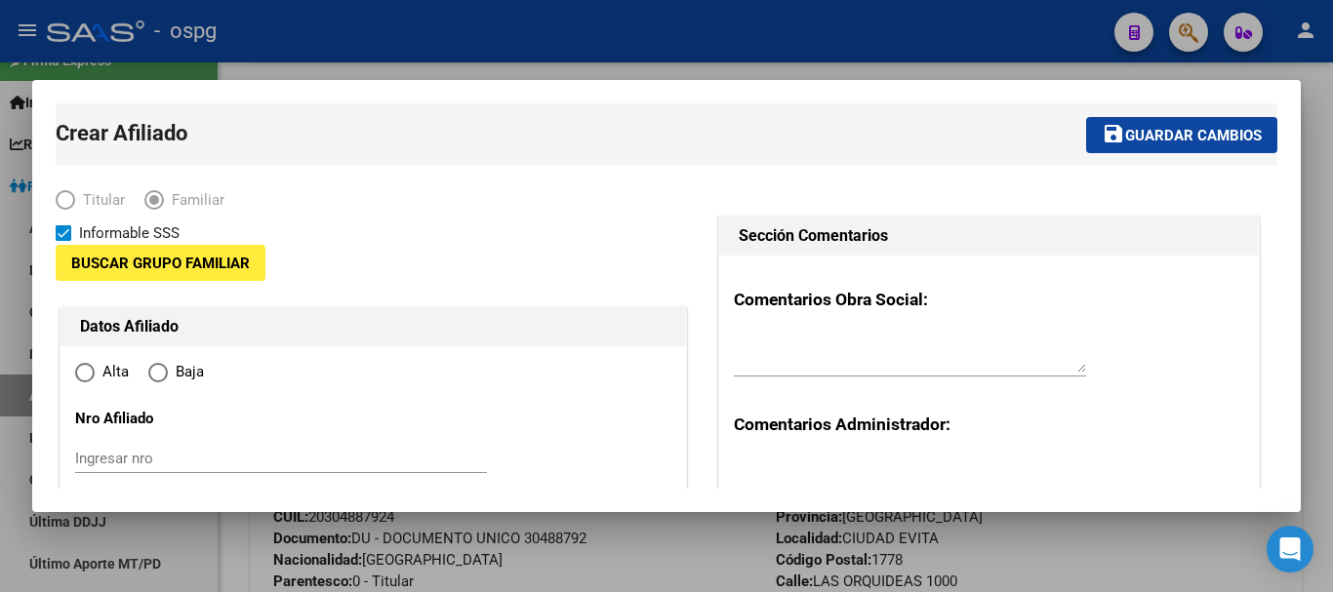
type input "30-71147833-3"
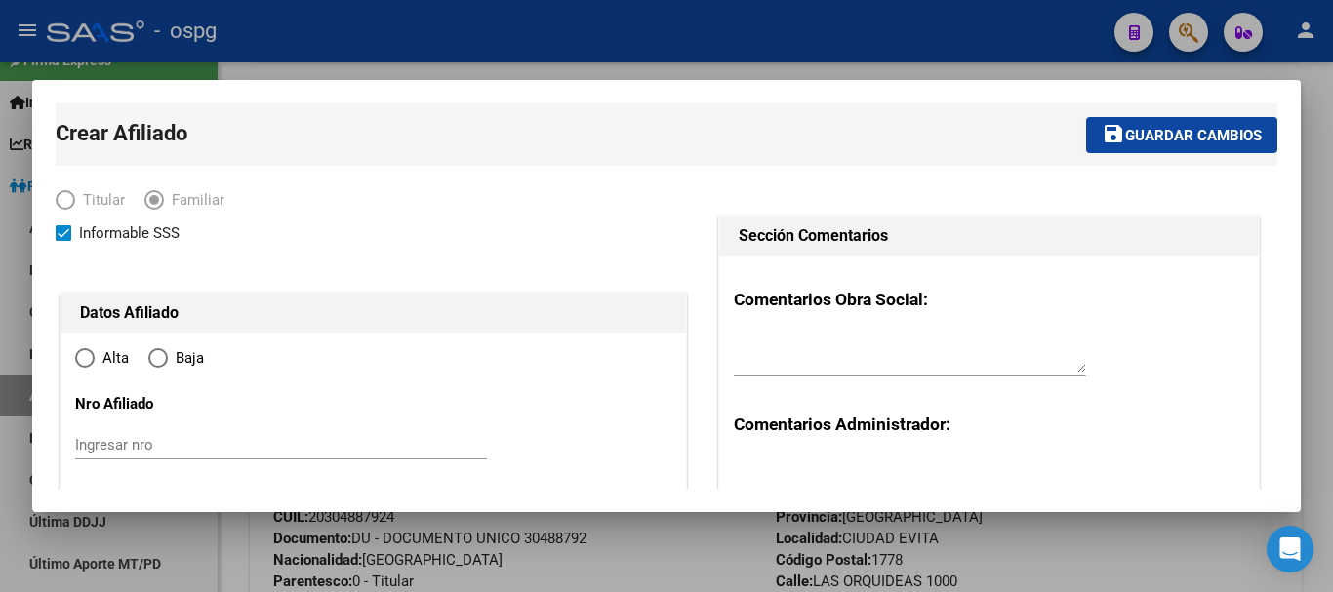
type input "CIUDAD EVITA"
type input "1778"
type input "LAS ORQUIDEAS"
type input "1000"
radio input "true"
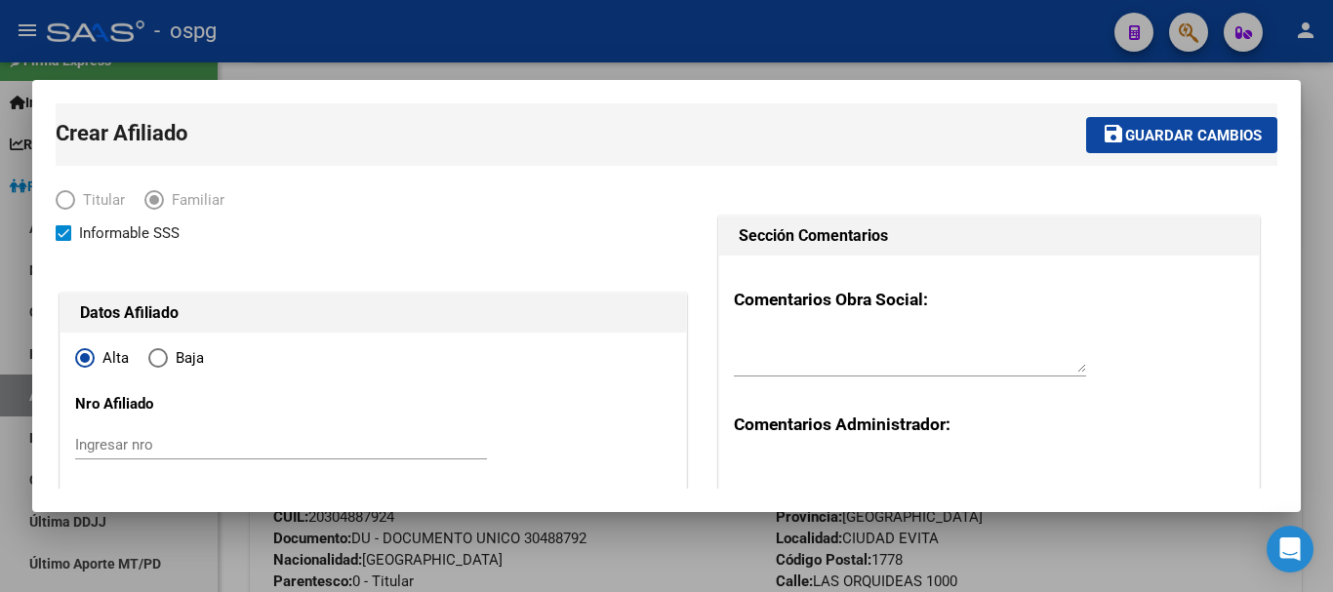
scroll to position [195, 0]
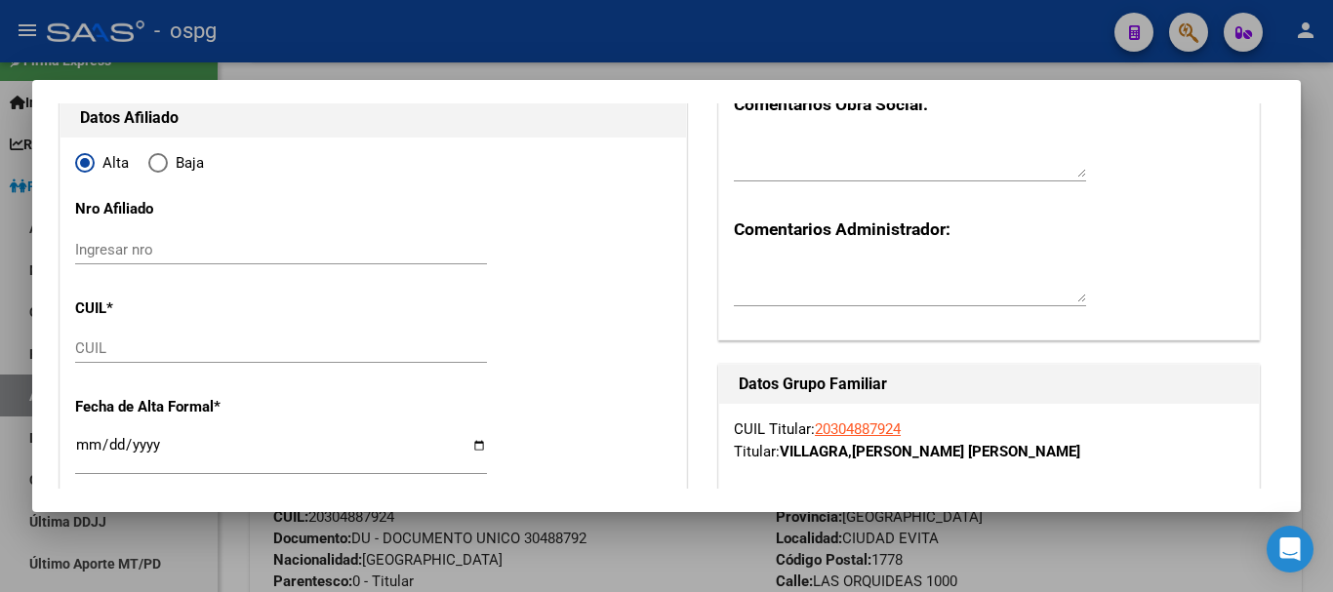
type input "30-71147833-3"
click at [119, 342] on input "CUIL" at bounding box center [281, 349] width 412 height 18
type input "20-59320124-5"
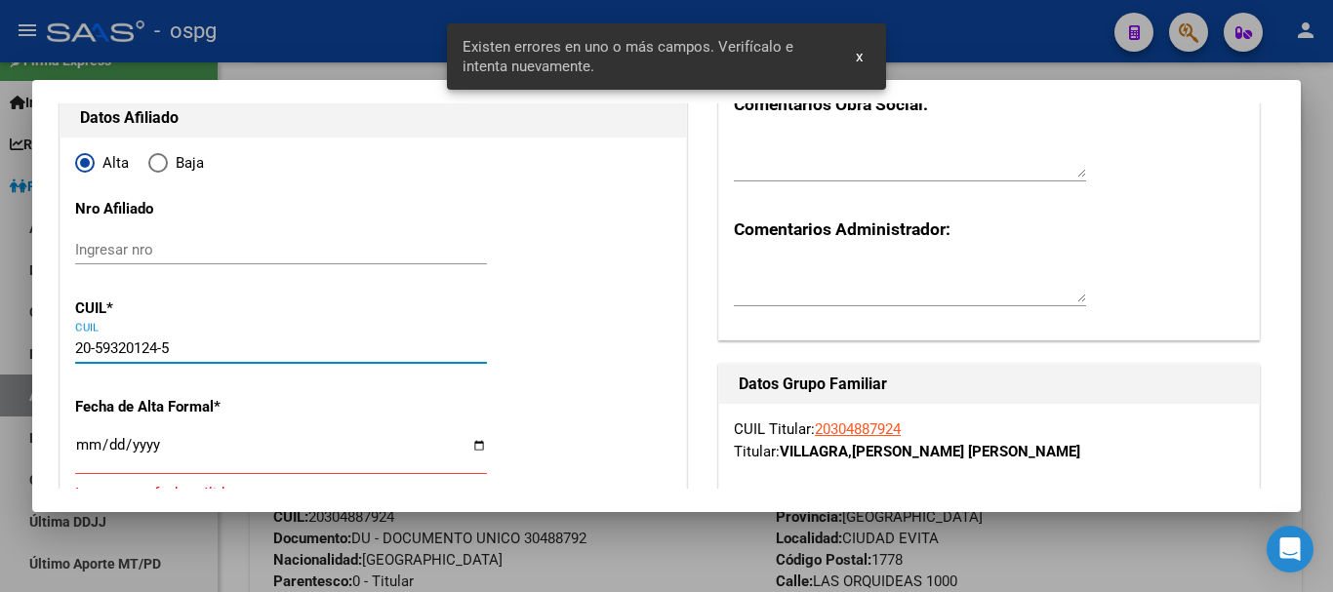
type input "59320124"
type input "VILLAGRA"
type input "[PERSON_NAME]"
type input "[DATE]"
type input "CIUDAD EVITA"
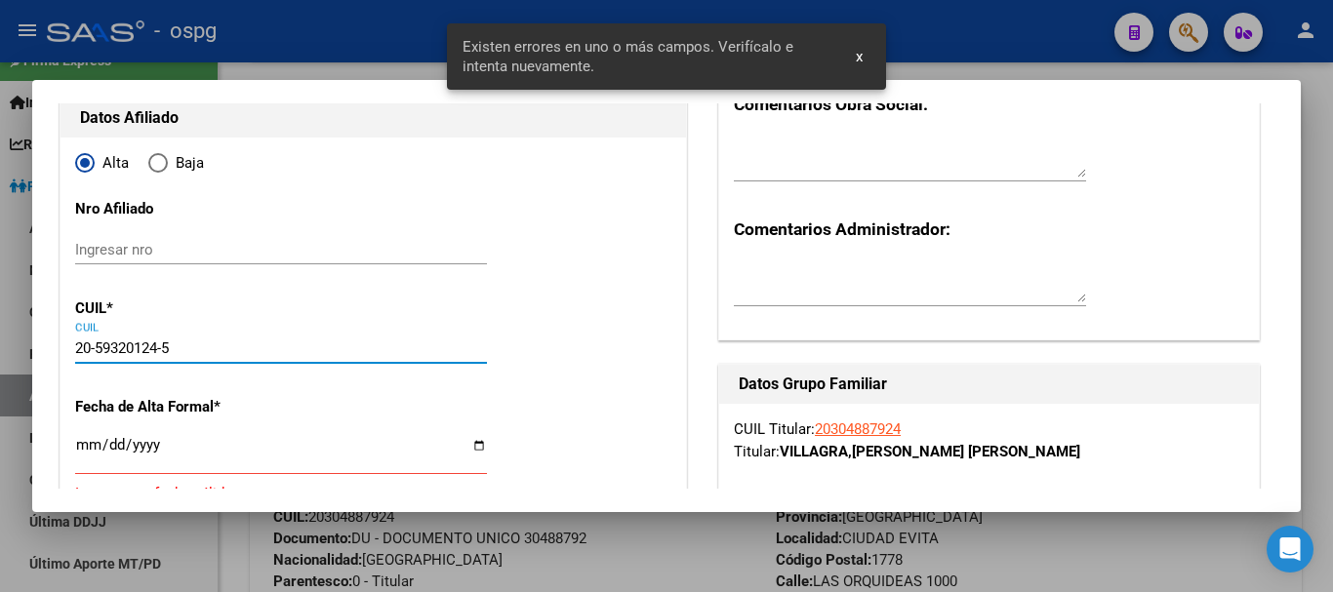
click at [91, 448] on input "Ingresar fecha" at bounding box center [281, 452] width 412 height 31
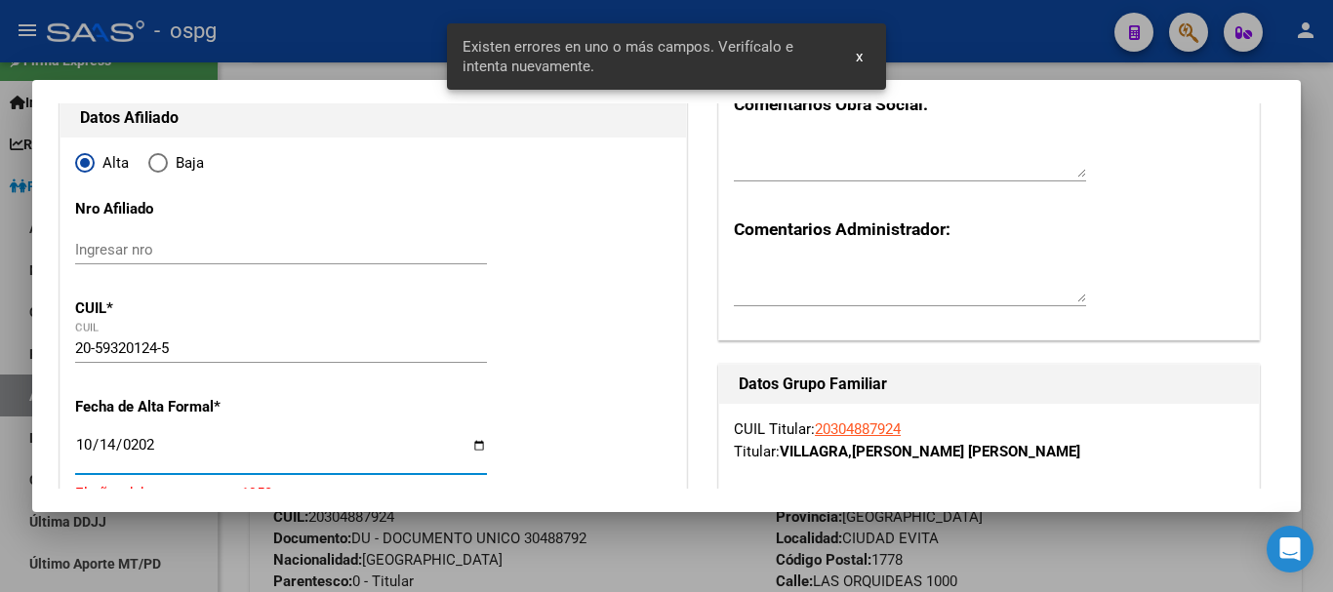
type input "[DATE]"
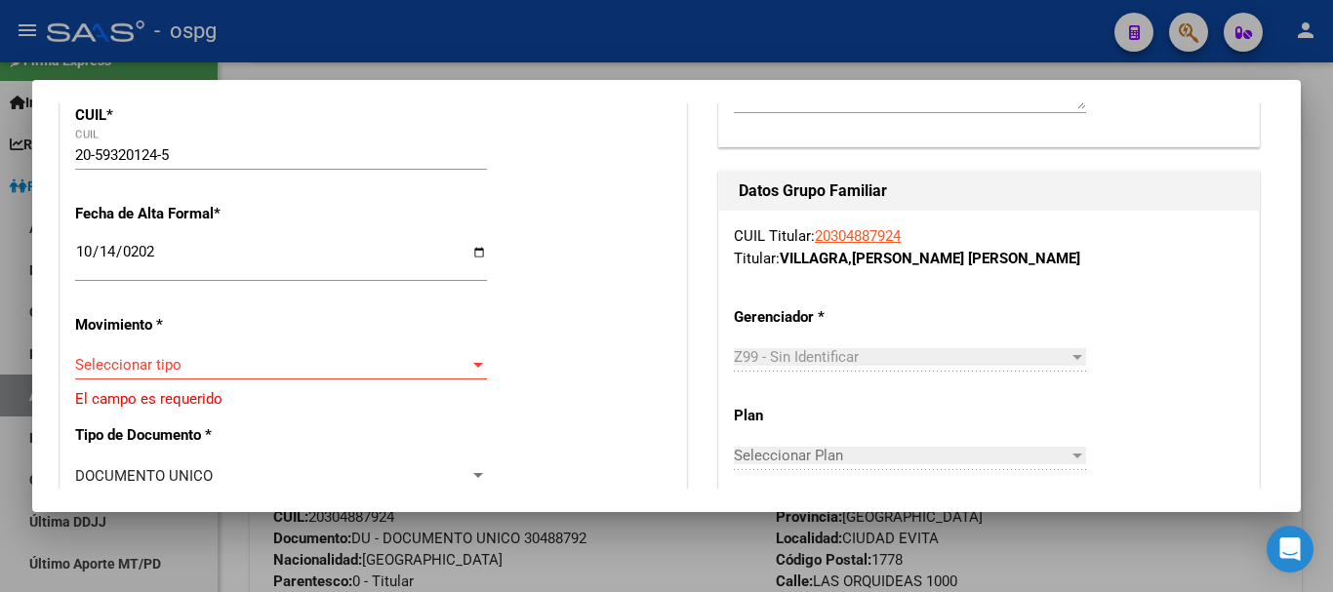
scroll to position [390, 0]
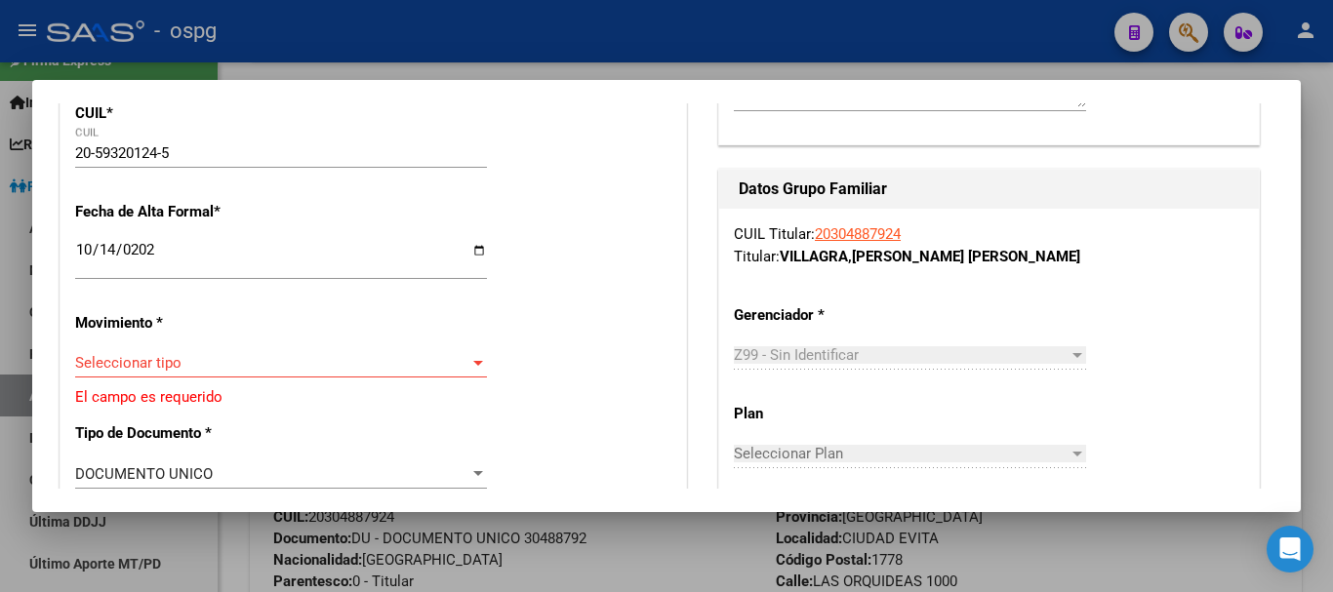
click at [232, 364] on span "Seleccionar tipo" at bounding box center [272, 363] width 394 height 18
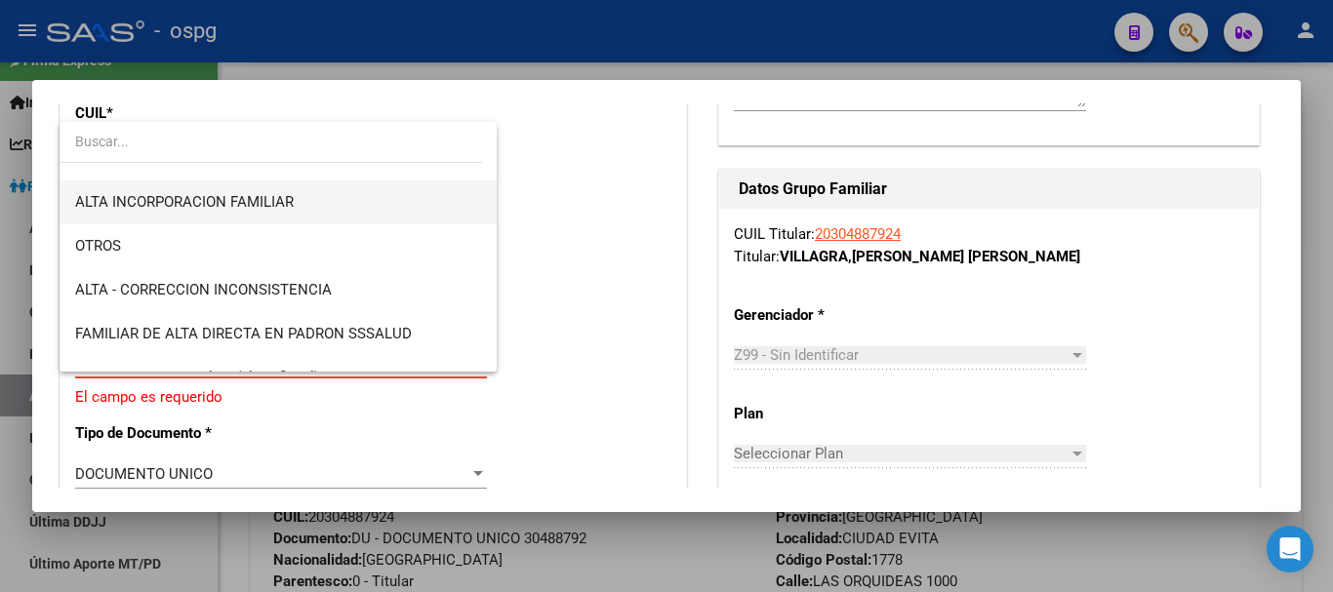
click at [282, 187] on span "ALTA INCORPORACION FAMILIAR" at bounding box center [278, 203] width 406 height 44
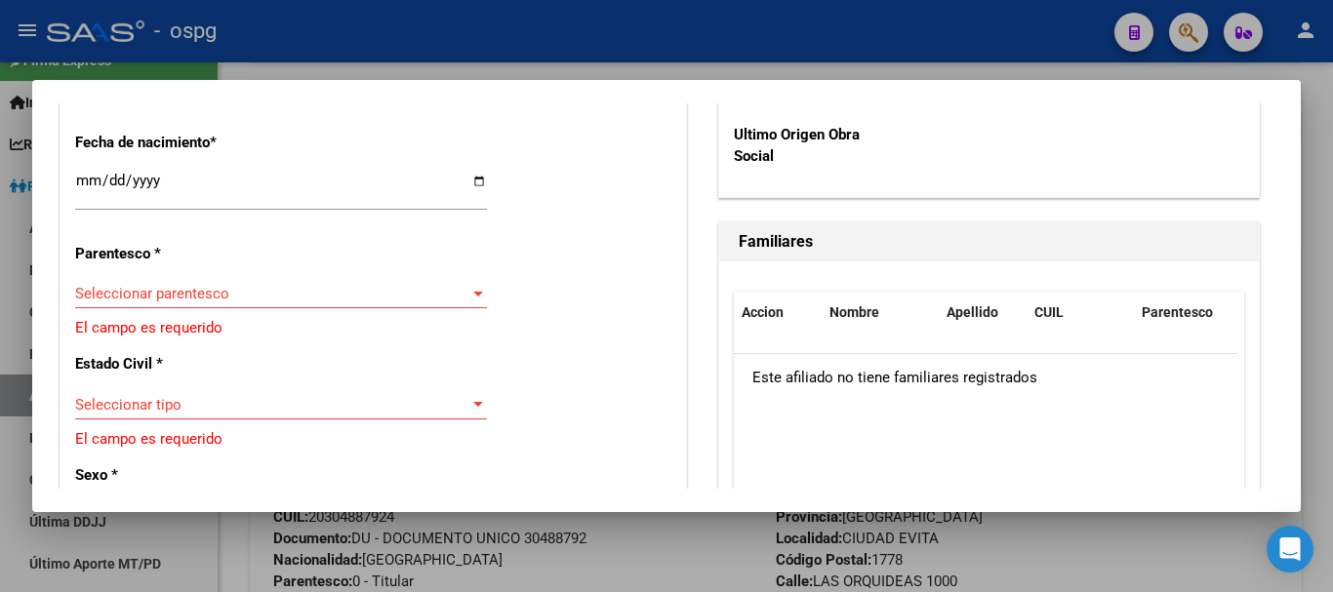
scroll to position [1073, 0]
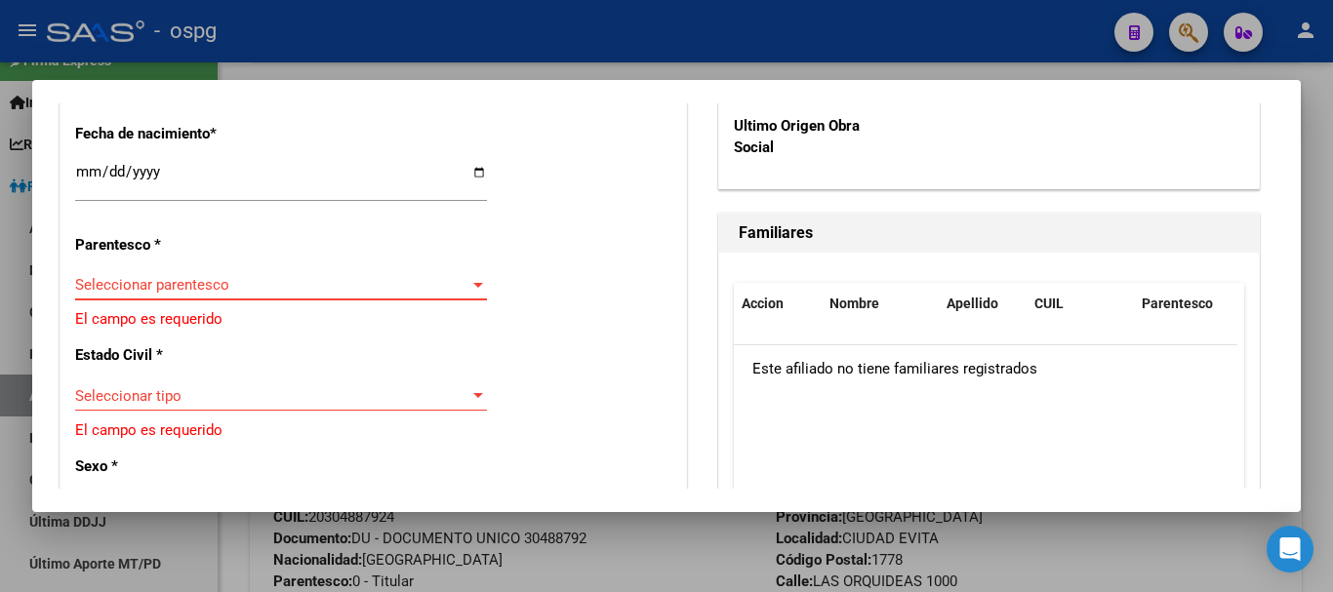
click at [258, 277] on span "Seleccionar parentesco" at bounding box center [272, 285] width 394 height 18
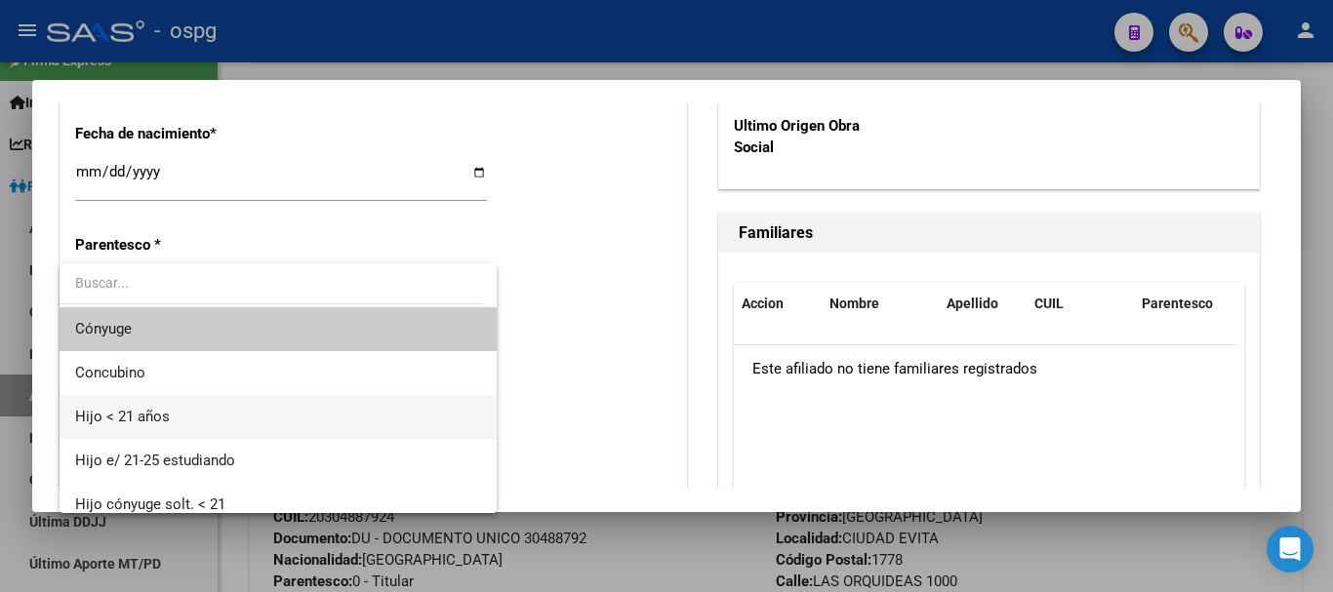
click at [211, 406] on span "Hijo < 21 años" at bounding box center [278, 417] width 406 height 44
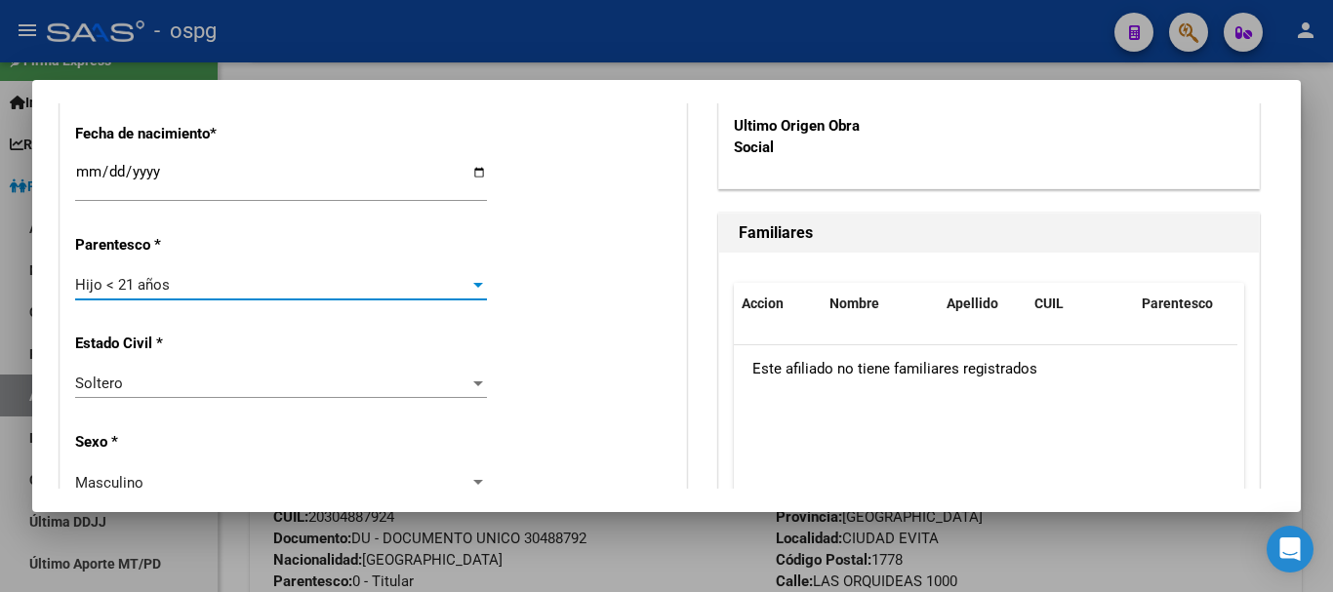
click at [216, 383] on div "Soltero" at bounding box center [272, 384] width 394 height 18
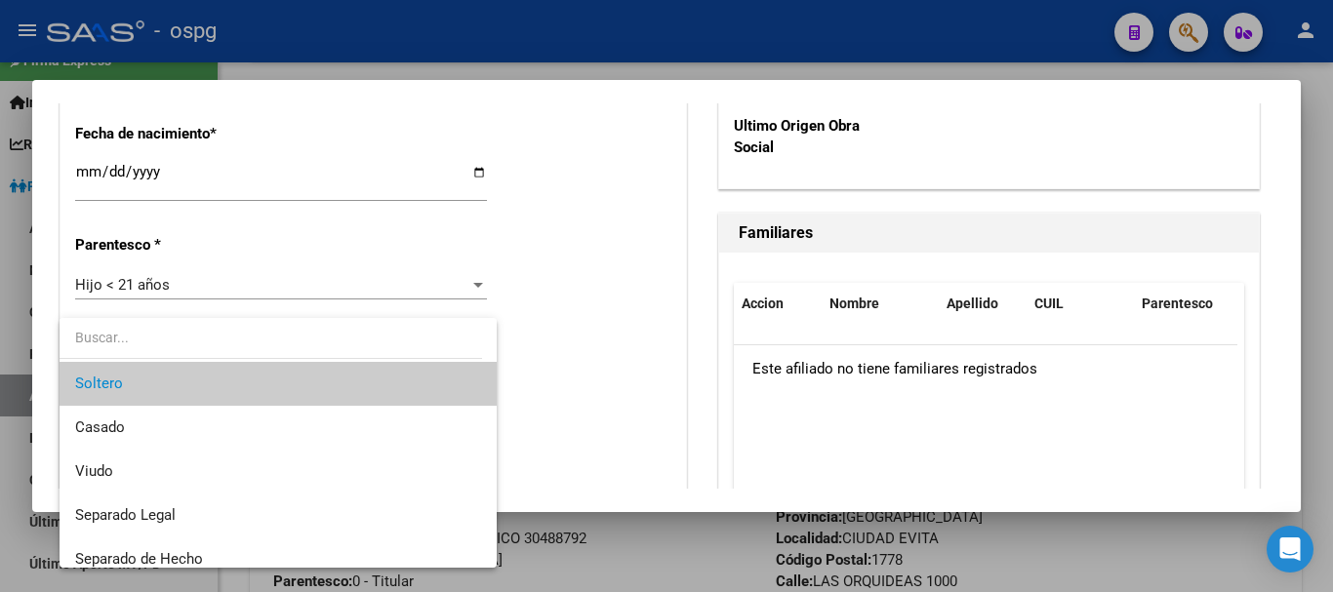
click at [554, 299] on div at bounding box center [666, 296] width 1333 height 592
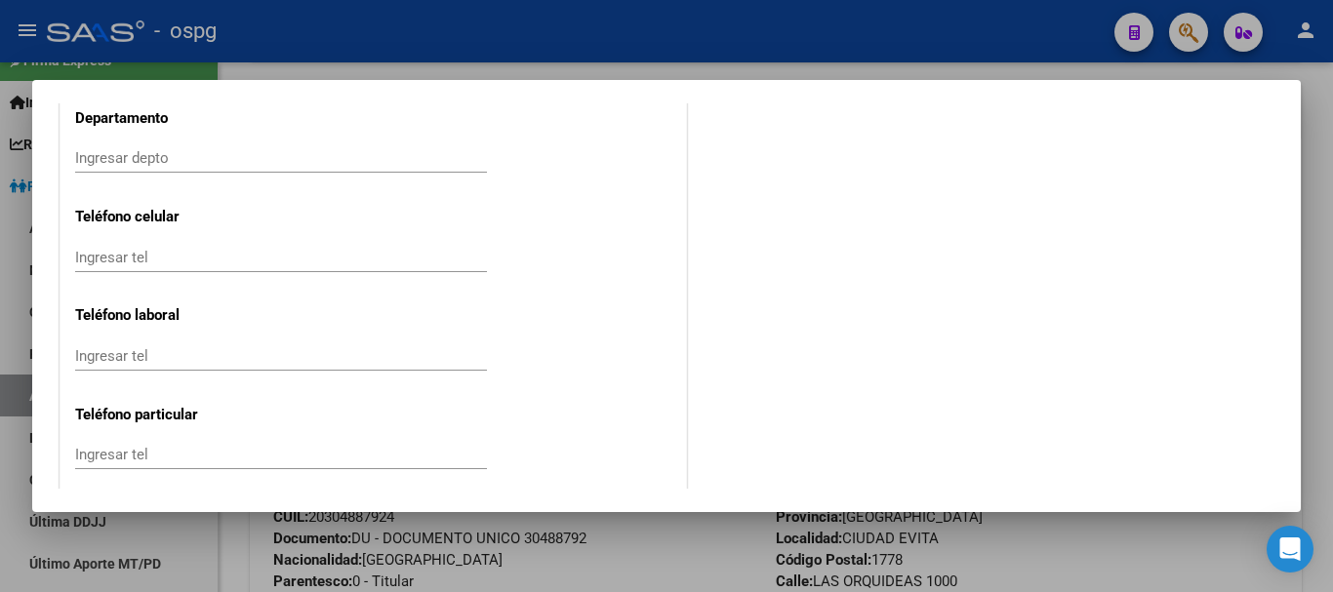
scroll to position [2682, 0]
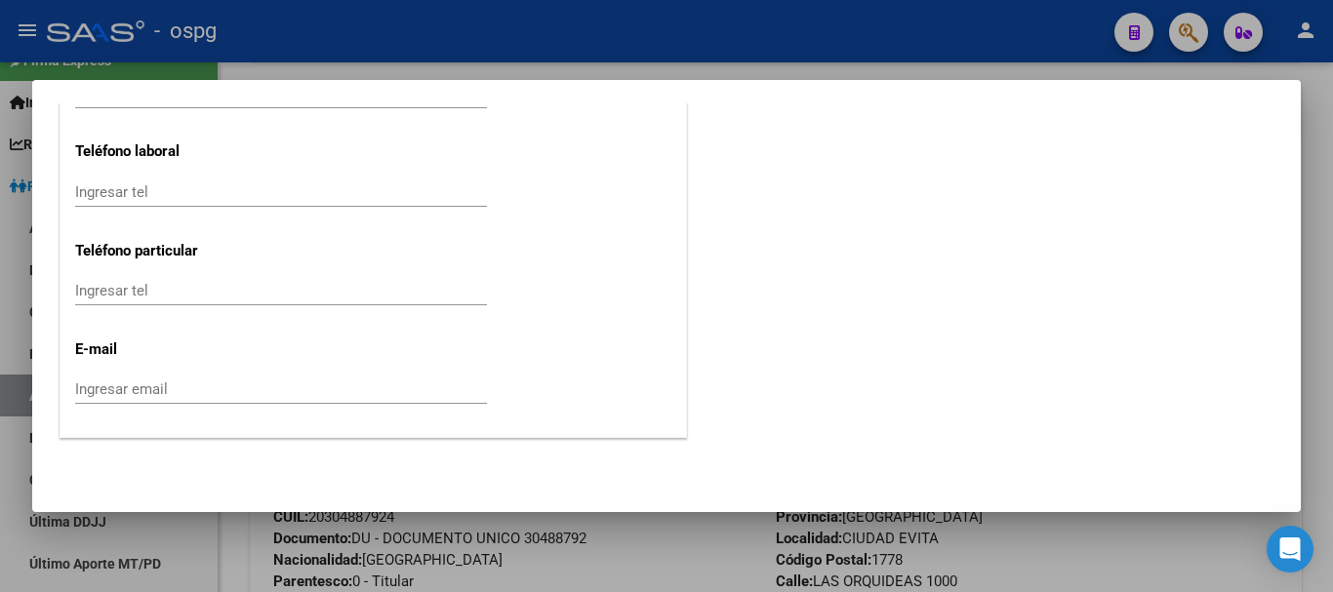
click at [146, 378] on div "Ingresar email" at bounding box center [281, 389] width 412 height 29
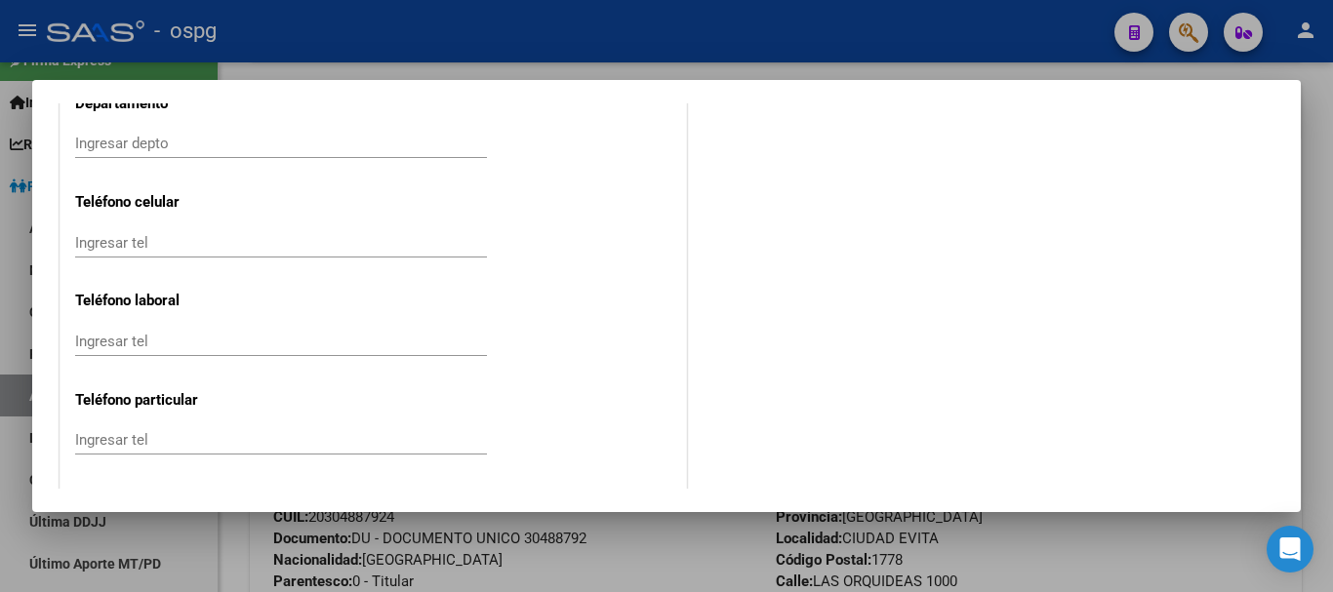
scroll to position [2487, 0]
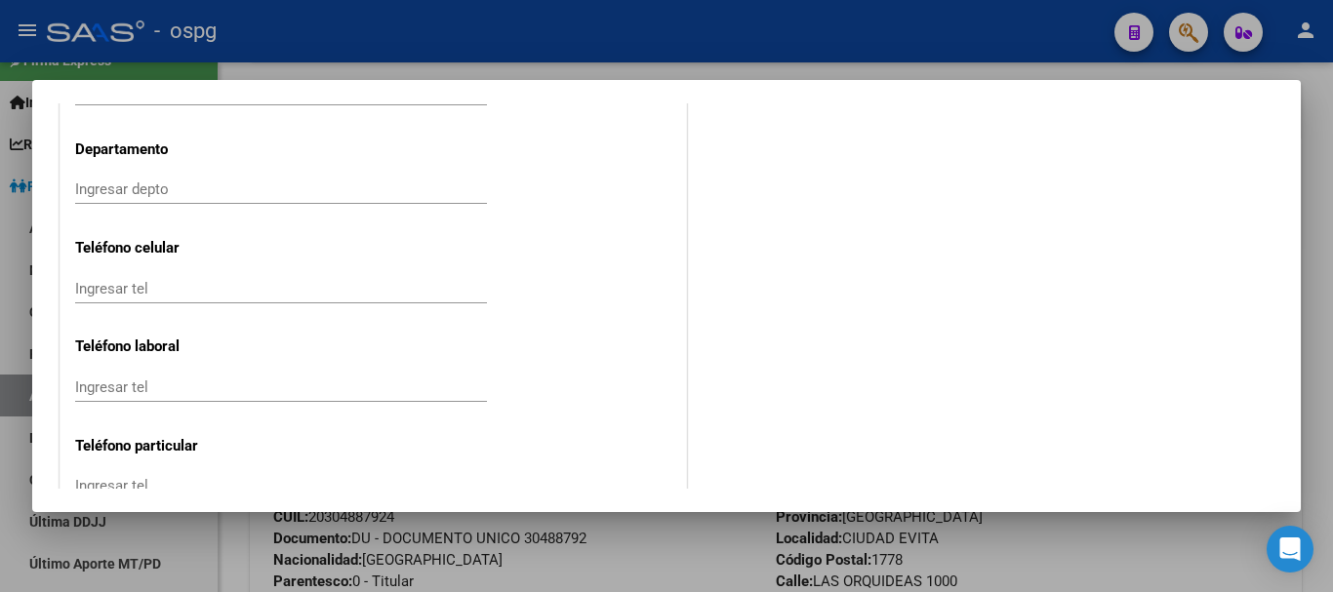
type input "[EMAIL_ADDRESS][DOMAIN_NAME]"
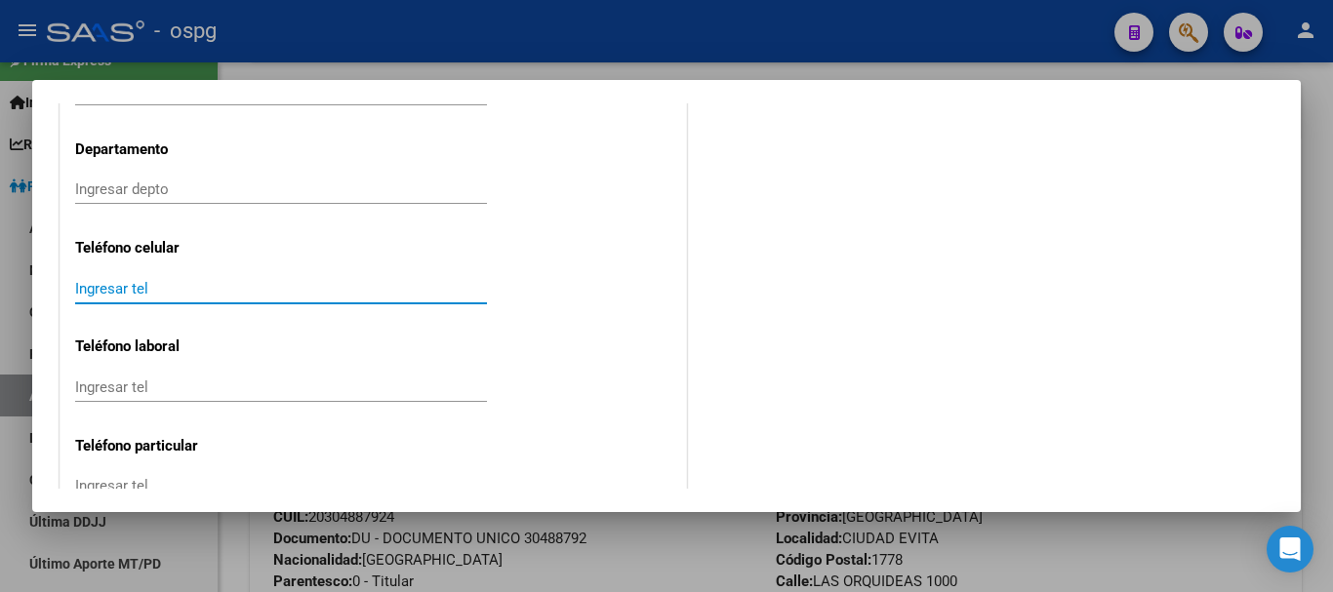
click at [339, 285] on input "Ingresar tel" at bounding box center [281, 289] width 412 height 18
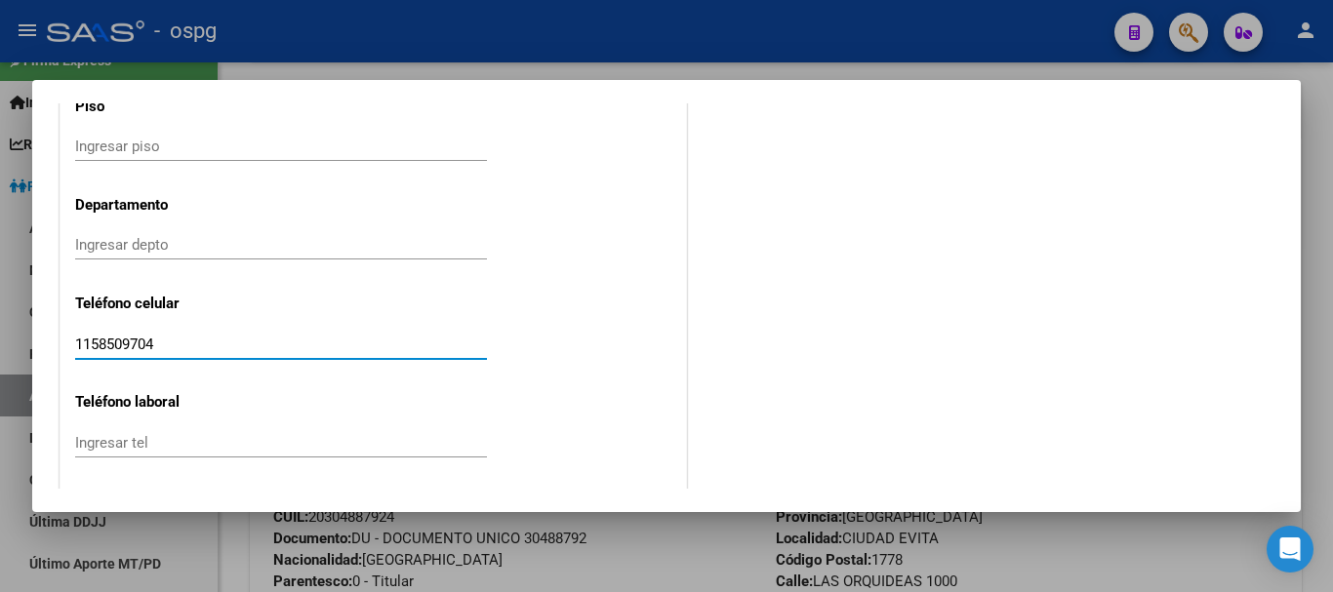
scroll to position [2390, 0]
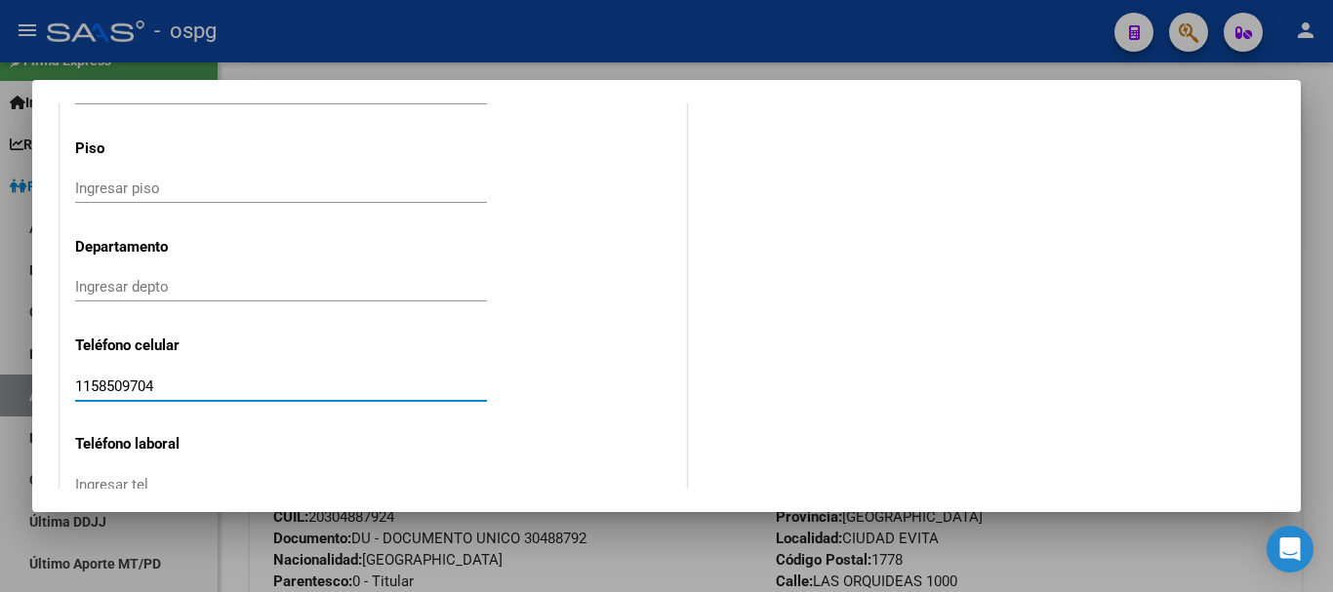
type input "1158509704"
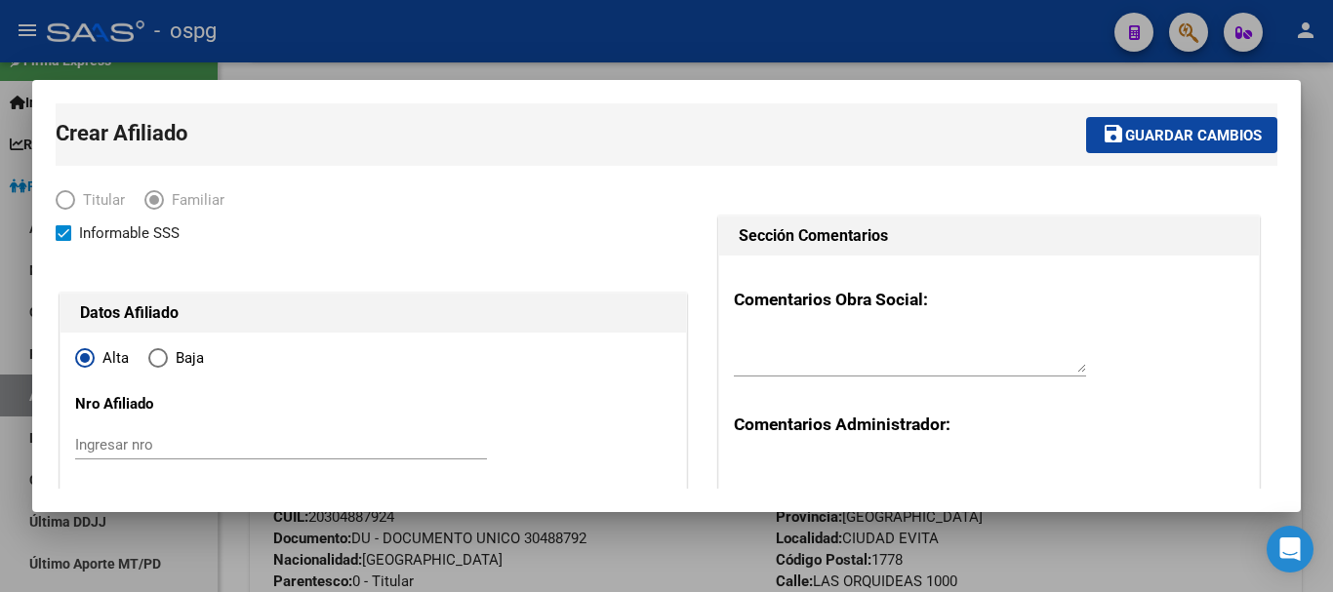
click at [1189, 122] on mat-toolbar-row "save Guardar cambios" at bounding box center [935, 134] width 683 height 62
click at [1180, 135] on span "Guardar cambios" at bounding box center [1193, 136] width 137 height 18
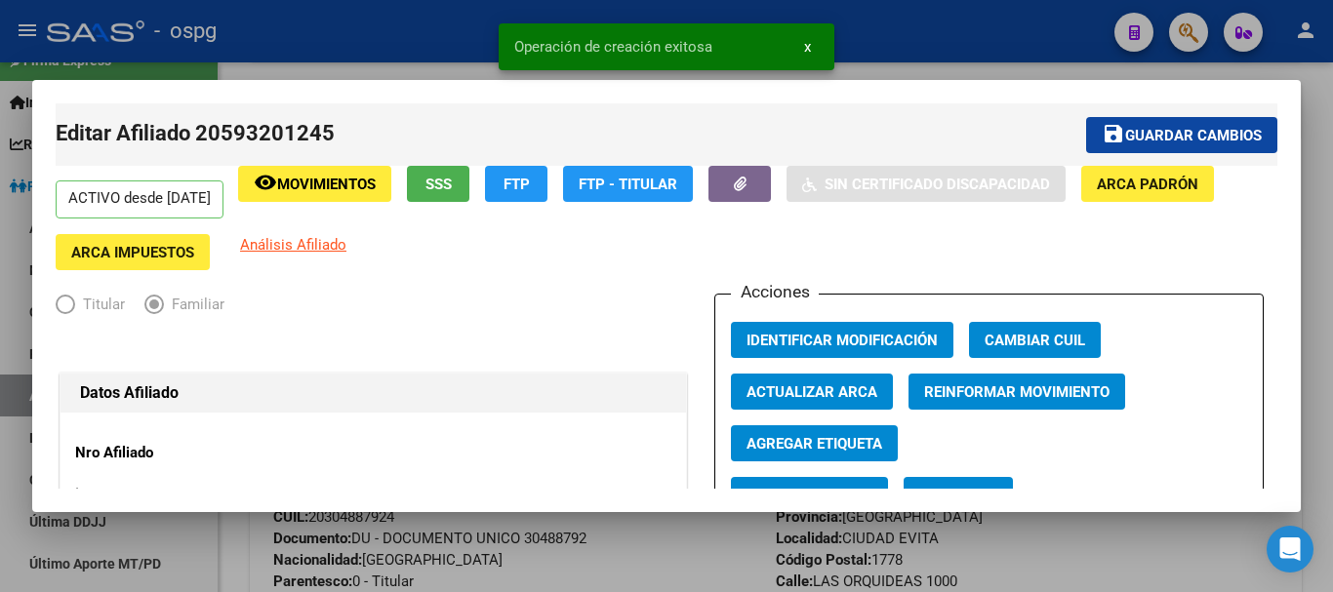
click at [976, 53] on div at bounding box center [666, 296] width 1333 height 592
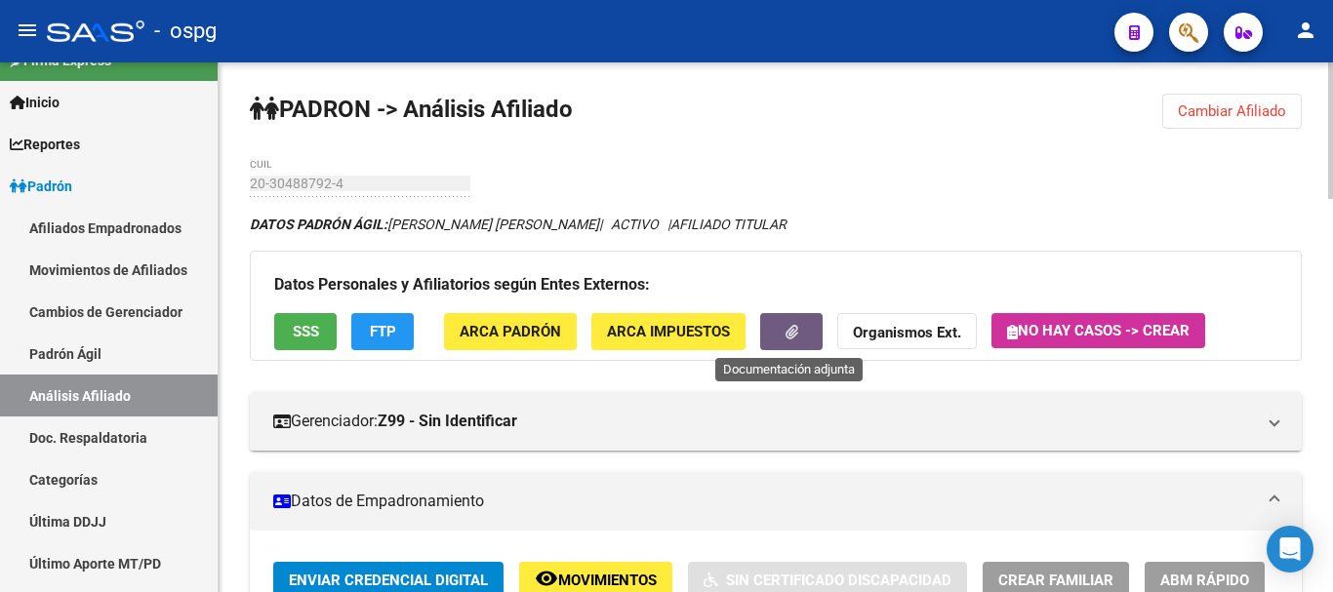
click at [807, 323] on button "button" at bounding box center [791, 331] width 62 height 36
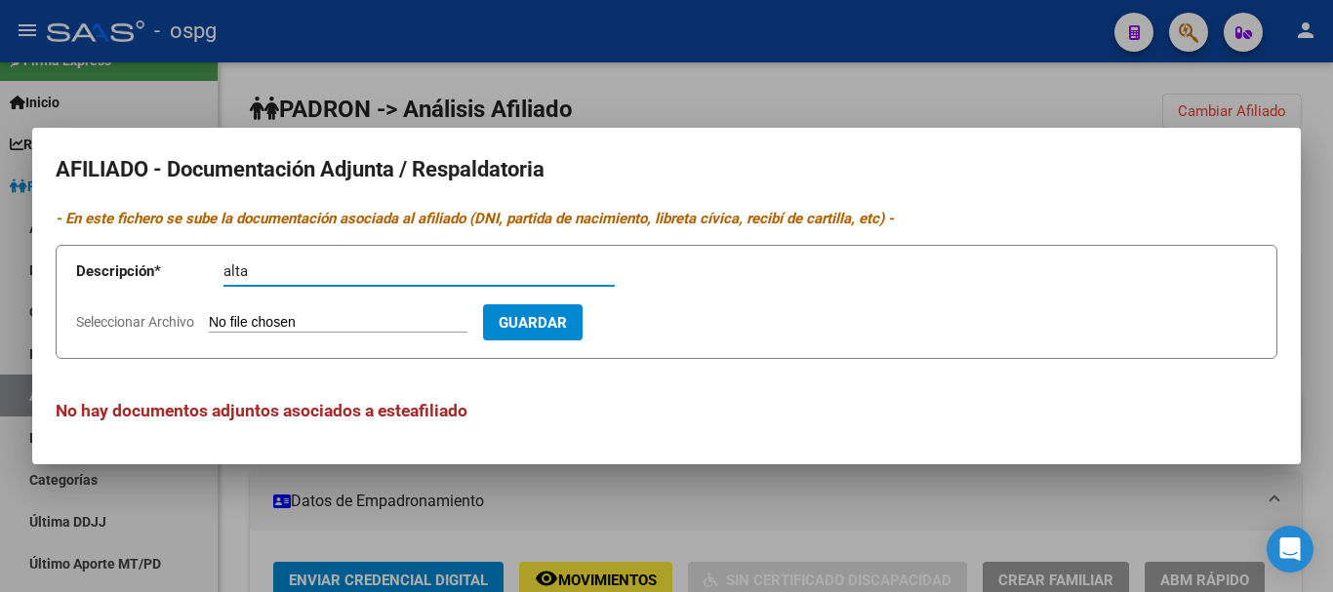
type input "alta"
click at [123, 319] on span "Seleccionar Archivo" at bounding box center [135, 322] width 118 height 16
click at [209, 319] on input "Seleccionar Archivo" at bounding box center [338, 323] width 259 height 19
type input "C:\fakepath\CamScanner [DATE] 22.56.pdf"
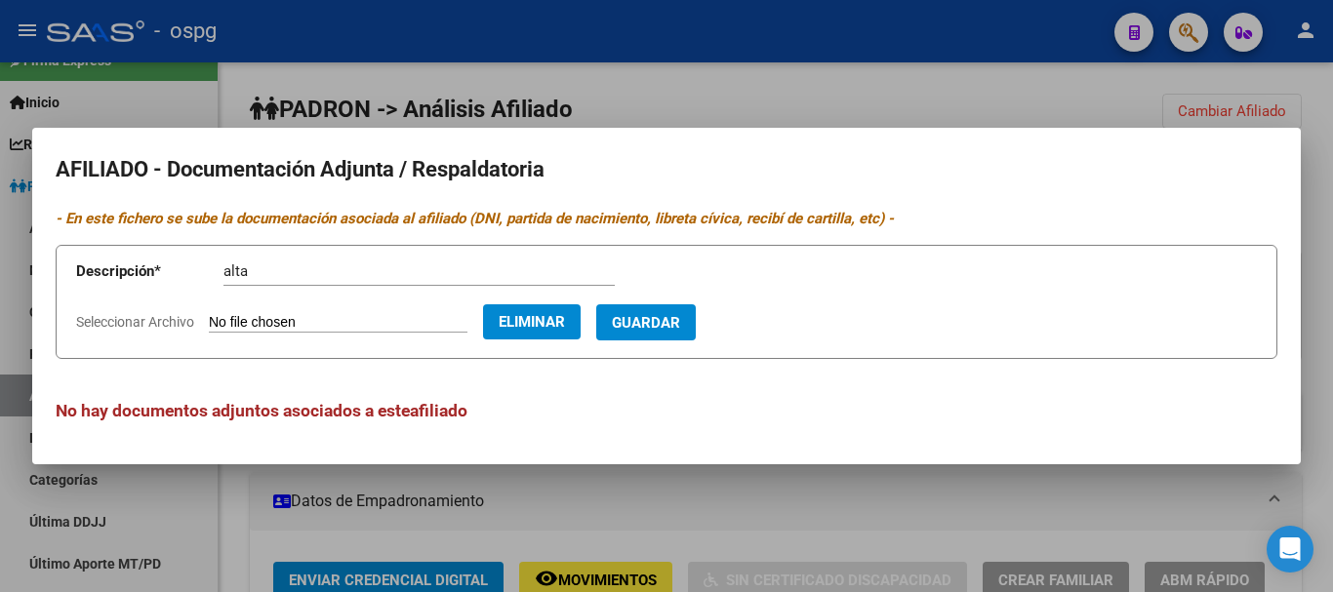
click at [680, 331] on span "Guardar" at bounding box center [646, 323] width 68 height 18
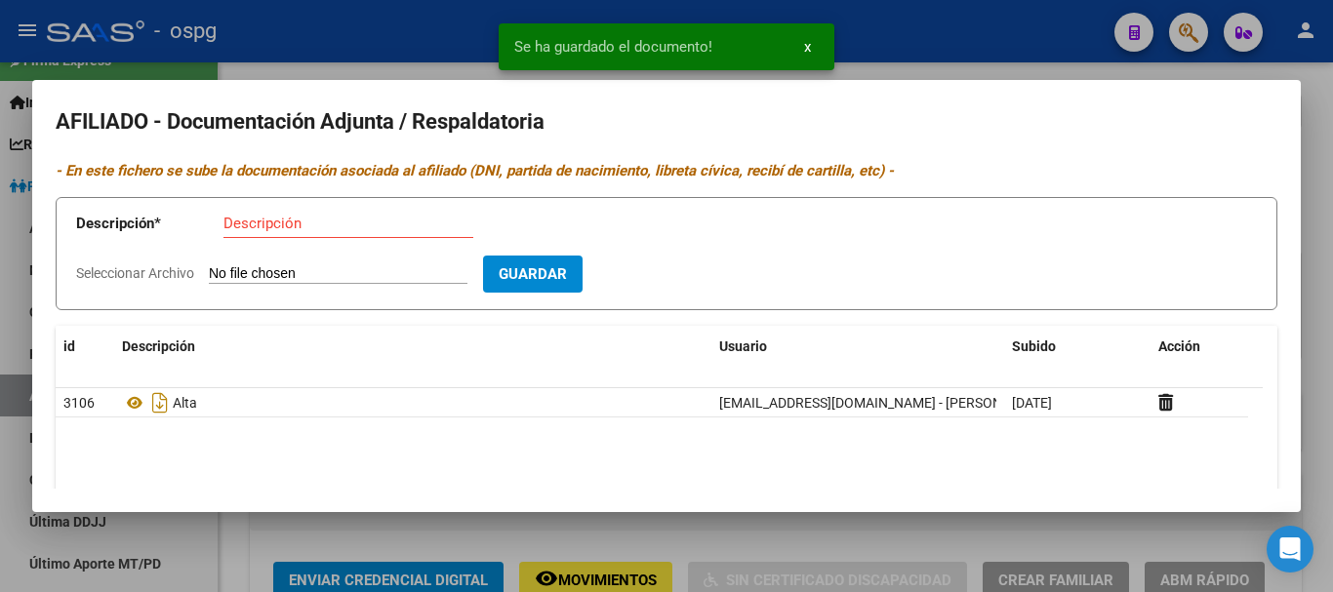
click at [138, 271] on span "Seleccionar Archivo" at bounding box center [135, 273] width 118 height 16
click at [209, 271] on input "Seleccionar Archivo" at bounding box center [338, 274] width 259 height 19
type input "C:\fakepath\CamScanner [DATE] 23.05.pdf"
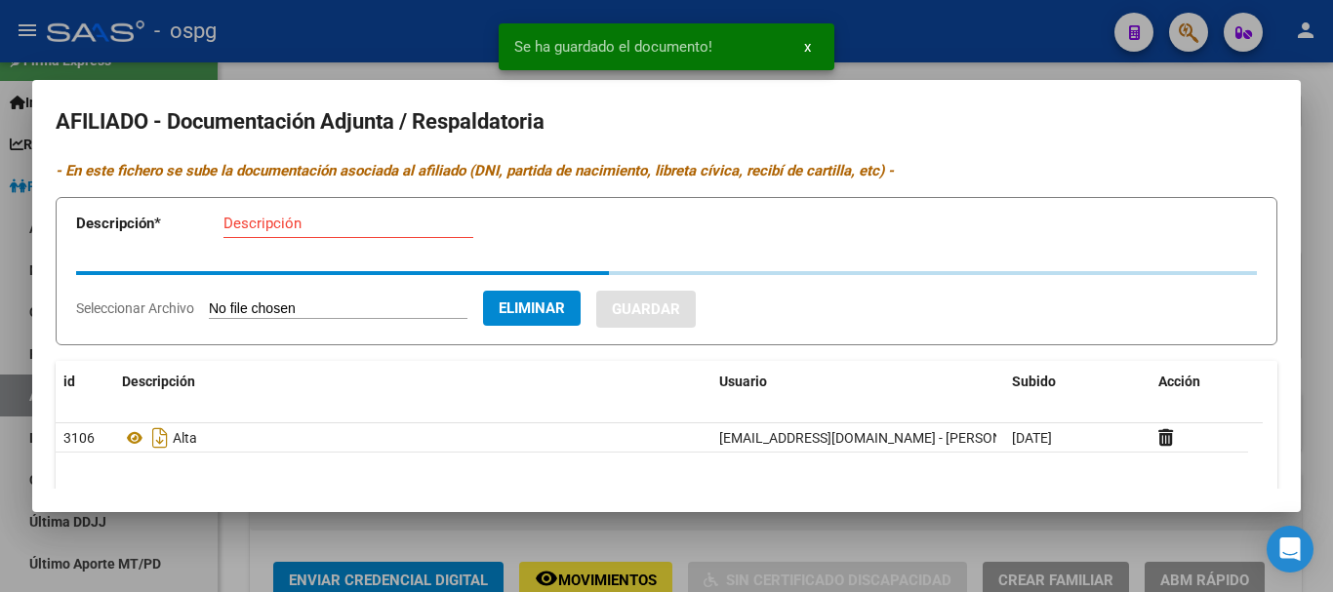
click at [257, 225] on input "Descripción" at bounding box center [348, 224] width 250 height 18
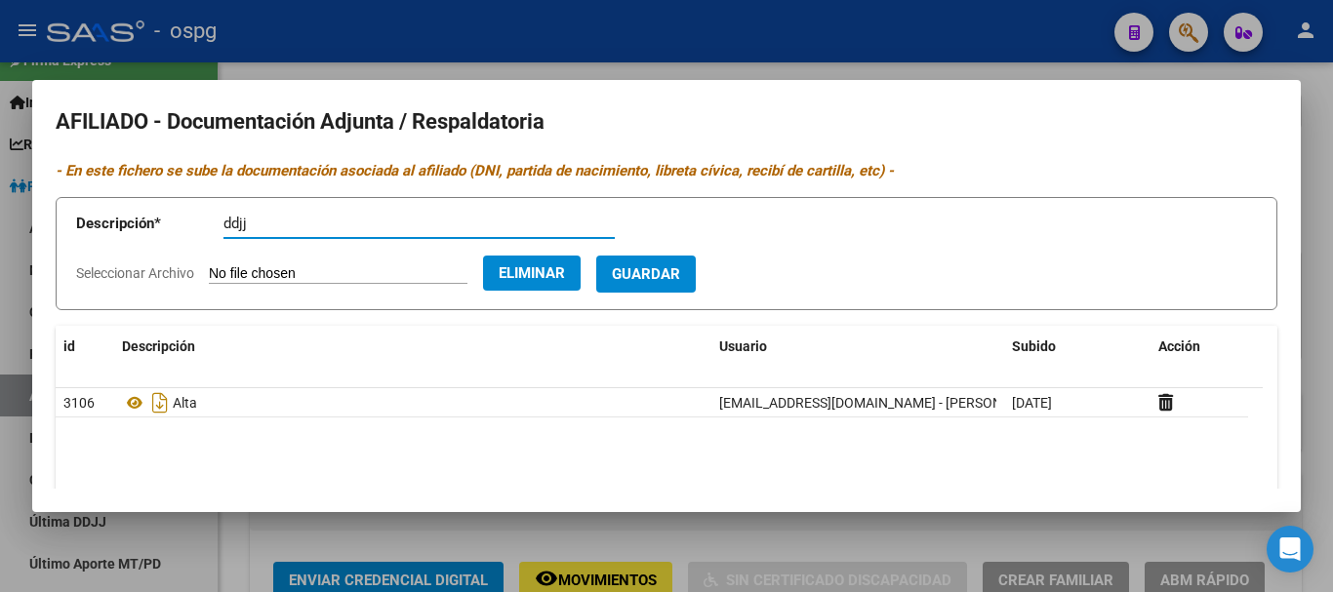
type input "ddjj"
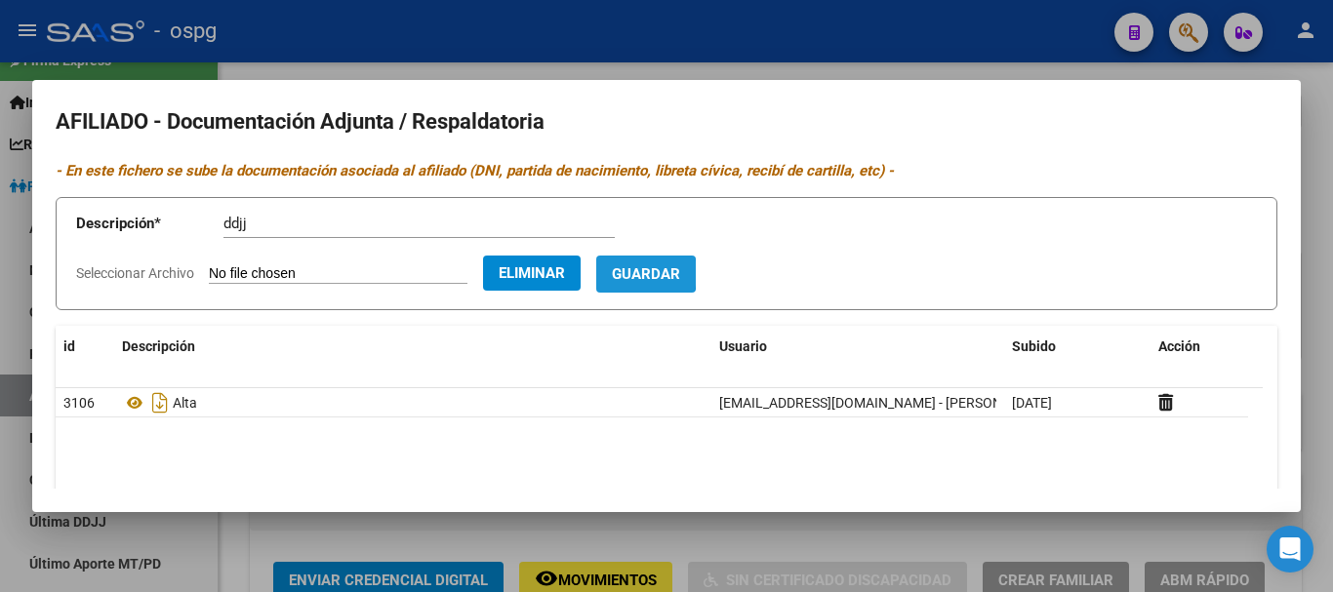
drag, startPoint x: 666, startPoint y: 273, endPoint x: 650, endPoint y: 179, distance: 96.1
click at [666, 272] on span "Guardar" at bounding box center [646, 275] width 68 height 18
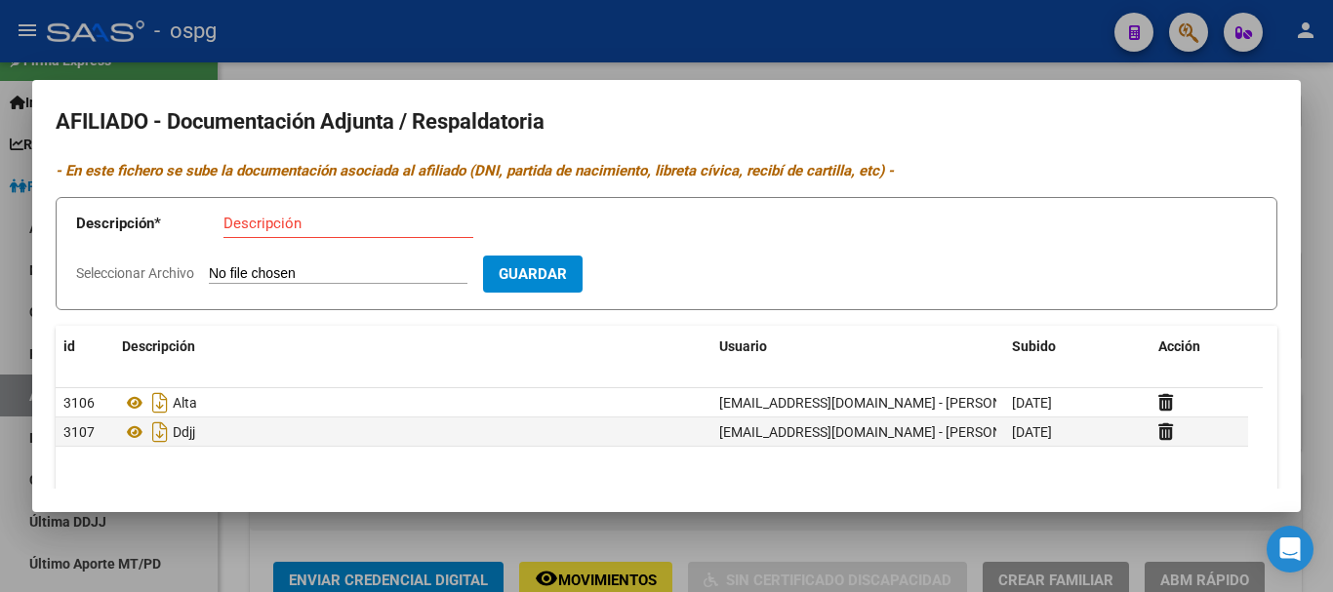
click at [244, 223] on input "Descripción" at bounding box center [348, 224] width 250 height 18
type input "dni"
click at [153, 267] on span "Seleccionar Archivo" at bounding box center [135, 273] width 118 height 16
click at [209, 267] on input "Seleccionar Archivo" at bounding box center [338, 274] width 259 height 19
type input "C:\fakepath\CamScanner [DATE] 22.58.pdf"
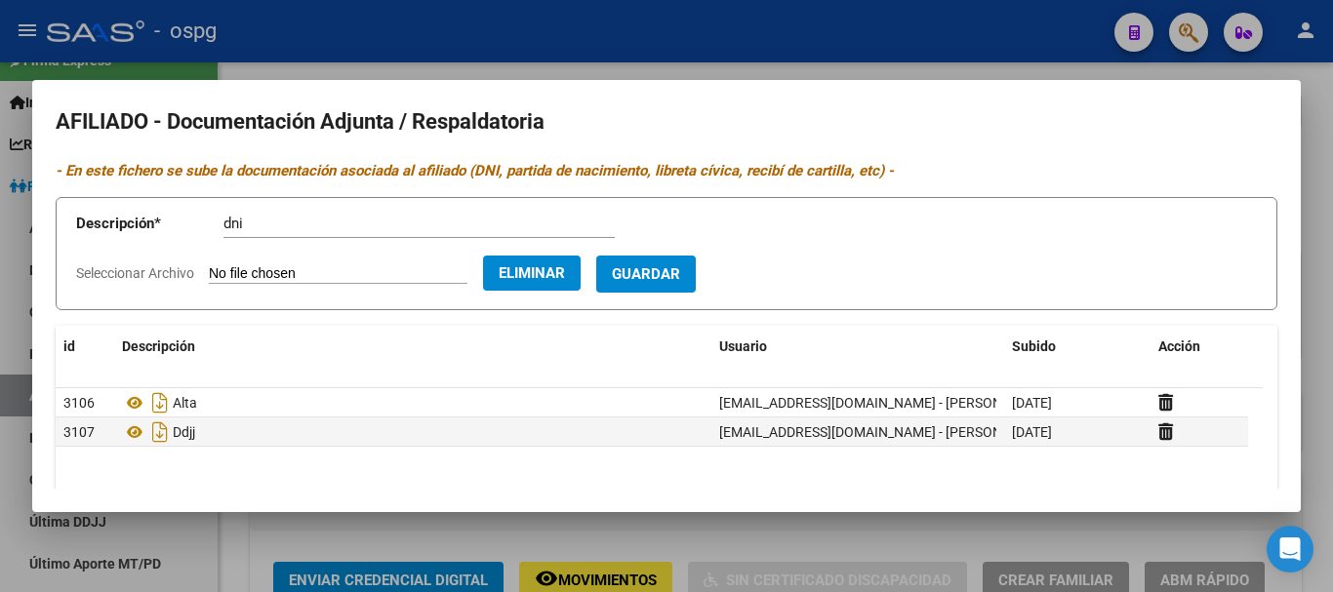
click at [680, 275] on span "Guardar" at bounding box center [646, 275] width 68 height 18
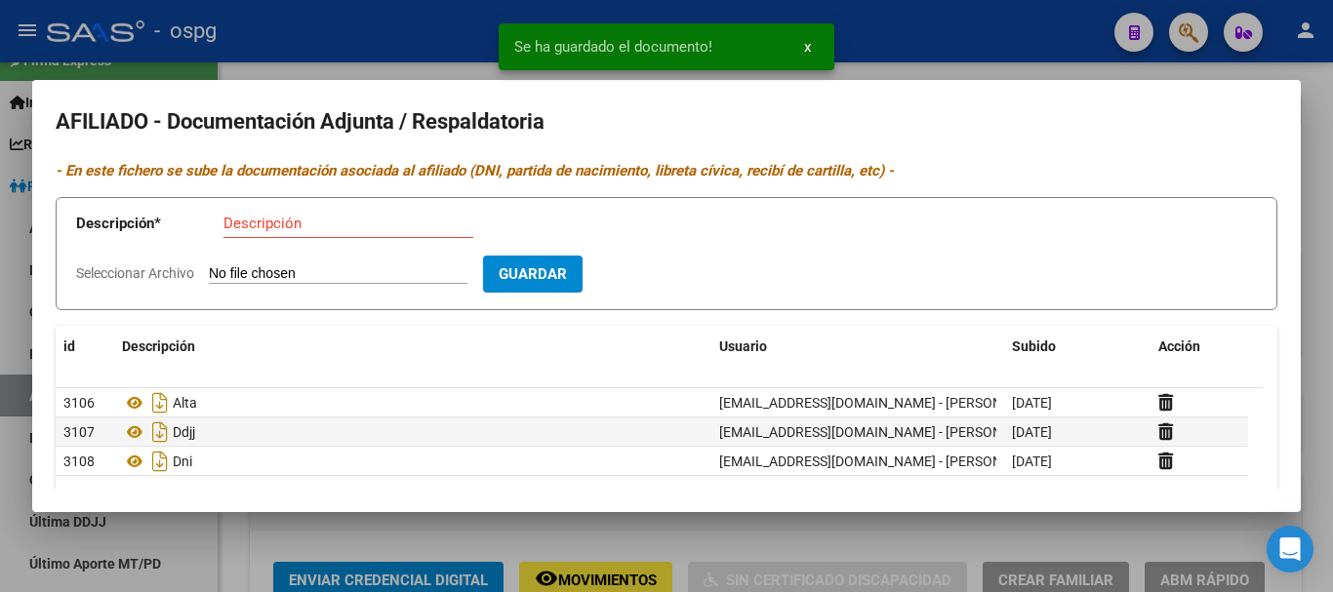
click at [121, 276] on span "Seleccionar Archivo" at bounding box center [135, 273] width 118 height 16
click at [209, 276] on input "Seleccionar Archivo" at bounding box center [338, 274] width 259 height 19
type input "C:\fakepath\1000085348.jpg"
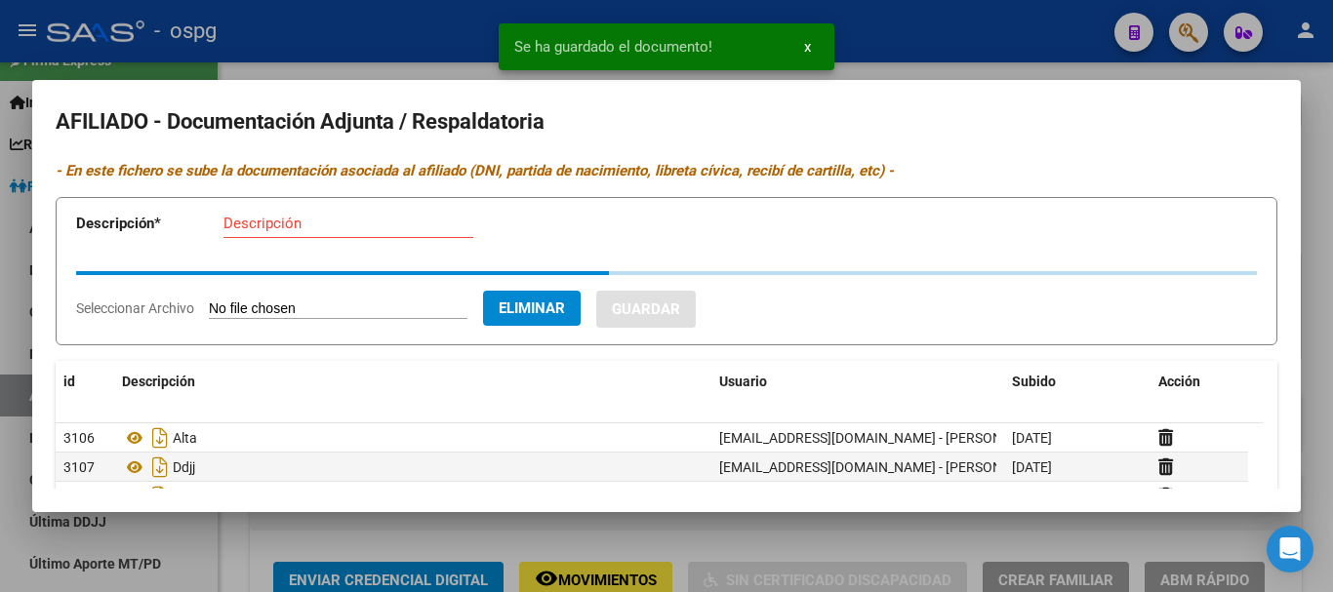
click at [278, 222] on input "Descripción" at bounding box center [348, 224] width 250 height 18
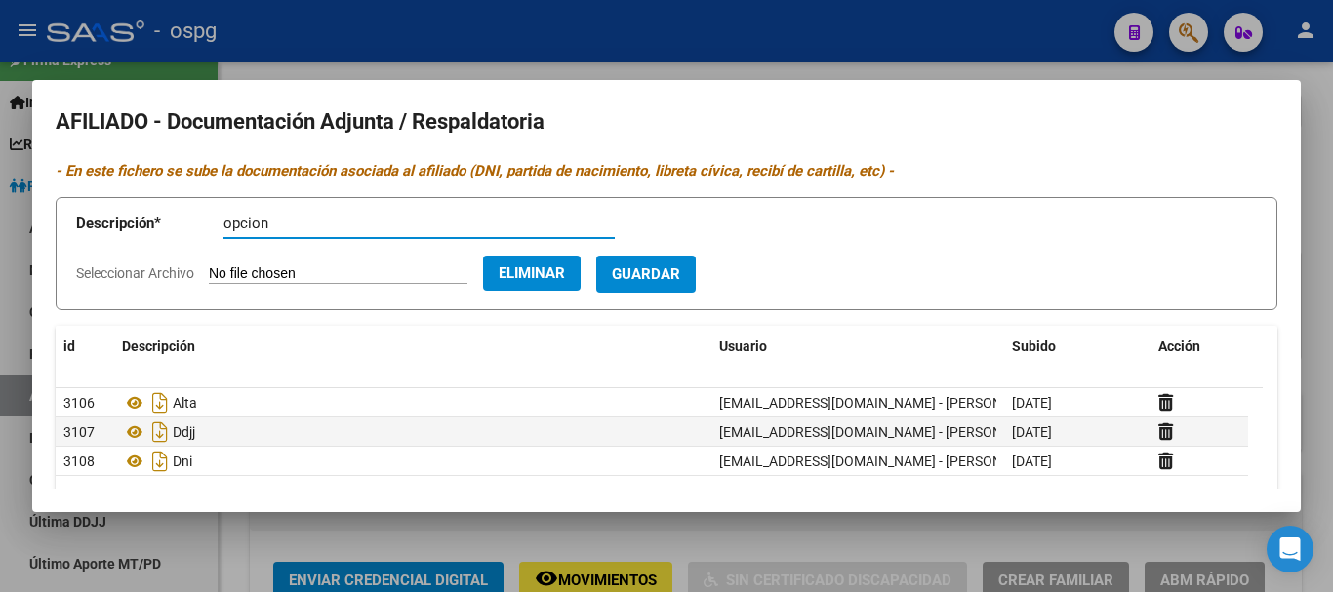
type input "opcion"
click at [680, 266] on span "Guardar" at bounding box center [646, 275] width 68 height 18
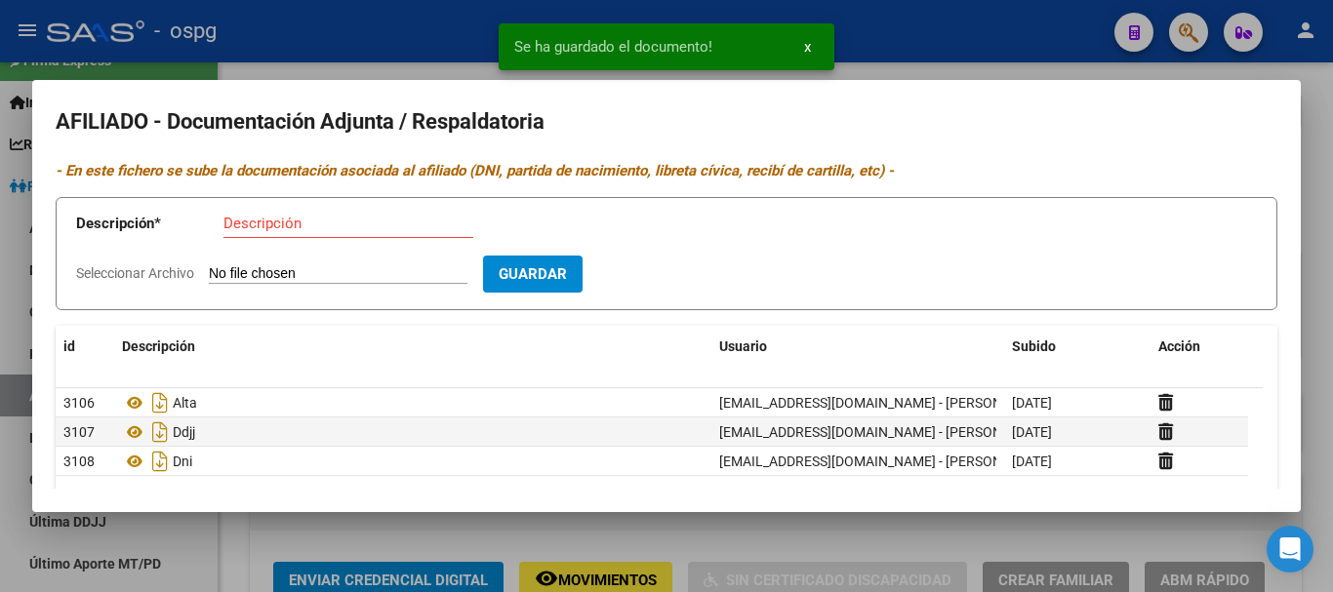
click at [181, 268] on span "Seleccionar Archivo" at bounding box center [135, 273] width 118 height 16
click at [209, 268] on input "Seleccionar Archivo" at bounding box center [338, 274] width 259 height 19
type input "C:\fakepath\1000085459.jpg"
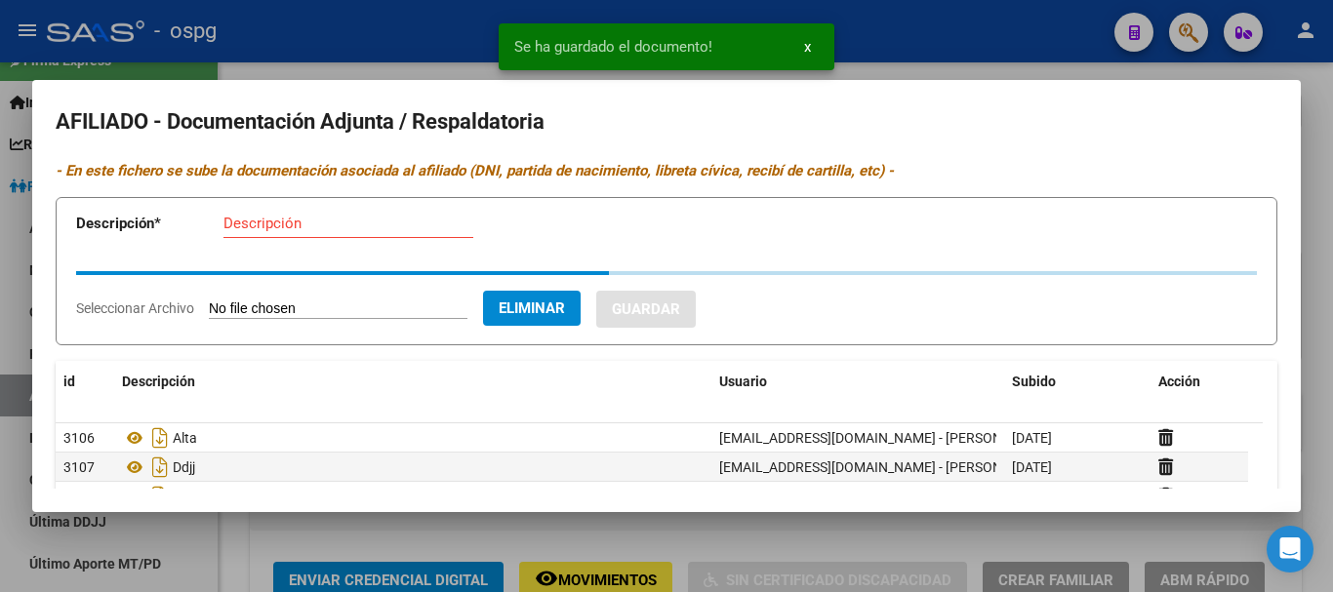
click at [255, 223] on input "Descripción" at bounding box center [348, 224] width 250 height 18
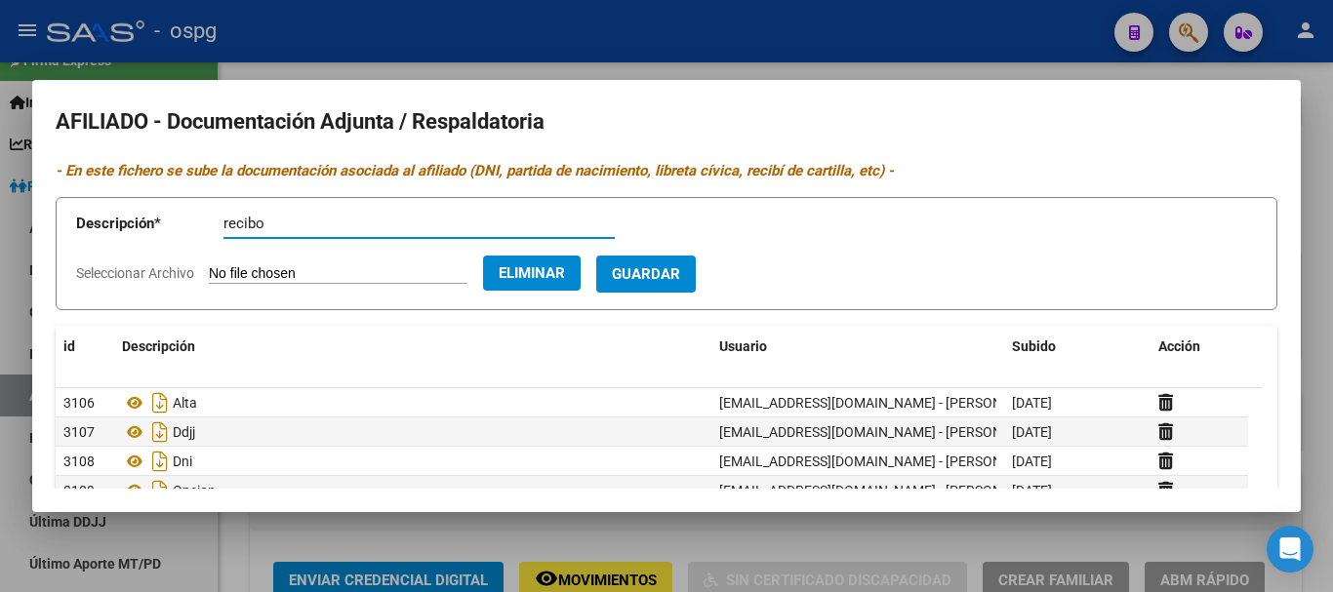
type input "recibo"
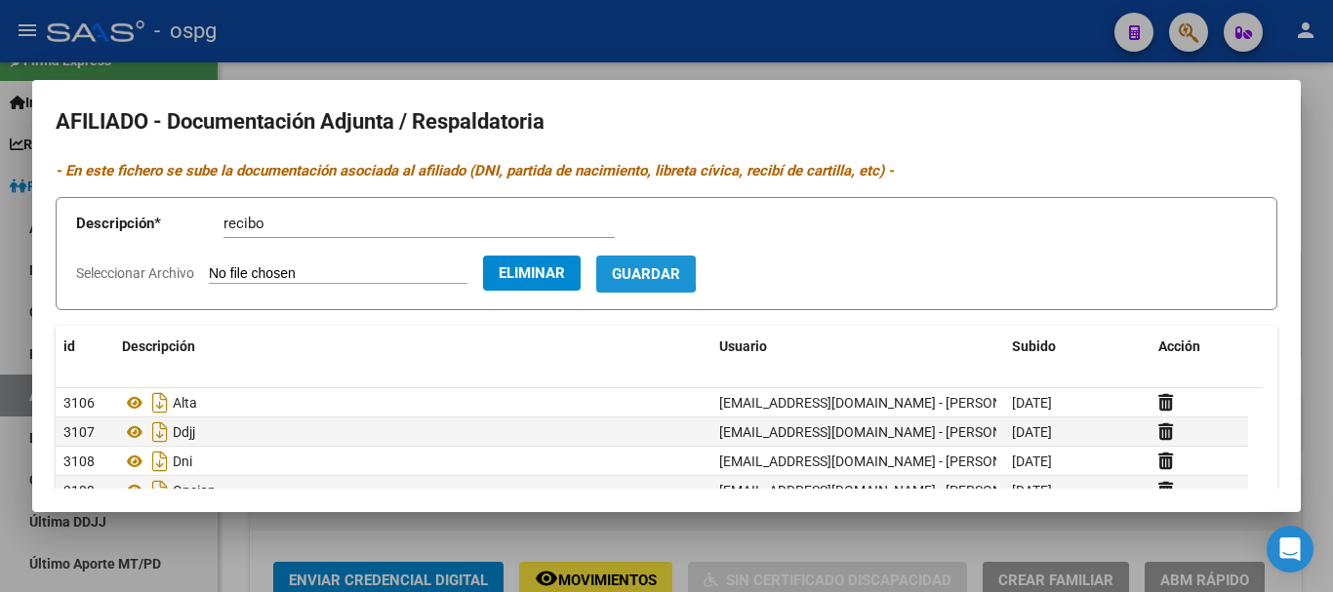
click at [647, 270] on button "Guardar" at bounding box center [646, 274] width 100 height 36
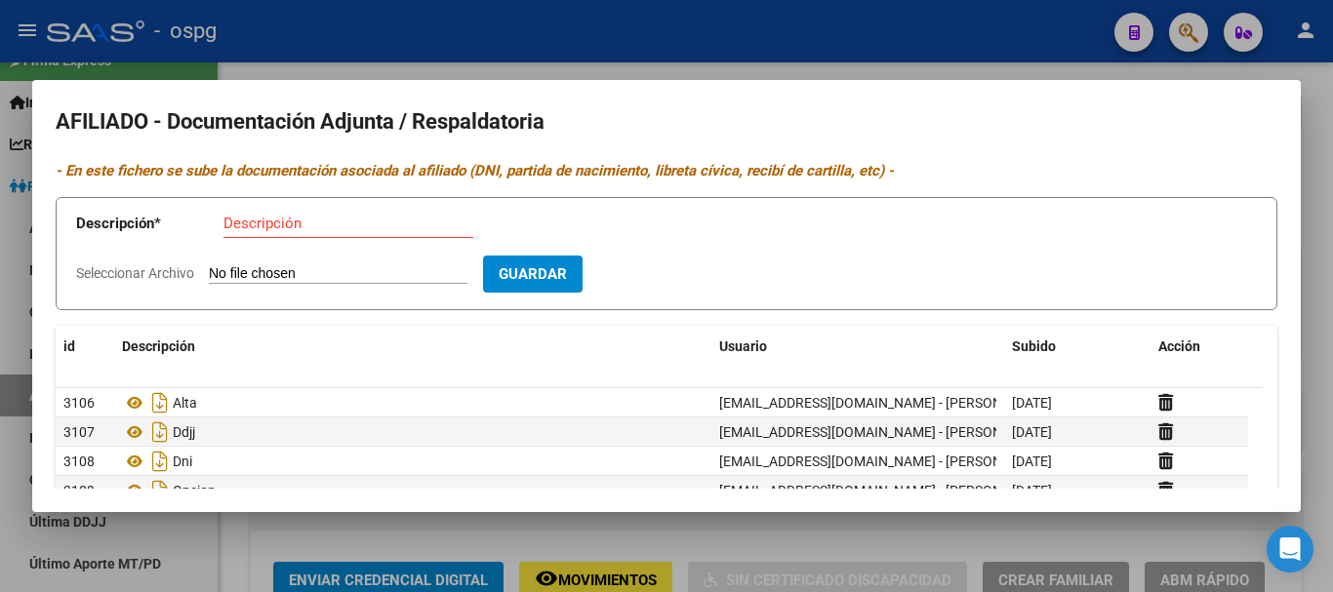
click at [271, 231] on div "Descripción" at bounding box center [348, 223] width 250 height 29
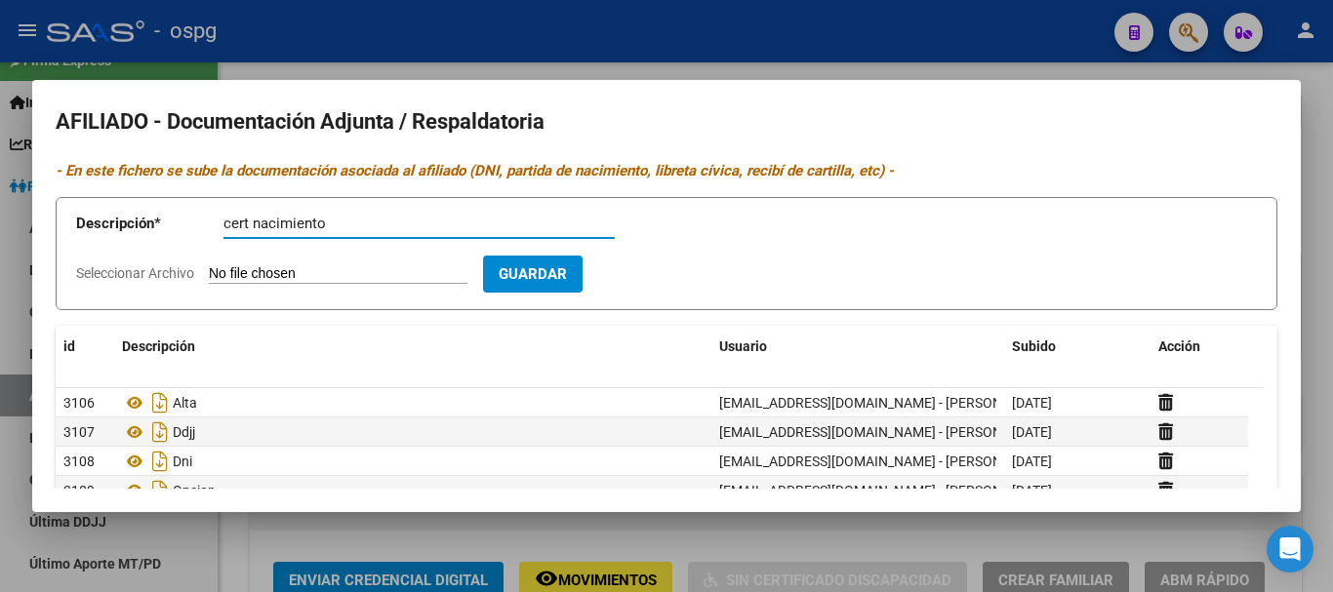
type input "cert nacimiento"
click at [142, 273] on span "Seleccionar Archivo" at bounding box center [135, 273] width 118 height 16
click at [209, 273] on input "Seleccionar Archivo" at bounding box center [338, 274] width 259 height 19
type input "C:\fakepath\1000085498.jpg"
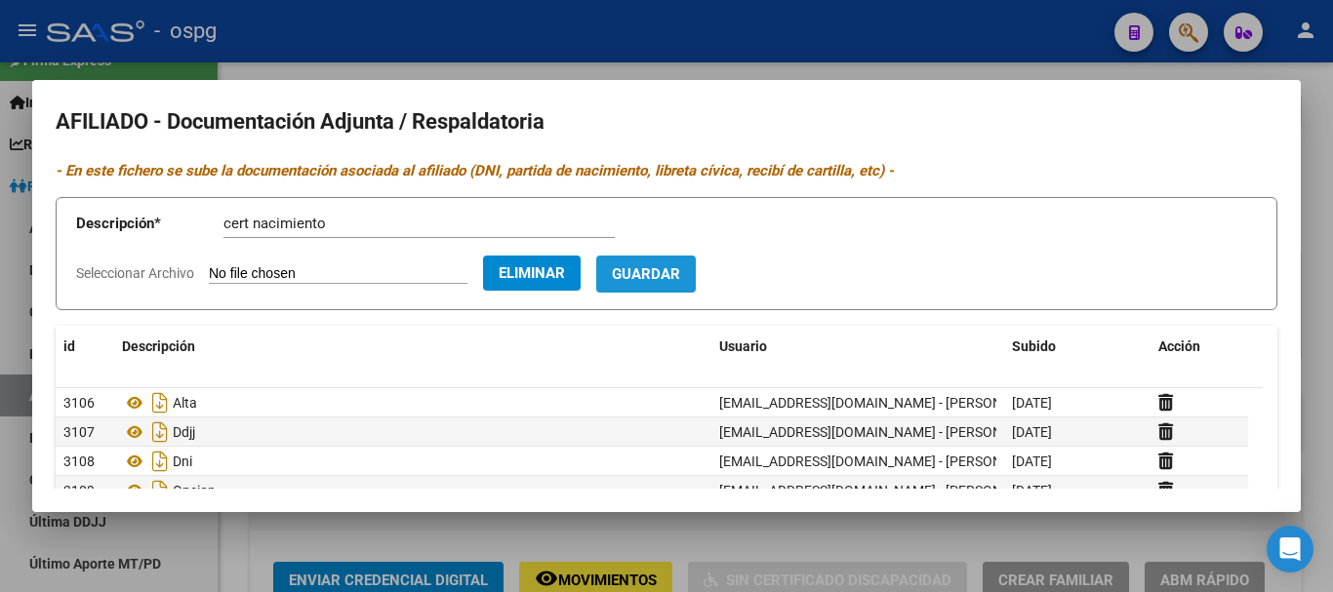
click at [696, 263] on button "Guardar" at bounding box center [646, 274] width 100 height 36
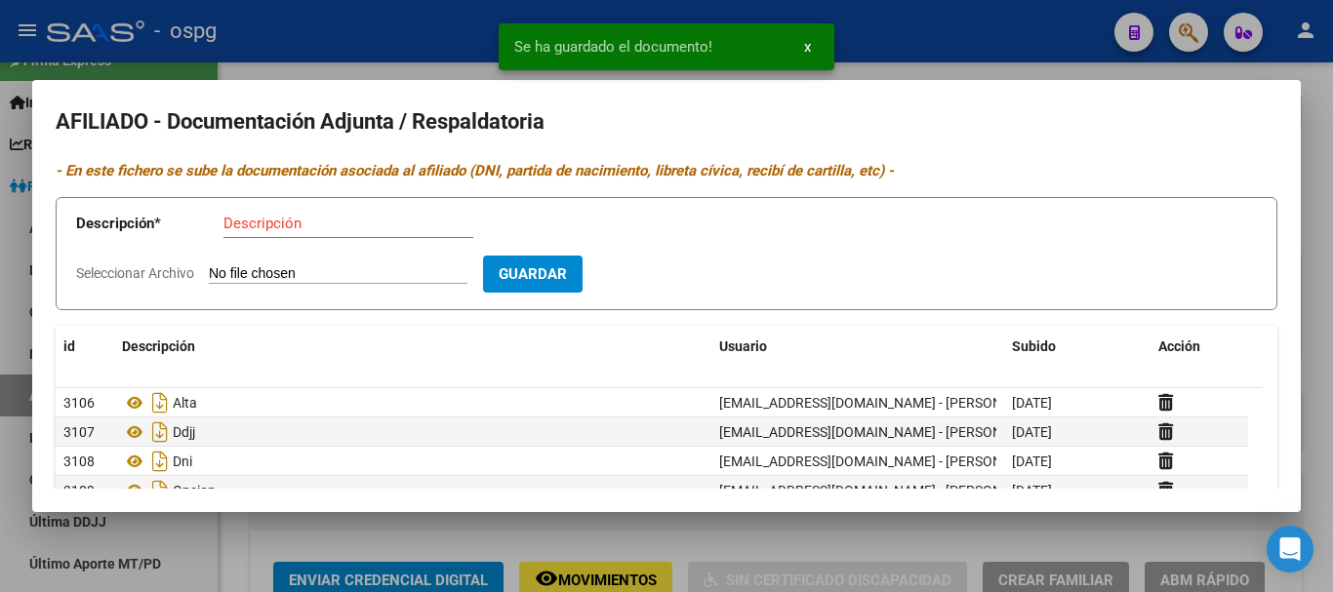
click at [391, 49] on div at bounding box center [666, 296] width 1333 height 592
